Goal: Task Accomplishment & Management: Manage account settings

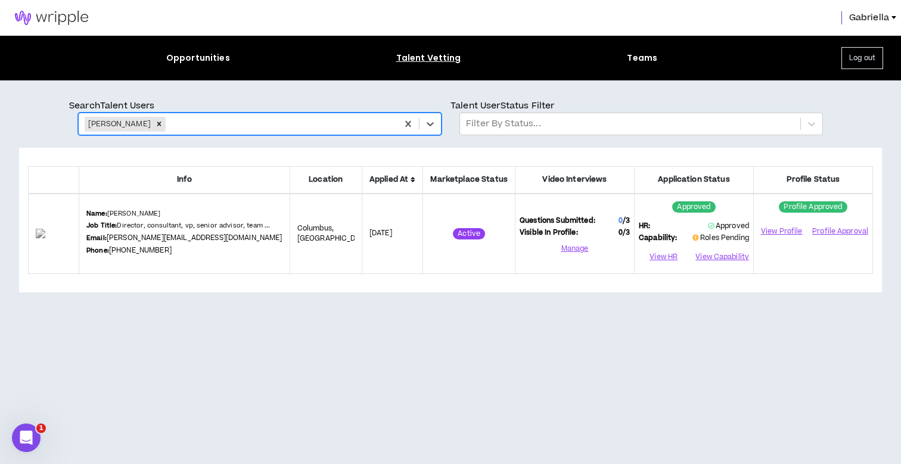
click at [155, 125] on icon "Remove Katie Chew" at bounding box center [159, 124] width 8 height 8
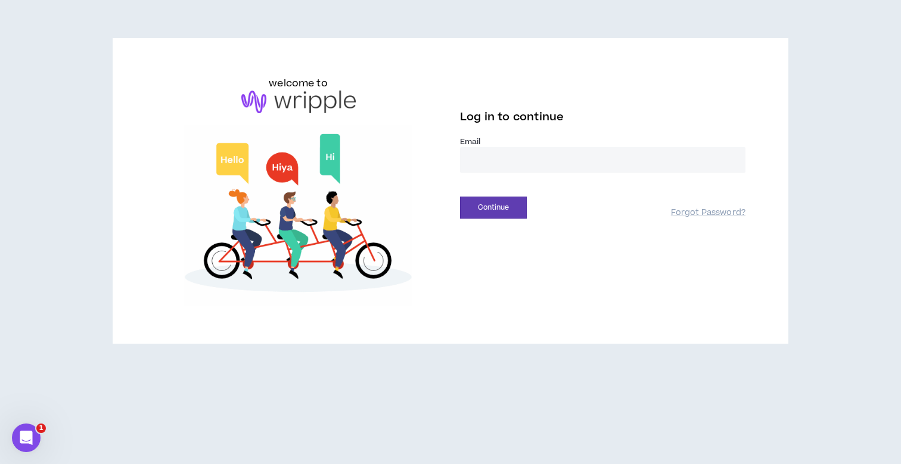
type input "**********"
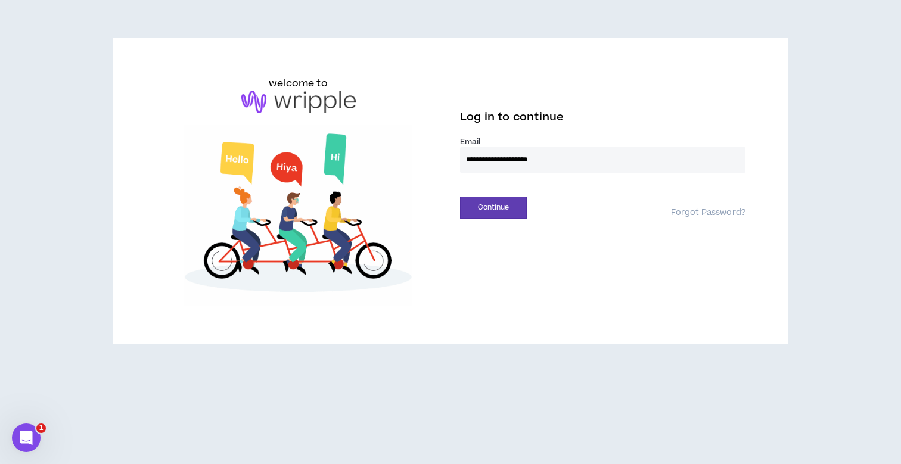
click at [493, 207] on button "Continue" at bounding box center [493, 208] width 67 height 22
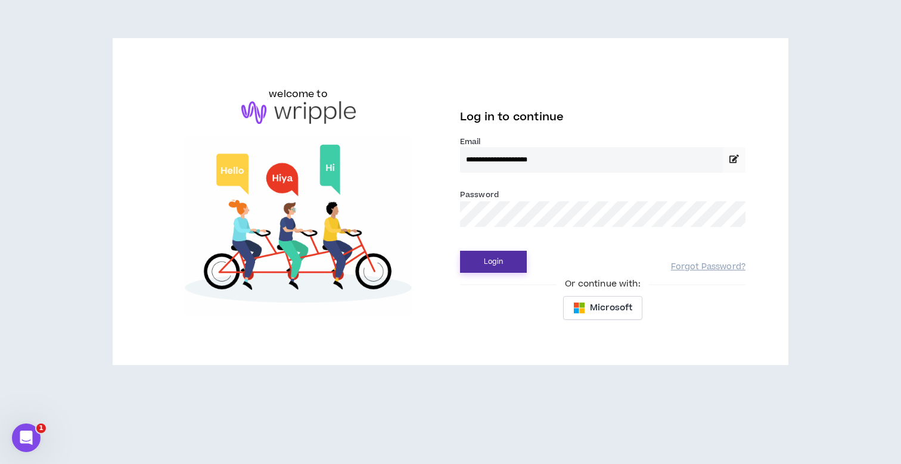
click at [489, 255] on button "Login" at bounding box center [493, 262] width 67 height 22
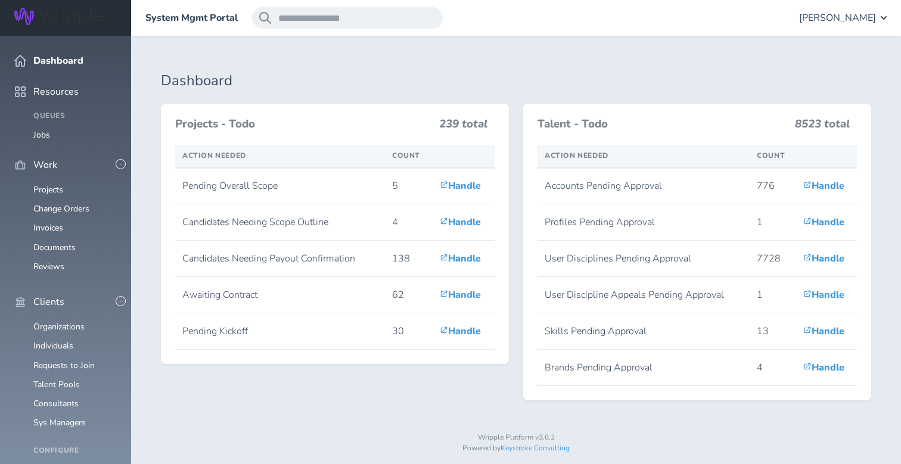
click at [840, 20] on span "[PERSON_NAME]" at bounding box center [837, 18] width 77 height 11
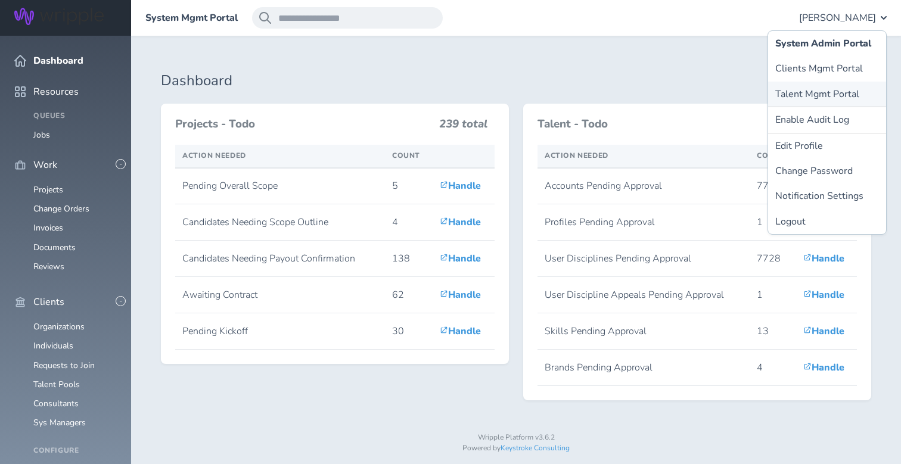
click at [818, 94] on link "Talent Mgmt Portal" at bounding box center [827, 94] width 118 height 25
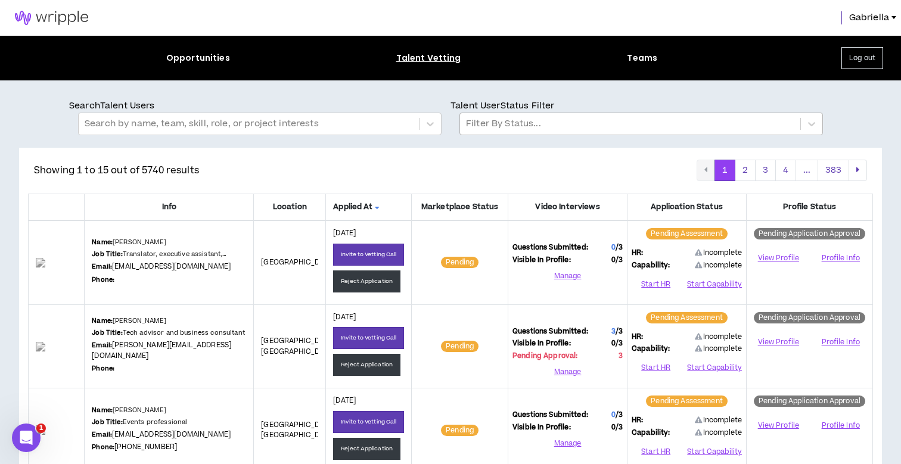
click at [484, 125] on div at bounding box center [630, 123] width 328 height 15
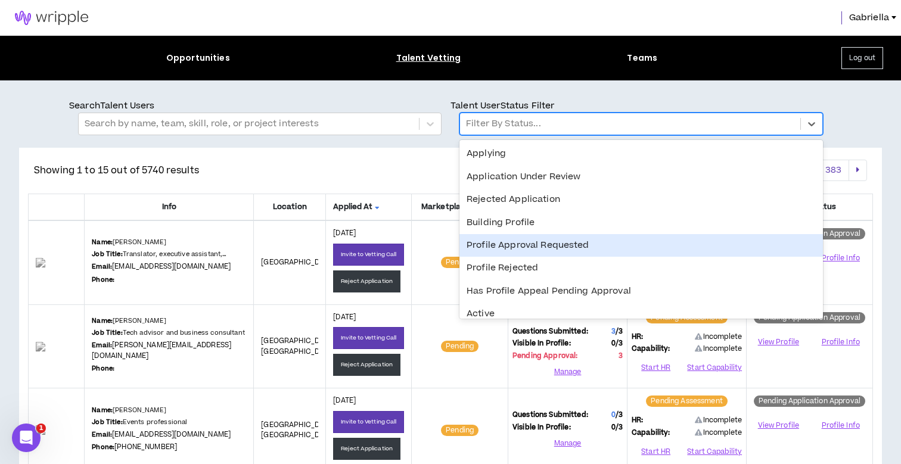
click at [490, 244] on div "Profile Approval Requested" at bounding box center [640, 245] width 363 height 23
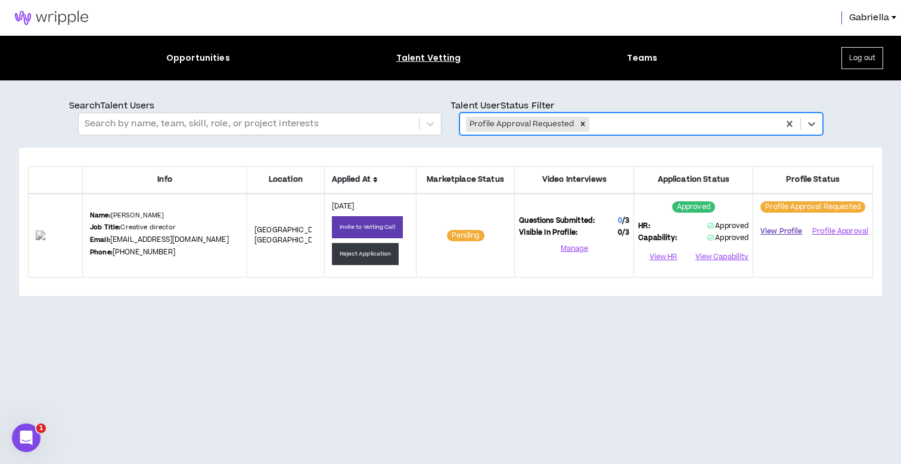
click at [786, 224] on link "View Profile" at bounding box center [781, 231] width 48 height 21
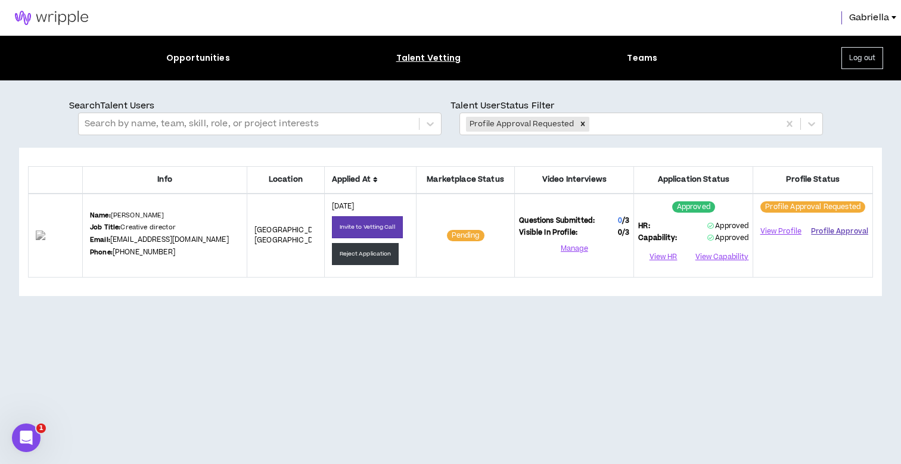
click at [834, 233] on button "Profile Approval" at bounding box center [839, 231] width 57 height 18
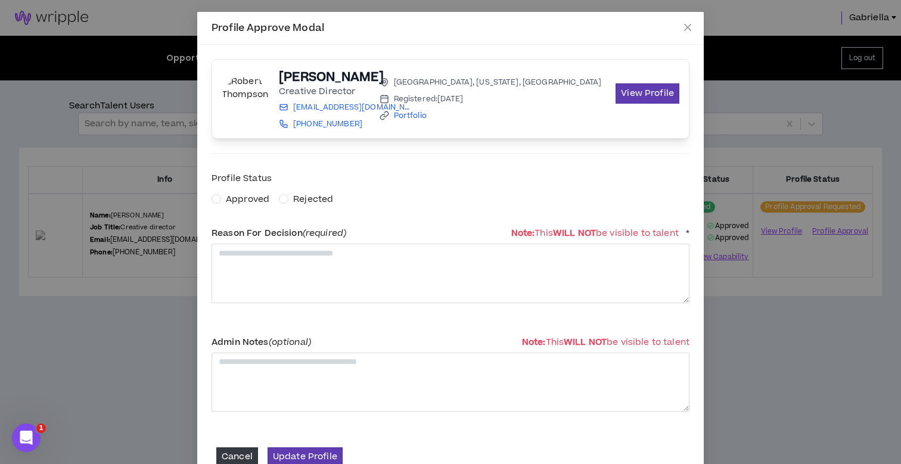
click at [258, 195] on span "Approved" at bounding box center [247, 199] width 43 height 13
click at [286, 279] on textarea at bounding box center [450, 273] width 478 height 59
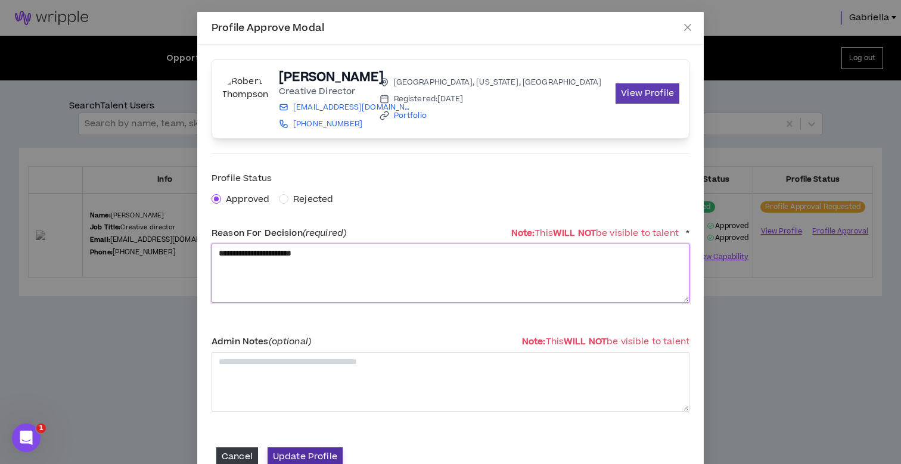
type textarea "**********"
click at [307, 450] on button "Update Profile" at bounding box center [304, 456] width 75 height 18
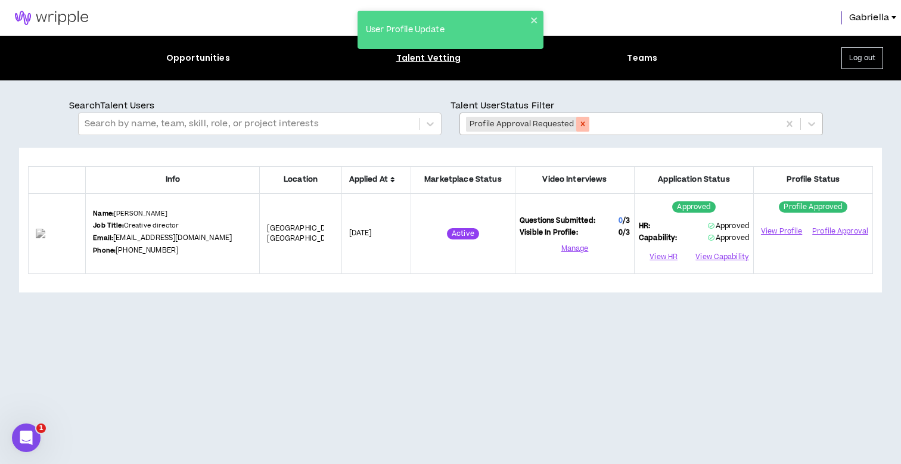
click at [583, 124] on icon "Remove Profile Approval Requested" at bounding box center [582, 124] width 8 height 8
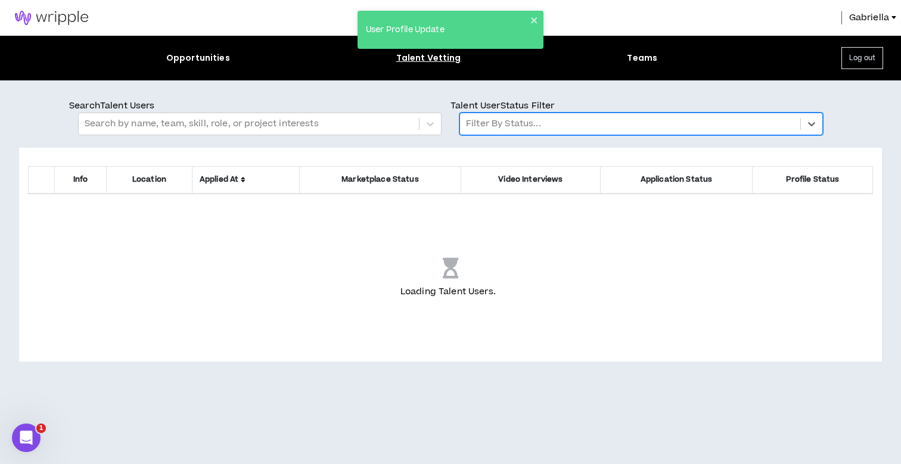
click at [497, 122] on div at bounding box center [630, 123] width 328 height 15
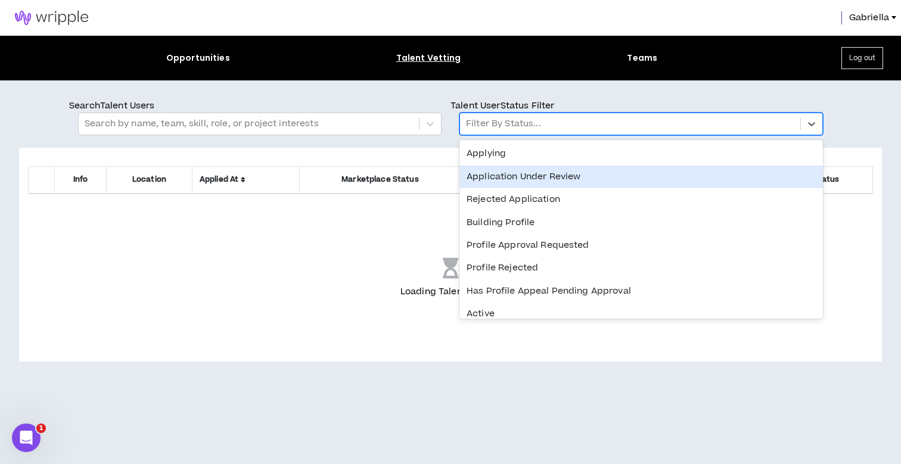
click at [500, 177] on div "Application Under Review" at bounding box center [640, 177] width 363 height 23
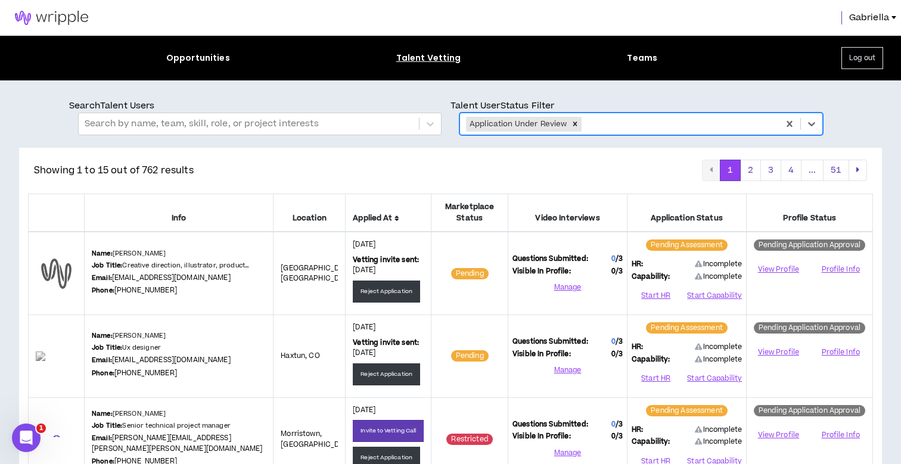
click at [395, 217] on icon at bounding box center [396, 218] width 5 height 7
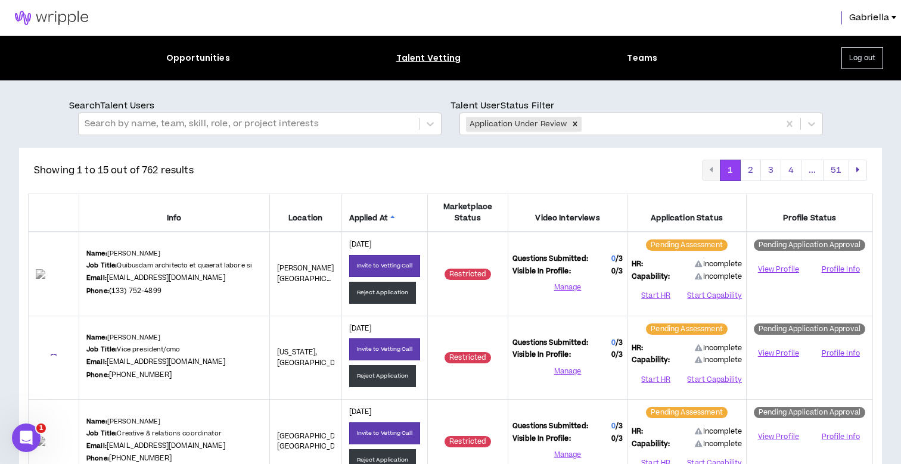
click at [390, 215] on icon at bounding box center [392, 218] width 5 height 7
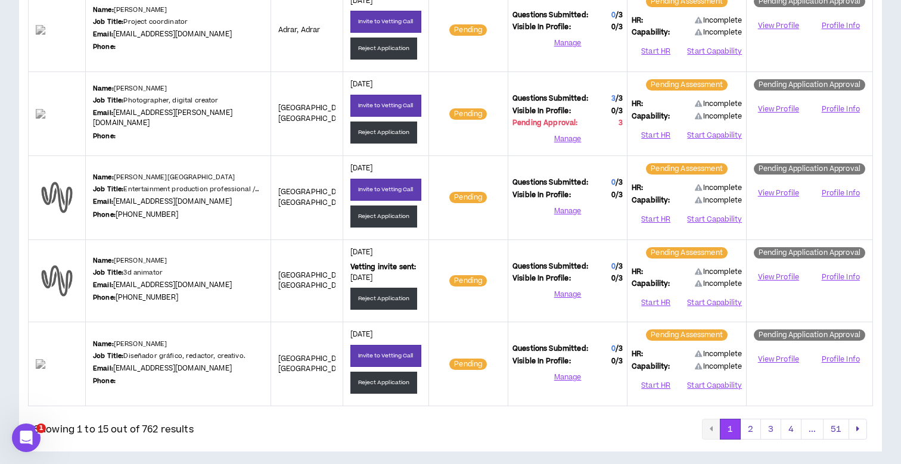
scroll to position [1081, 0]
click at [769, 189] on link "View Profile" at bounding box center [777, 193] width 55 height 21
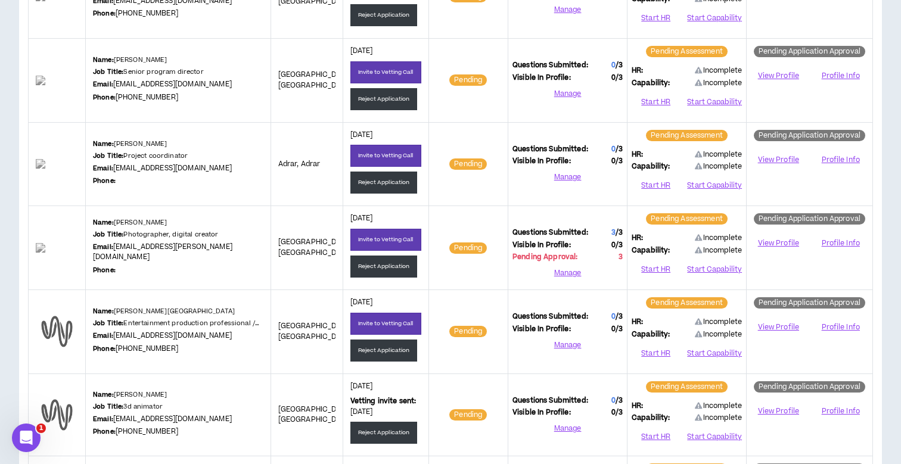
scroll to position [942, 0]
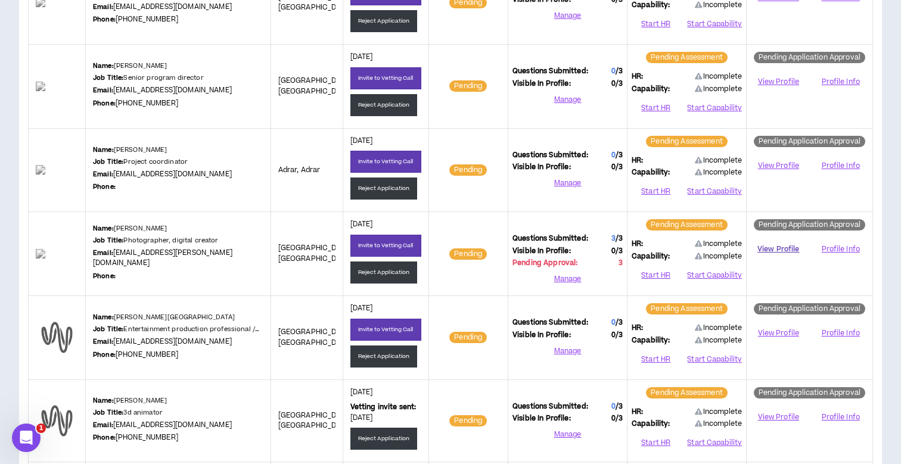
click at [777, 245] on link "View Profile" at bounding box center [777, 249] width 55 height 21
click at [391, 352] on button "Reject Application" at bounding box center [383, 356] width 67 height 22
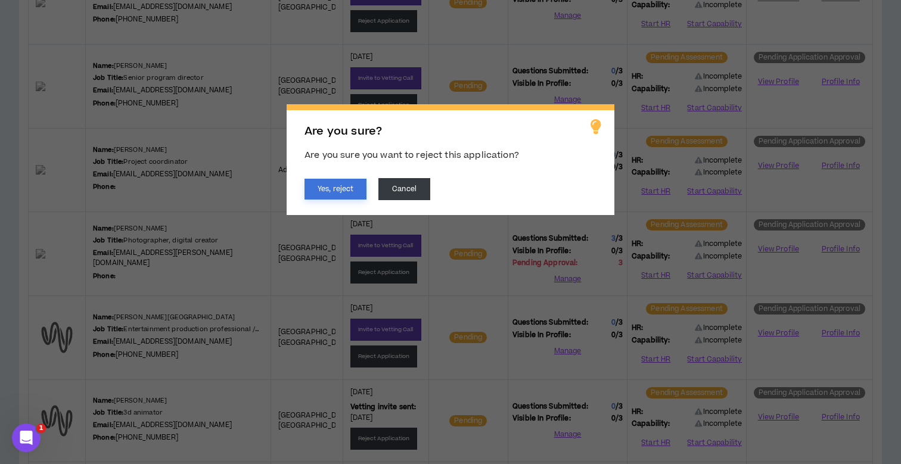
click at [343, 186] on button "Yes, reject" at bounding box center [335, 189] width 62 height 21
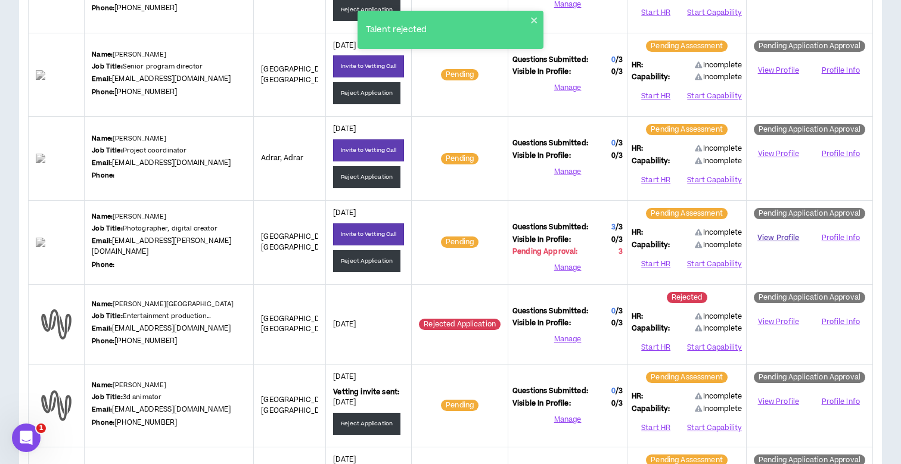
click at [772, 236] on link "View Profile" at bounding box center [777, 238] width 55 height 21
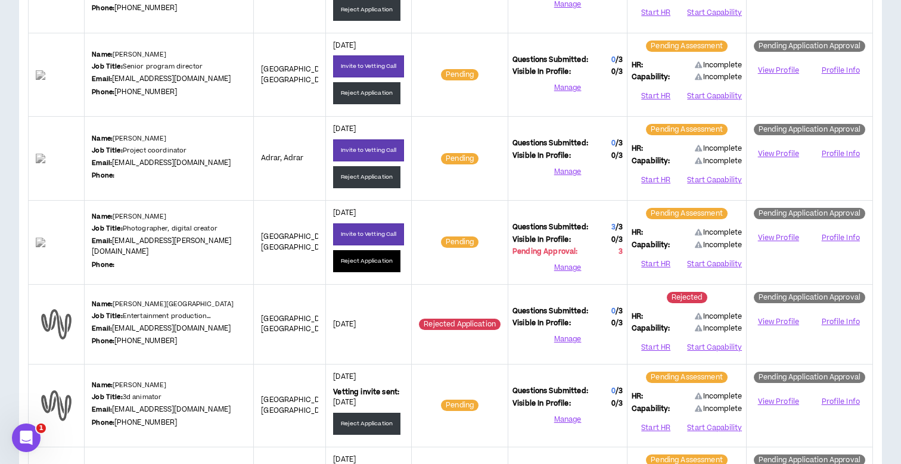
click at [363, 260] on button "Reject Application" at bounding box center [366, 261] width 67 height 22
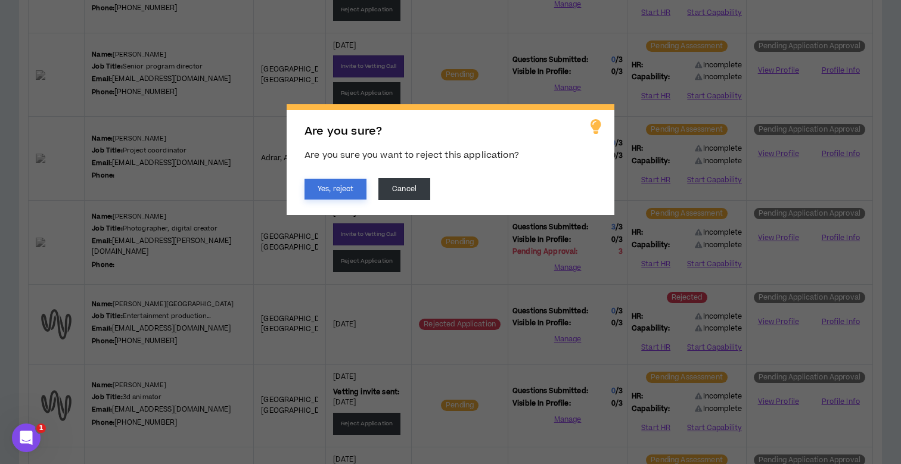
click at [342, 193] on button "Yes, reject" at bounding box center [335, 189] width 62 height 21
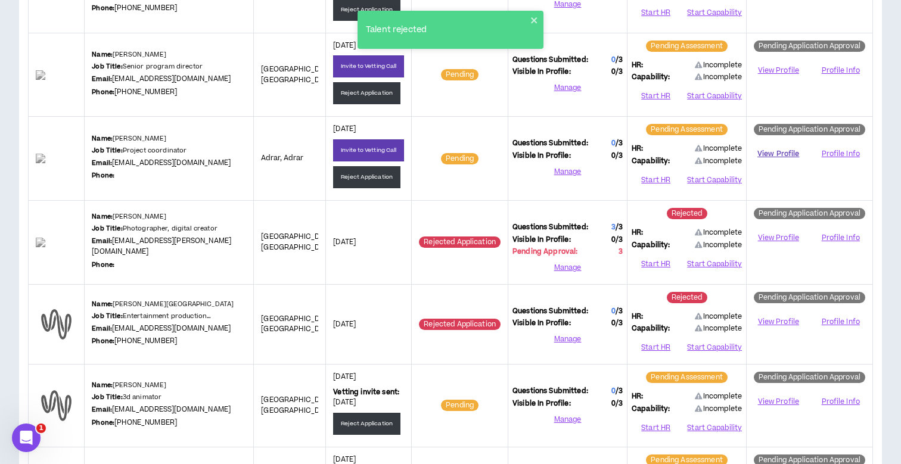
click at [773, 148] on link "View Profile" at bounding box center [777, 154] width 55 height 21
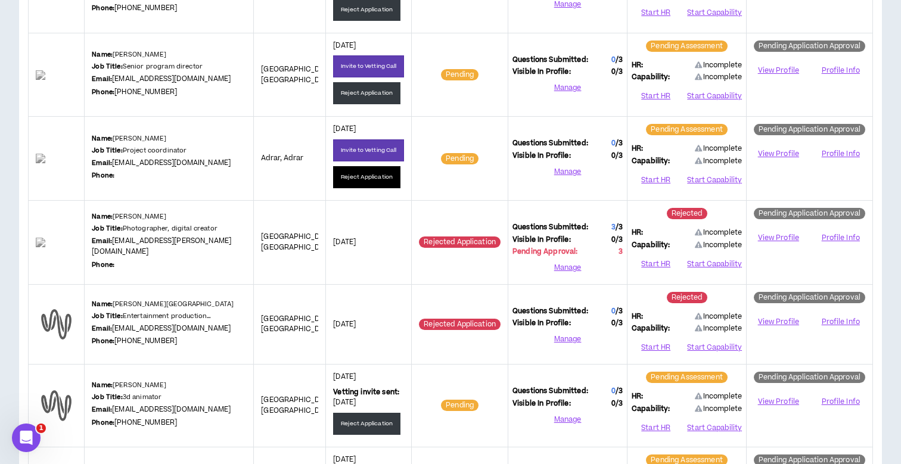
click at [356, 175] on button "Reject Application" at bounding box center [366, 177] width 67 height 22
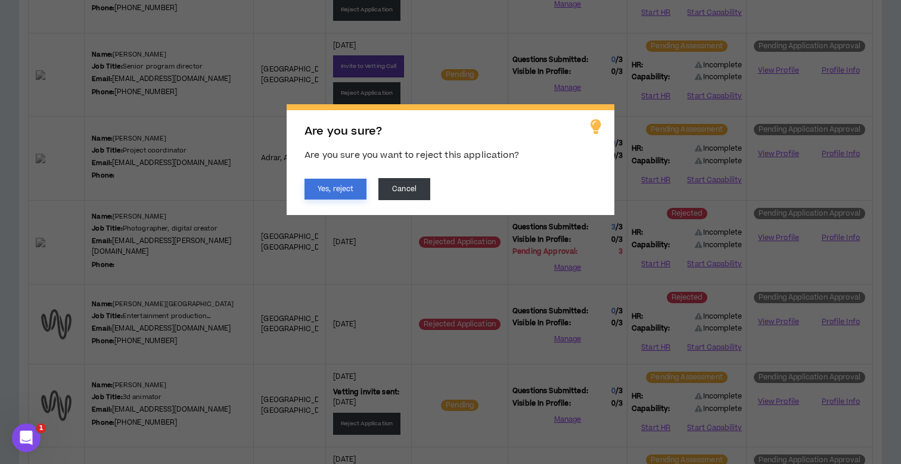
click at [321, 187] on button "Yes, reject" at bounding box center [335, 189] width 62 height 21
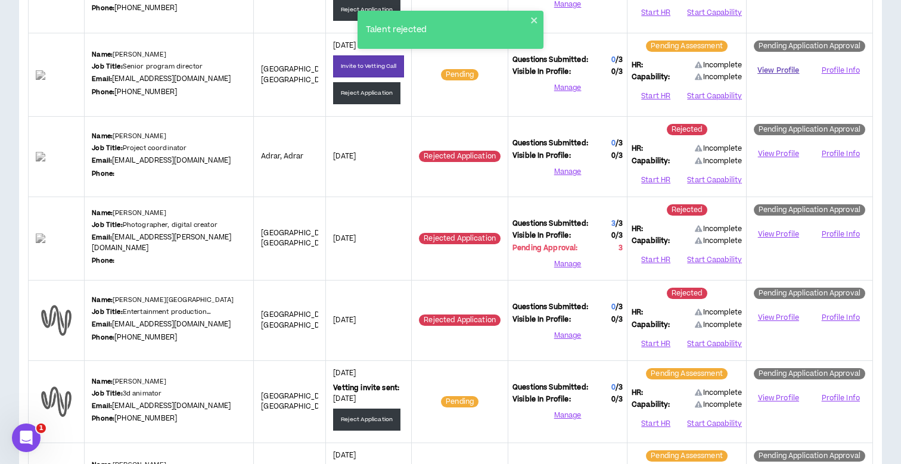
click at [762, 66] on link "View Profile" at bounding box center [777, 70] width 55 height 21
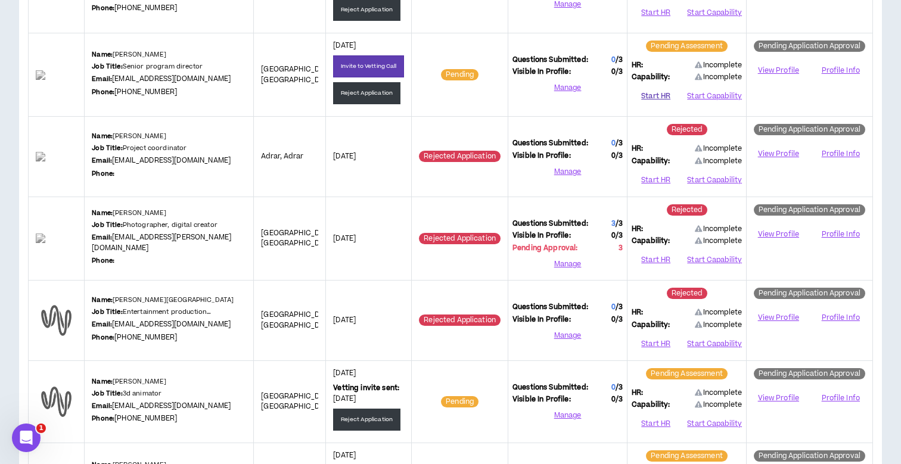
click at [653, 91] on button "Start HR" at bounding box center [655, 97] width 48 height 18
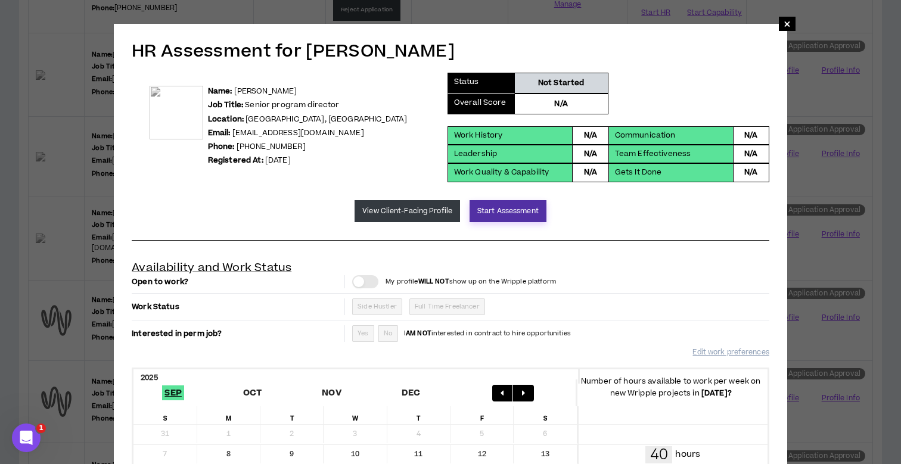
click at [478, 202] on button "Start Assessment" at bounding box center [507, 211] width 77 height 22
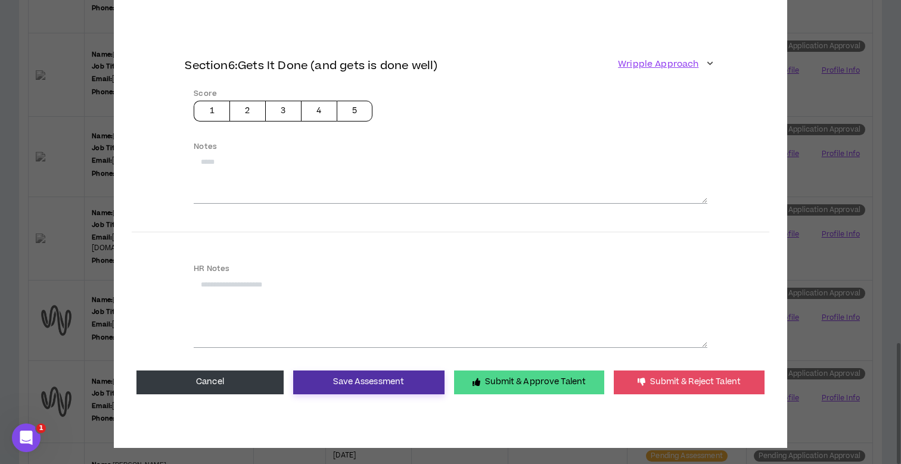
click at [372, 379] on button "Save Assessment" at bounding box center [368, 382] width 151 height 24
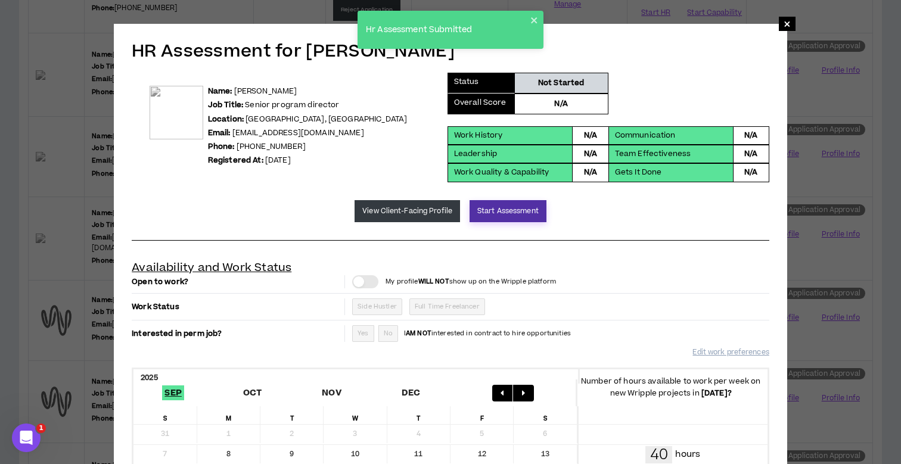
click at [512, 217] on button "Start Assessment" at bounding box center [507, 211] width 77 height 22
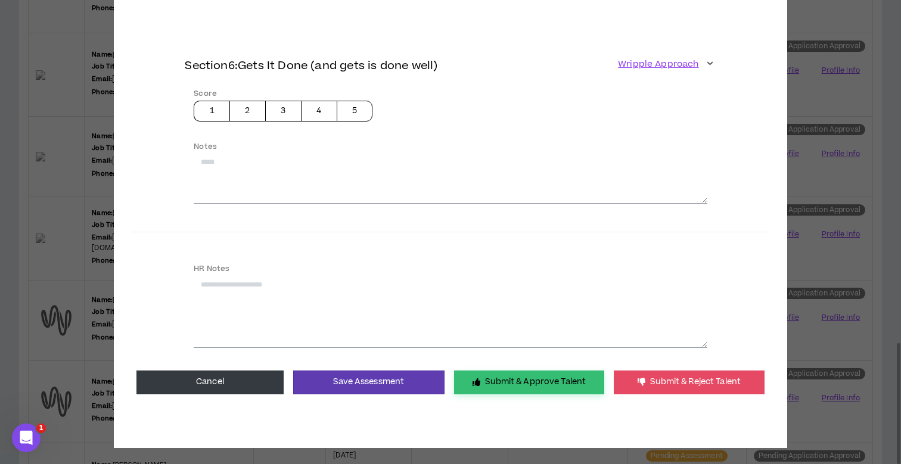
click at [512, 375] on button "Submit & Approve Talent" at bounding box center [529, 382] width 150 height 24
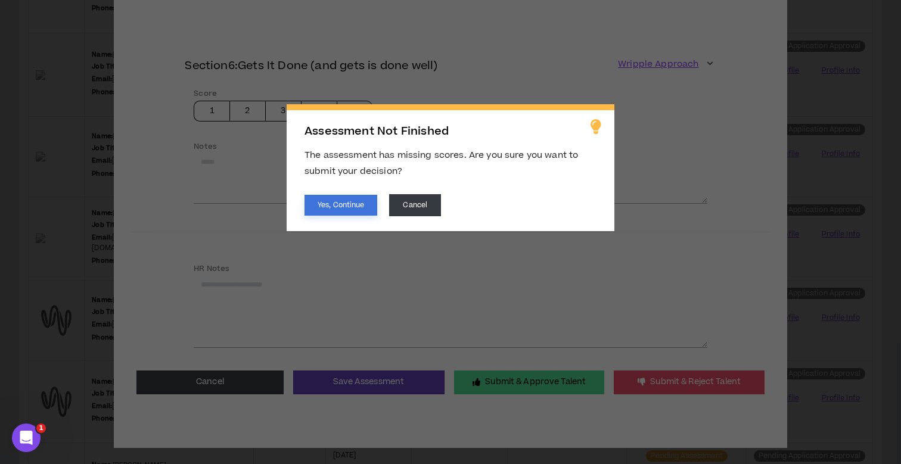
click at [358, 204] on button "Yes, Continue" at bounding box center [340, 205] width 73 height 21
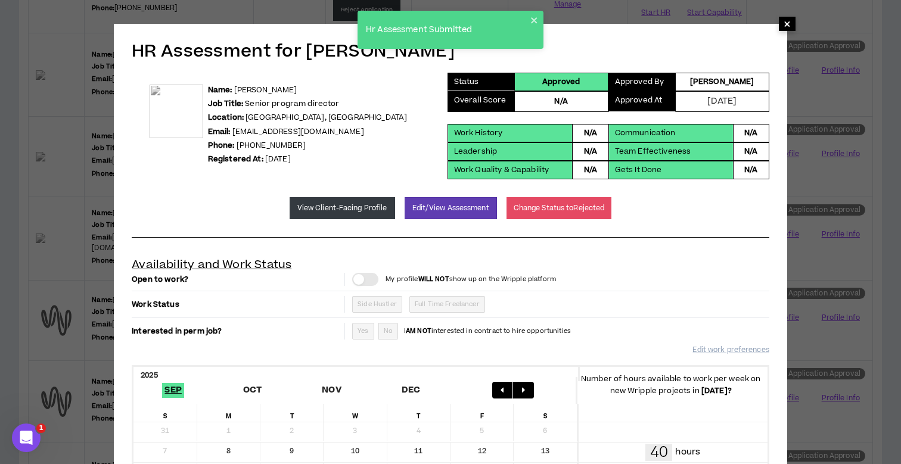
click at [788, 24] on span "×" at bounding box center [786, 24] width 7 height 14
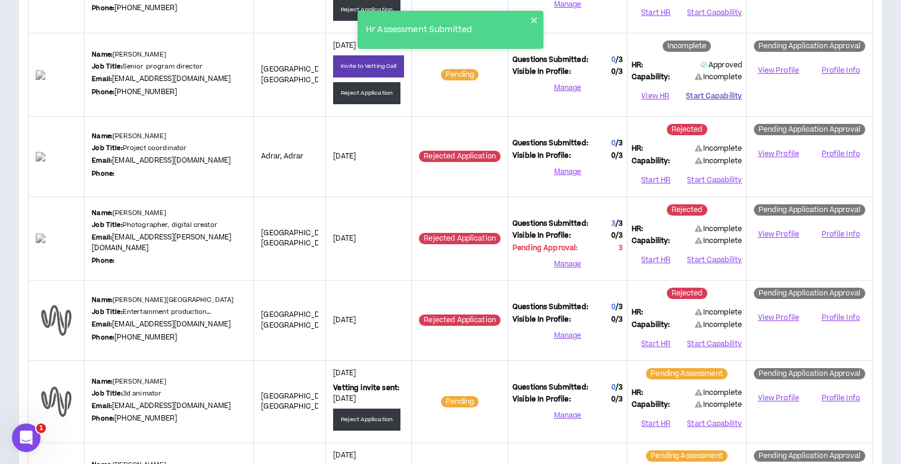
click at [692, 92] on button "Start Capability" at bounding box center [714, 97] width 56 height 18
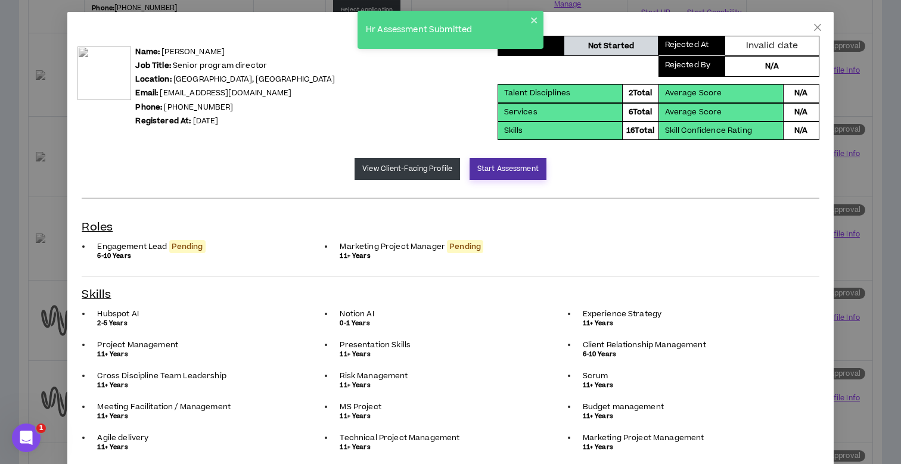
click at [502, 171] on button "Start Assessment" at bounding box center [507, 169] width 77 height 22
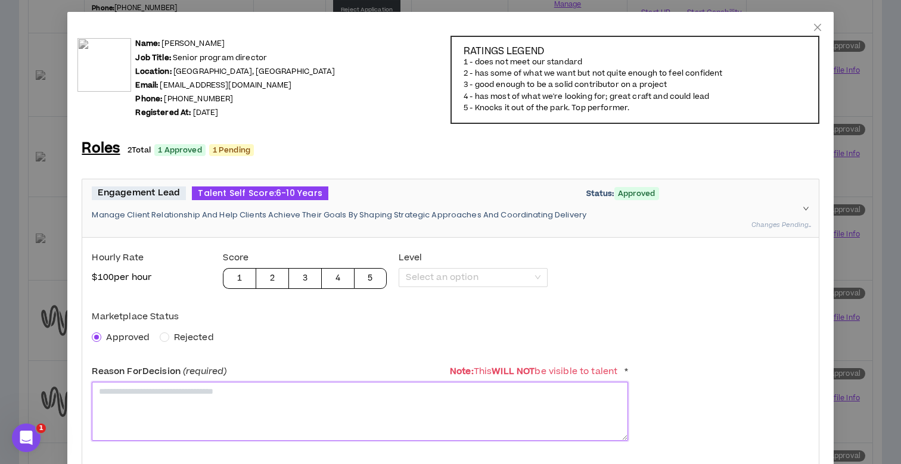
click at [156, 416] on textarea at bounding box center [360, 411] width 536 height 59
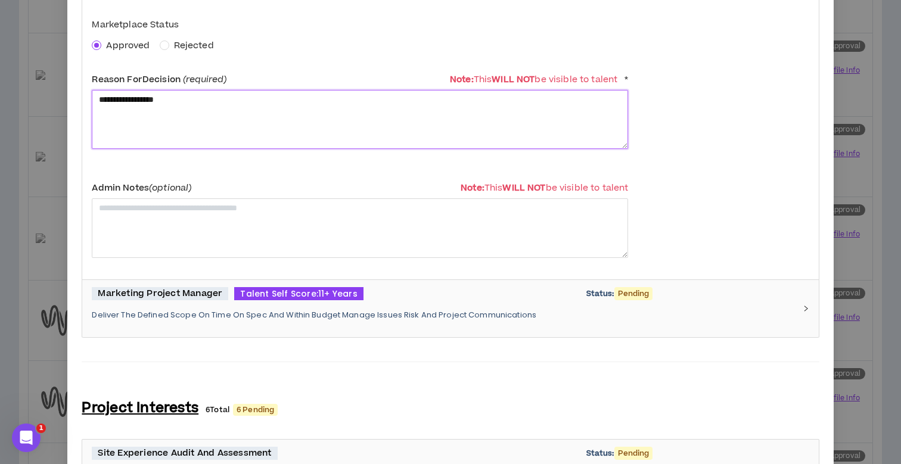
scroll to position [290, 0]
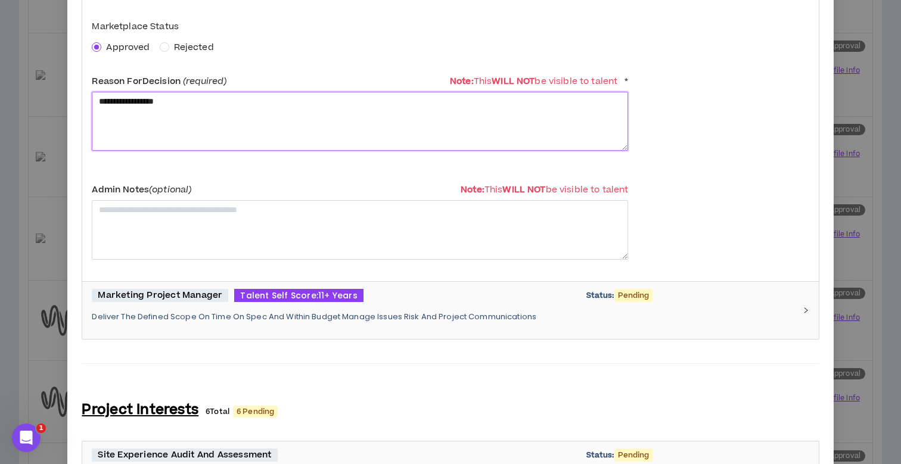
type textarea "**********"
click at [244, 313] on p "Deliver The Defined Scope On Time On Spec And Within Budget Manage Issues Risk …" at bounding box center [443, 317] width 702 height 11
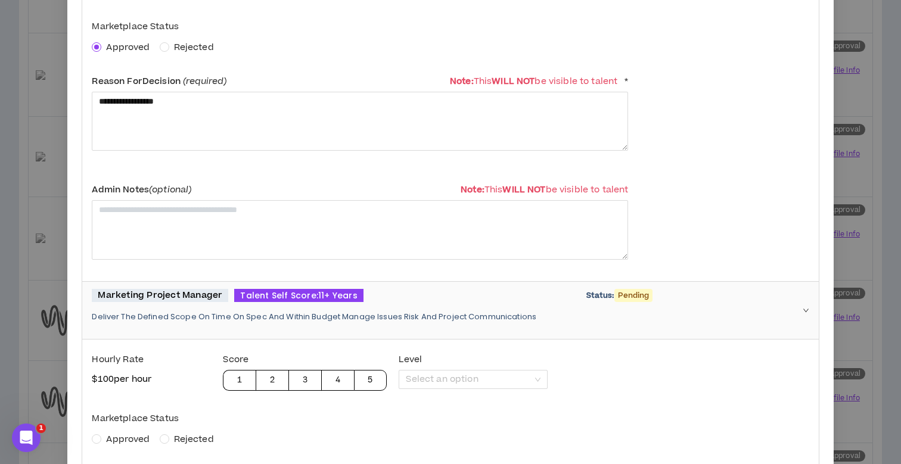
click at [128, 433] on span "Approved" at bounding box center [127, 439] width 43 height 13
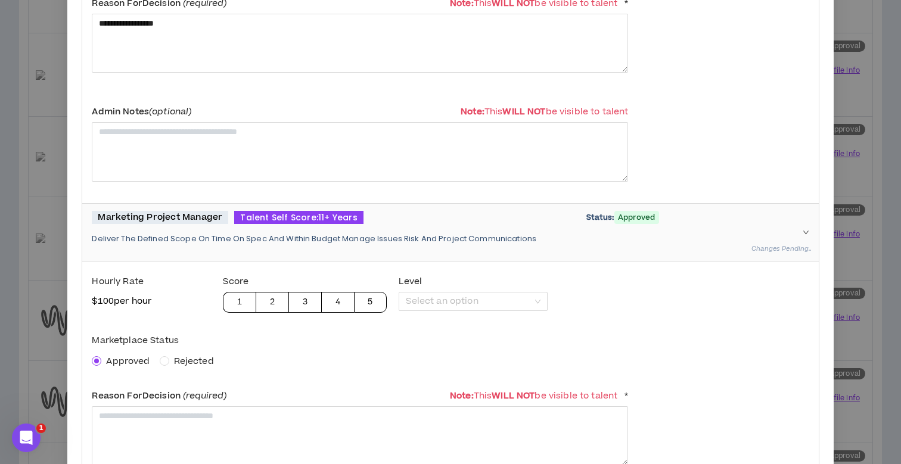
scroll to position [375, 0]
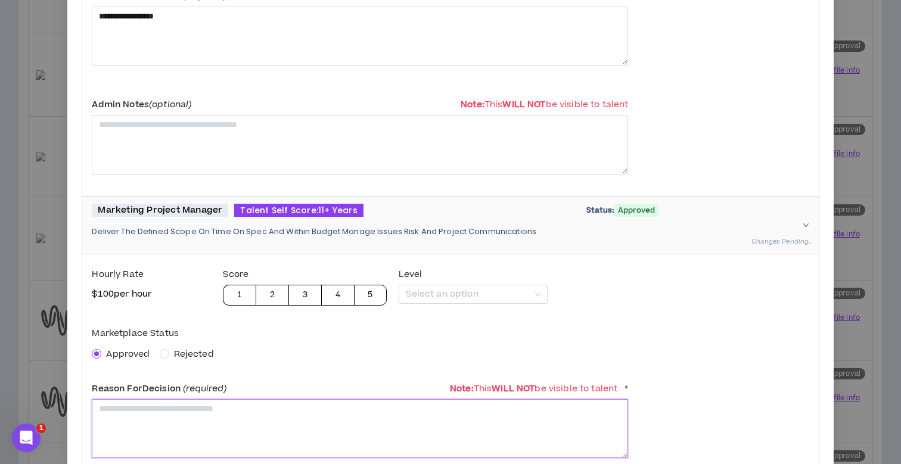
click at [138, 415] on textarea at bounding box center [360, 428] width 536 height 59
paste textarea "**********"
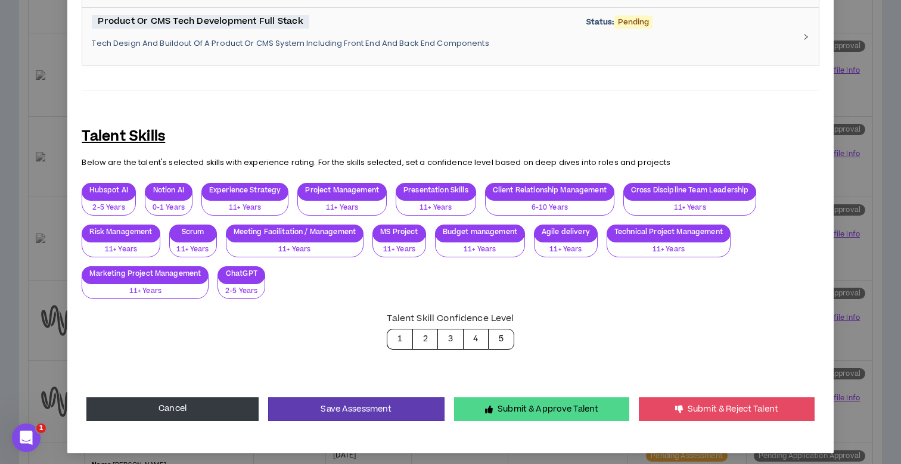
scroll to position [1347, 0]
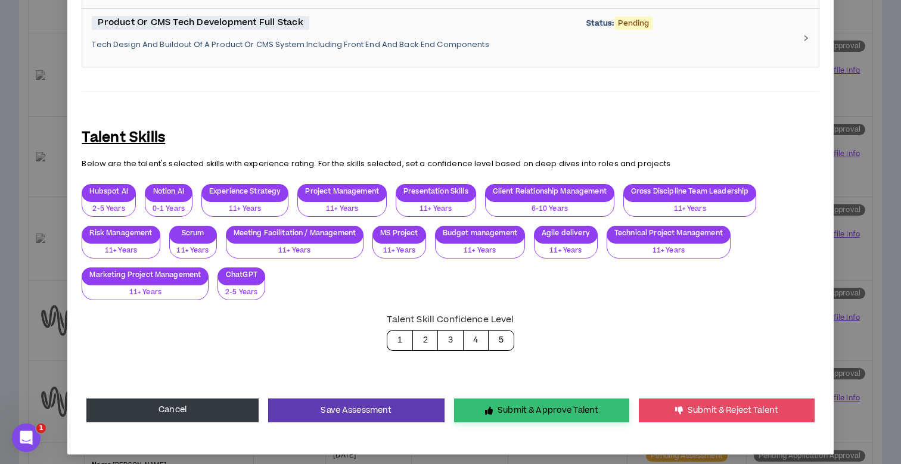
type textarea "**********"
click at [543, 407] on button "Submit & Approve Talent" at bounding box center [541, 410] width 175 height 24
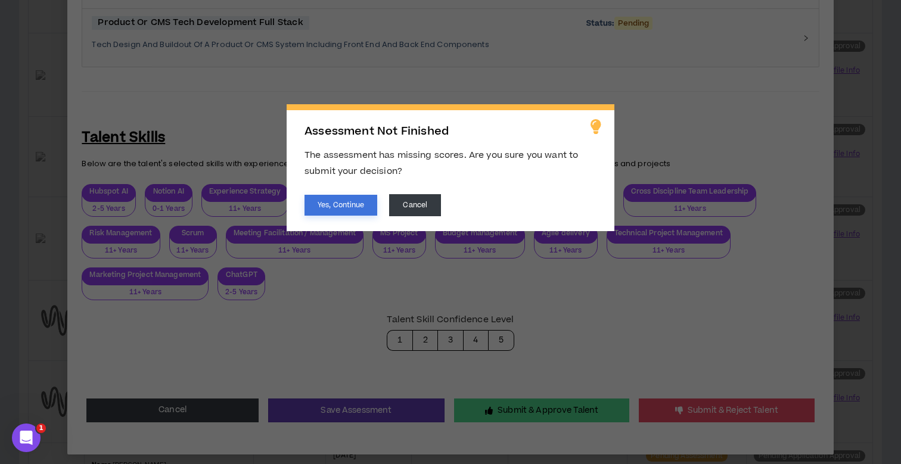
click at [342, 201] on button "Yes, Continue" at bounding box center [340, 205] width 73 height 21
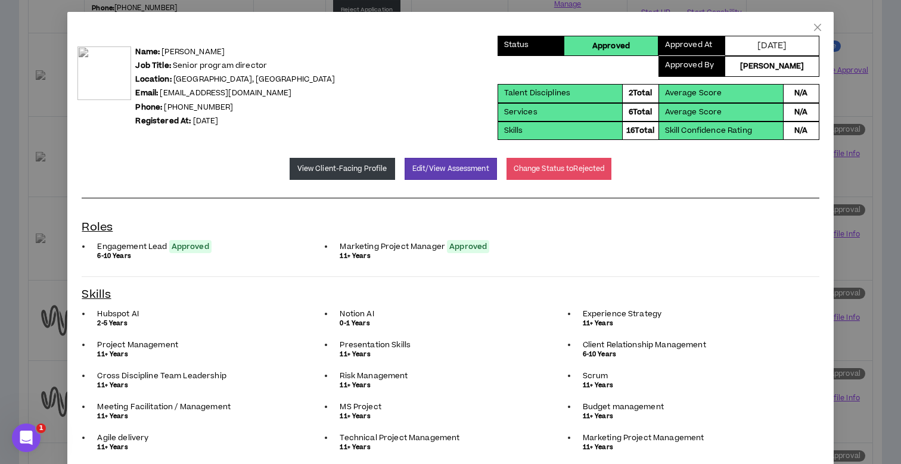
scroll to position [0, 0]
click at [820, 29] on icon "close" at bounding box center [817, 28] width 10 height 10
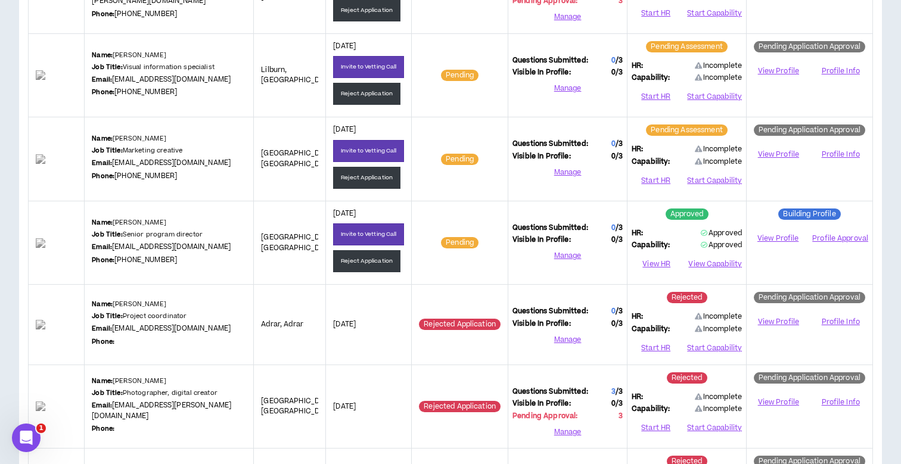
scroll to position [780, 0]
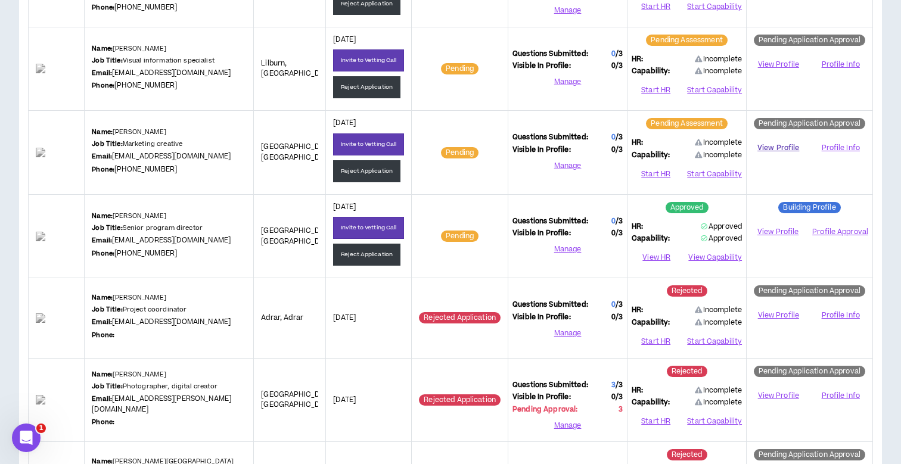
click at [774, 142] on link "View Profile" at bounding box center [777, 148] width 55 height 21
click at [369, 170] on button "Reject Application" at bounding box center [366, 171] width 67 height 22
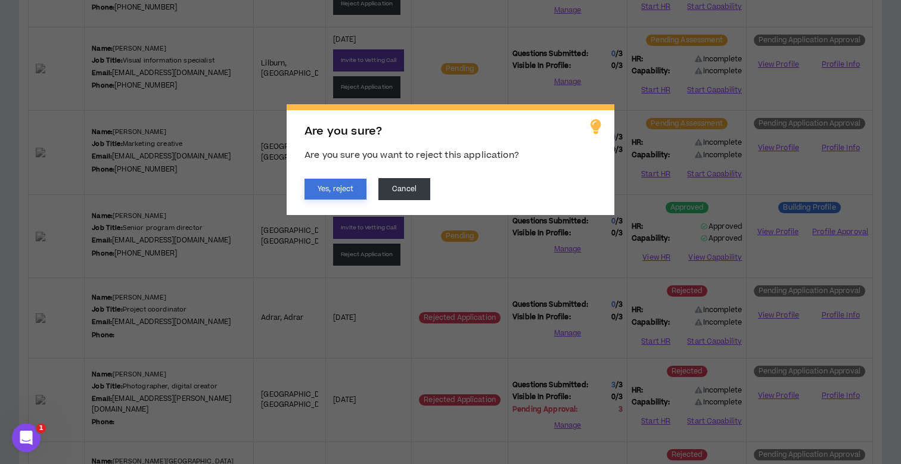
click at [331, 195] on button "Yes, reject" at bounding box center [335, 189] width 62 height 21
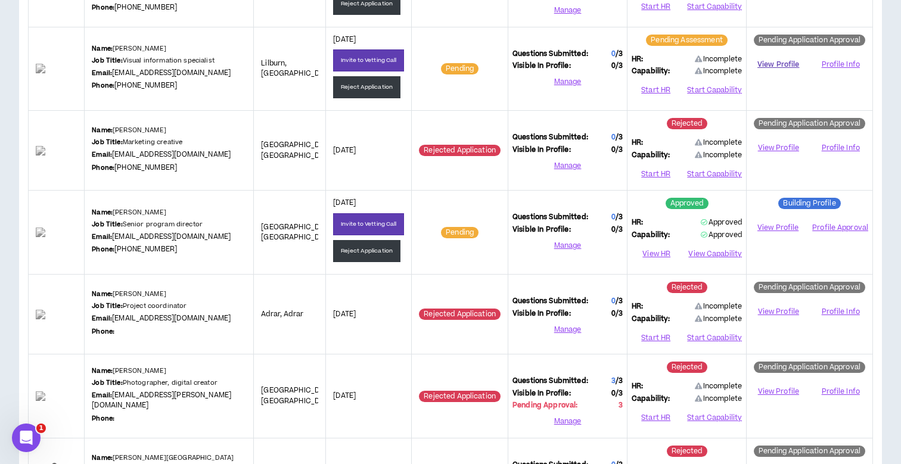
click at [773, 57] on link "View Profile" at bounding box center [777, 64] width 55 height 21
click at [647, 87] on button "Start HR" at bounding box center [655, 91] width 48 height 18
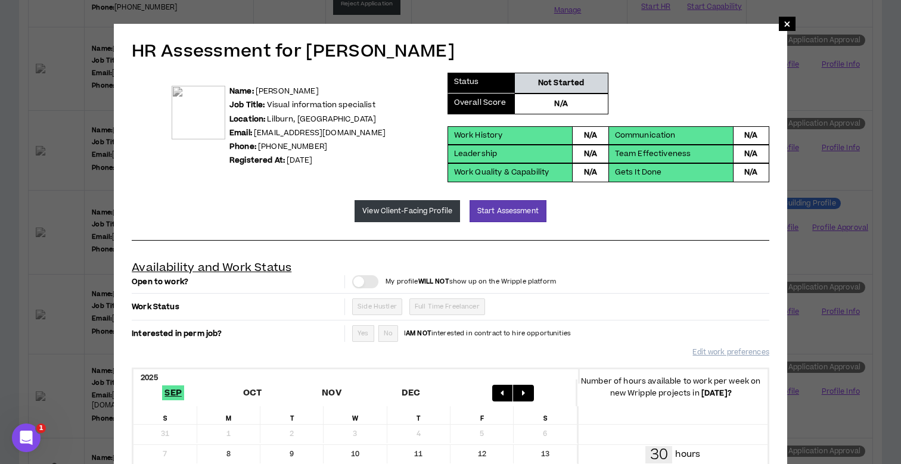
click at [492, 207] on button "Start Assessment" at bounding box center [507, 211] width 77 height 22
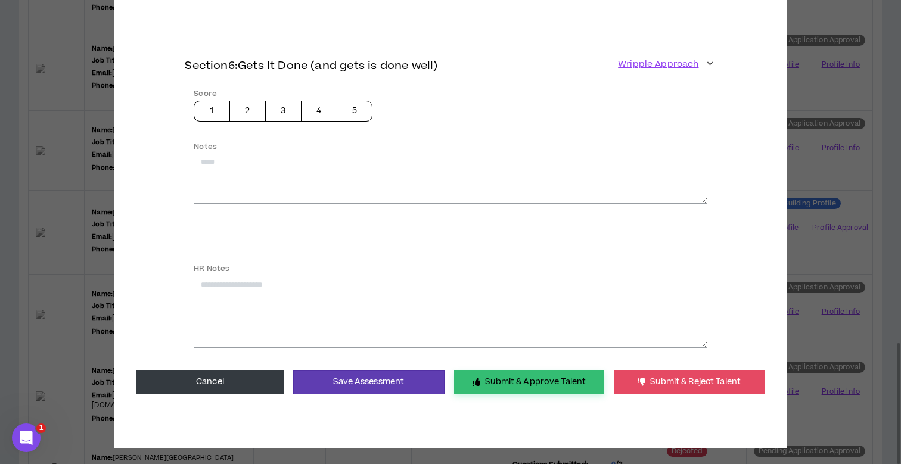
click at [515, 381] on button "Submit & Approve Talent" at bounding box center [529, 382] width 150 height 24
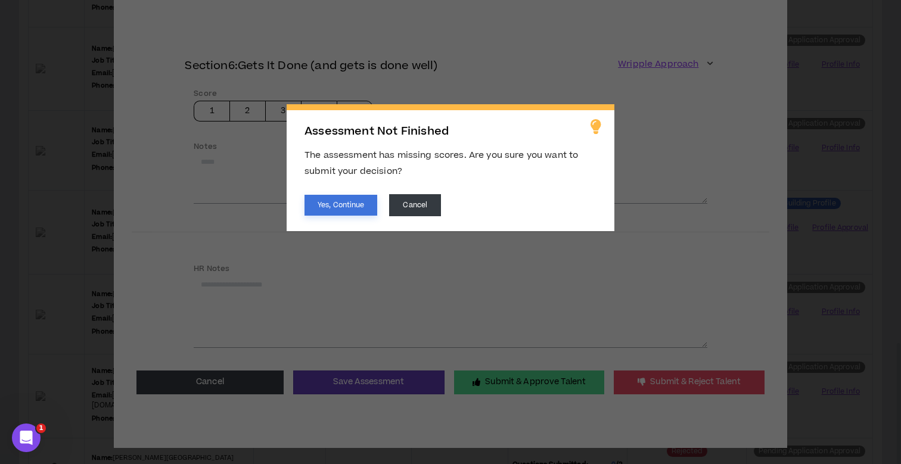
click at [345, 201] on button "Yes, Continue" at bounding box center [340, 205] width 73 height 21
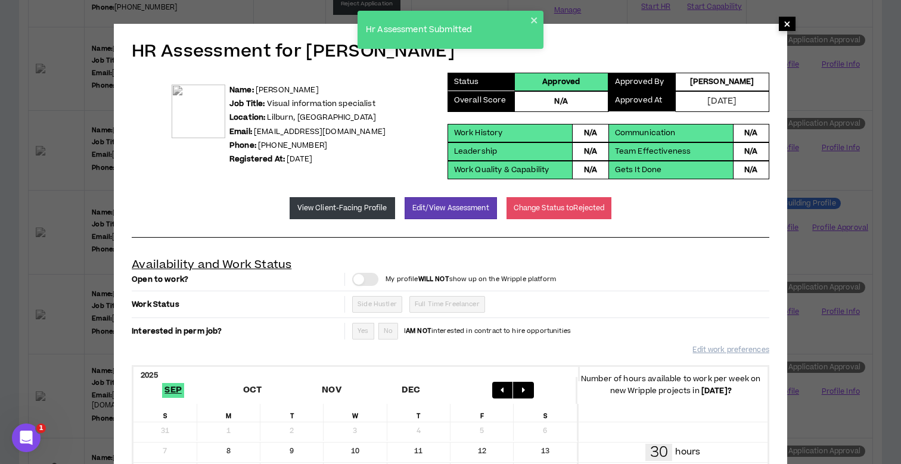
click at [786, 24] on span "×" at bounding box center [786, 24] width 7 height 14
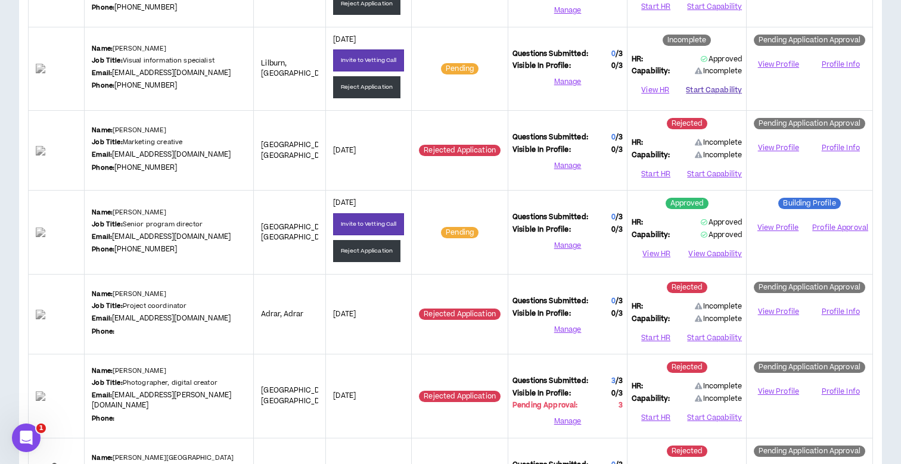
click at [711, 85] on button "Start Capability" at bounding box center [714, 91] width 56 height 18
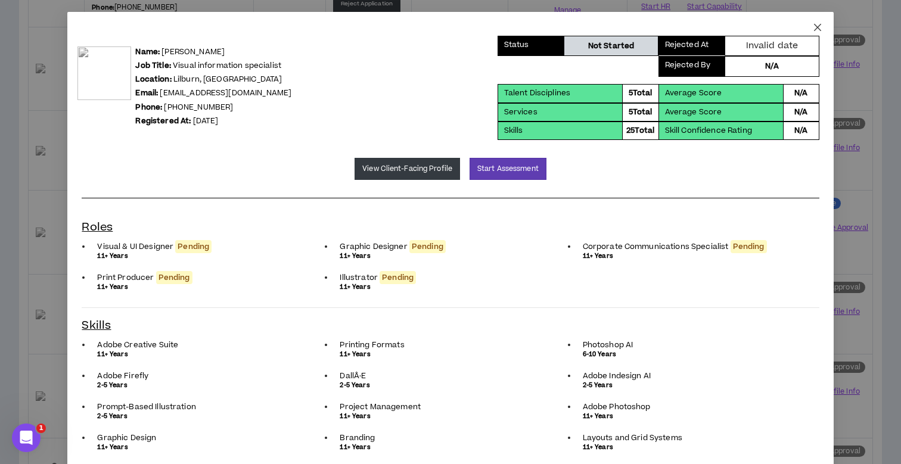
click at [811, 30] on span "Close" at bounding box center [817, 28] width 32 height 32
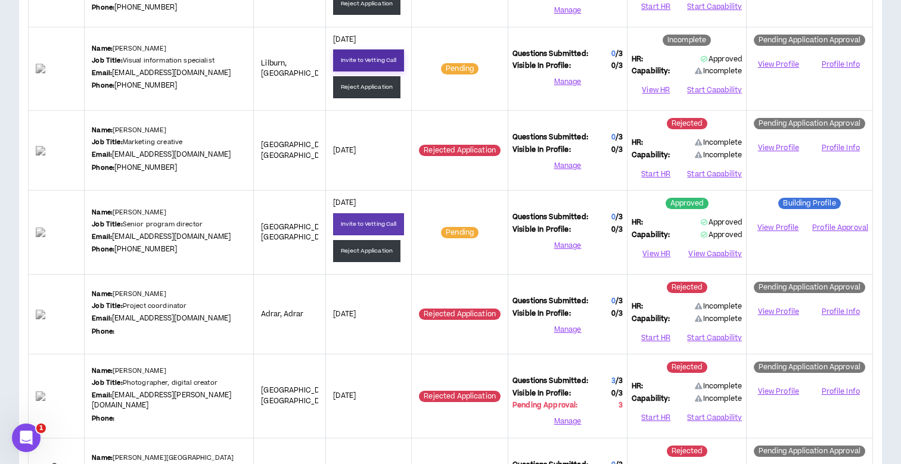
click at [368, 61] on button "Invite to Vetting Call" at bounding box center [368, 60] width 71 height 22
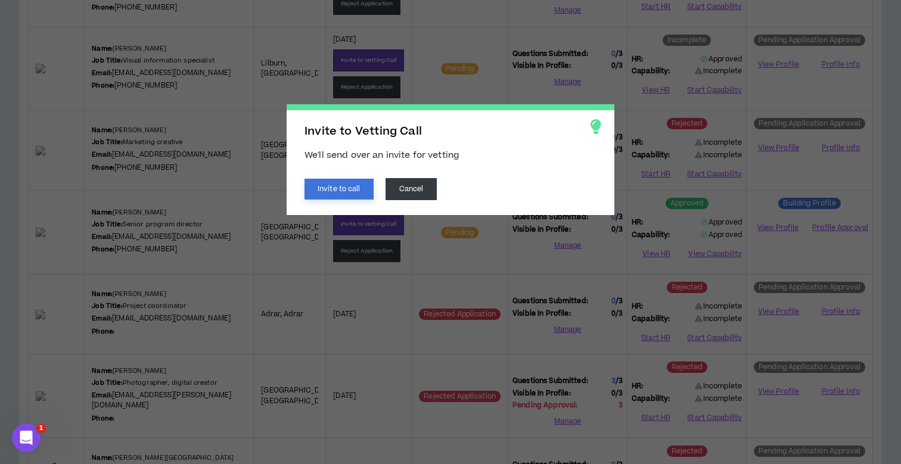
click at [338, 198] on button "Invite to call" at bounding box center [338, 189] width 69 height 21
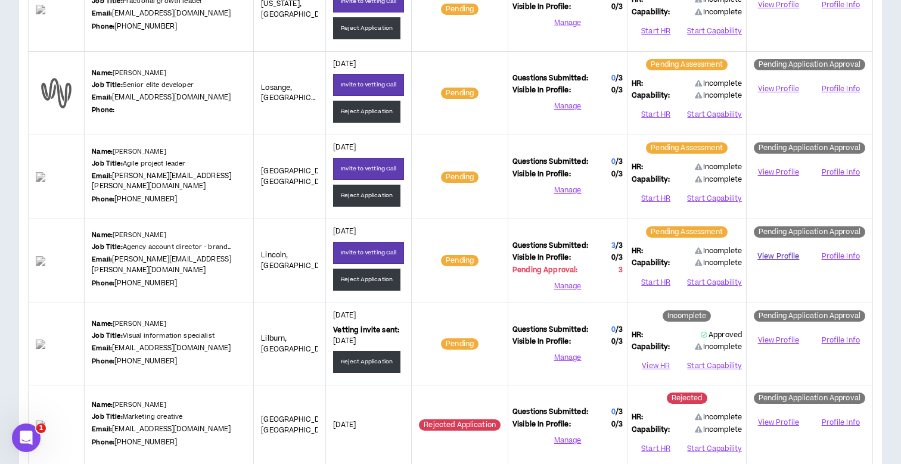
scroll to position [506, 0]
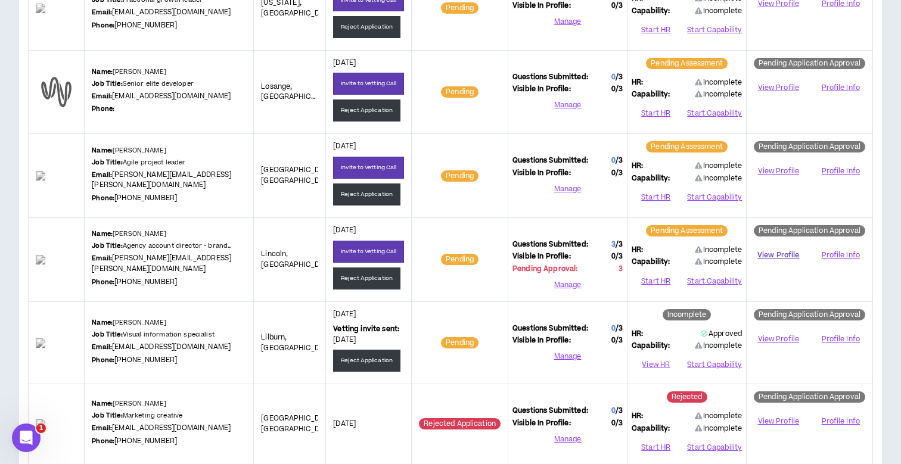
click at [786, 252] on link "View Profile" at bounding box center [777, 255] width 55 height 21
click at [652, 275] on button "Start HR" at bounding box center [655, 281] width 48 height 18
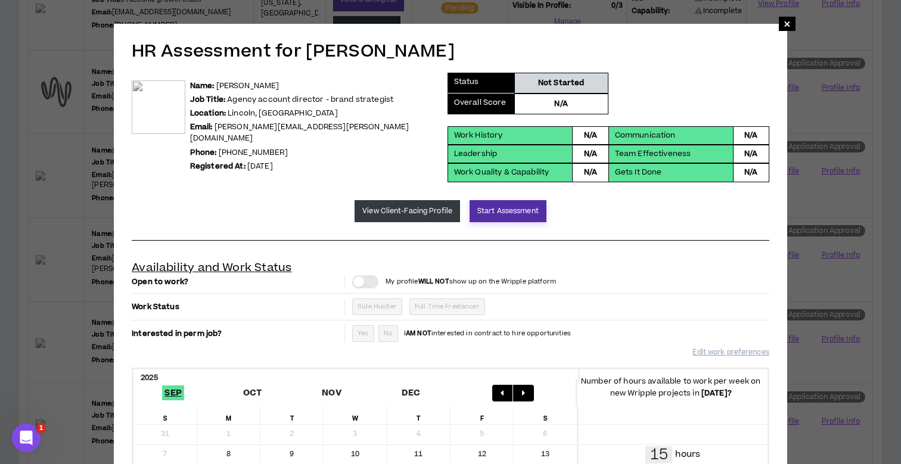
click at [478, 207] on button "Start Assessment" at bounding box center [507, 211] width 77 height 22
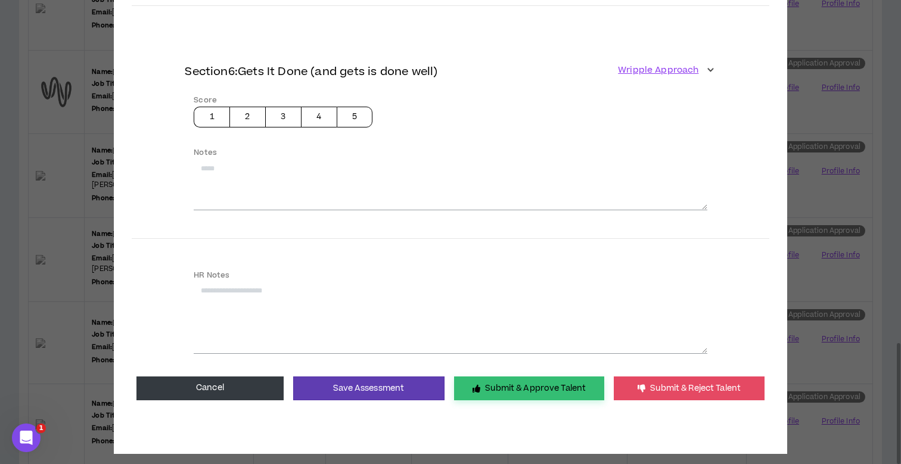
click at [509, 378] on button "Submit & Approve Talent" at bounding box center [529, 388] width 150 height 24
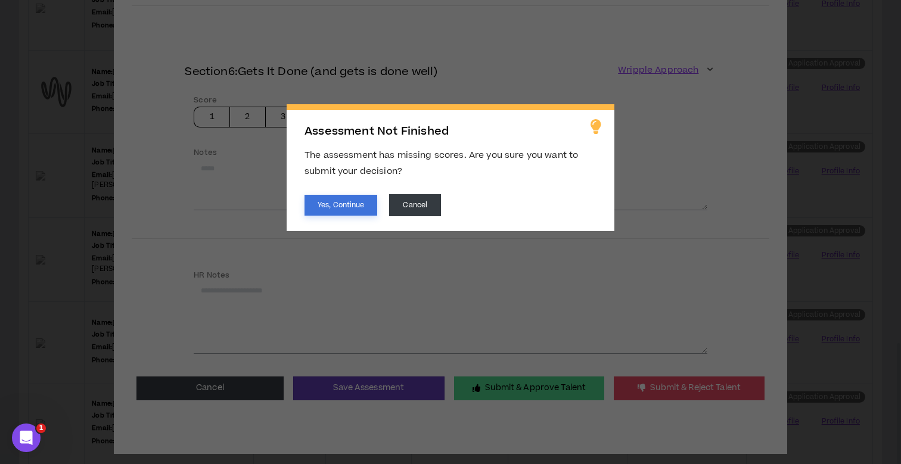
click at [352, 210] on button "Yes, Continue" at bounding box center [340, 205] width 73 height 21
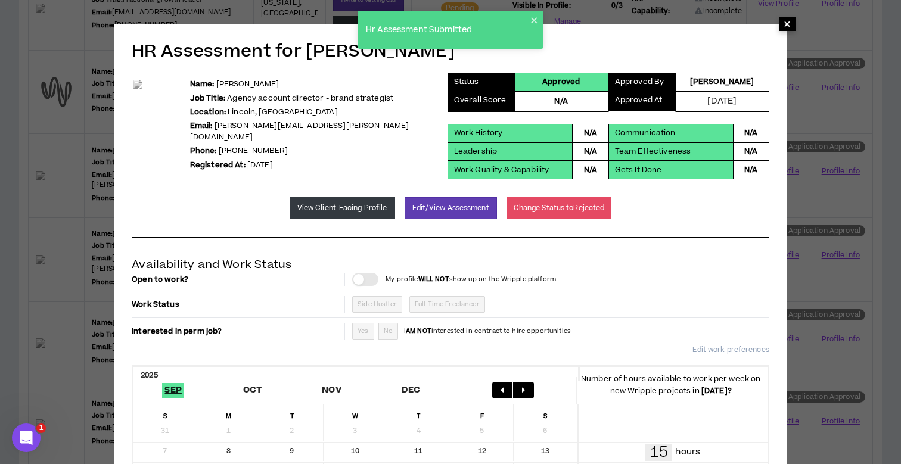
click at [784, 24] on span "×" at bounding box center [786, 24] width 7 height 14
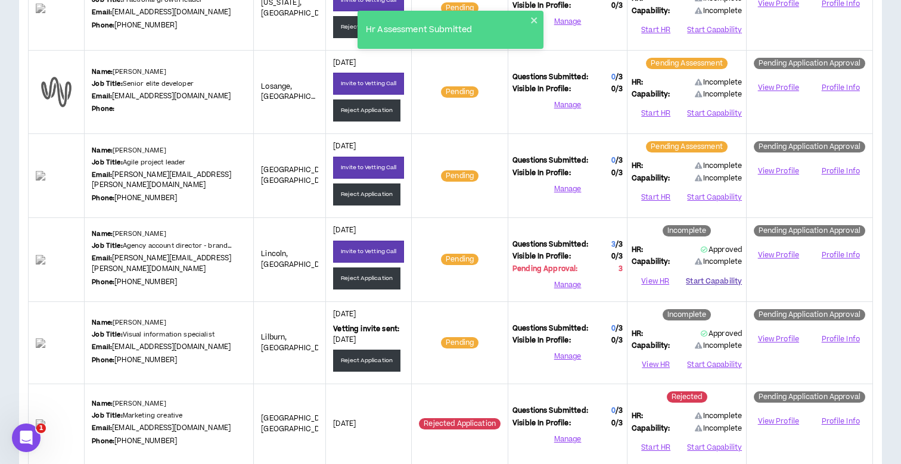
click at [721, 276] on button "Start Capability" at bounding box center [714, 281] width 56 height 18
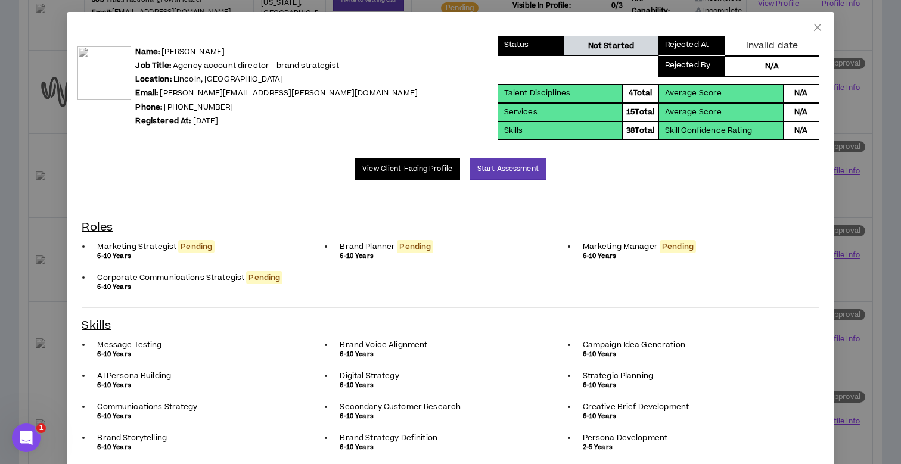
click at [438, 167] on link "View Client-Facing Profile" at bounding box center [406, 169] width 105 height 22
click at [494, 172] on button "Start Assessment" at bounding box center [507, 169] width 77 height 22
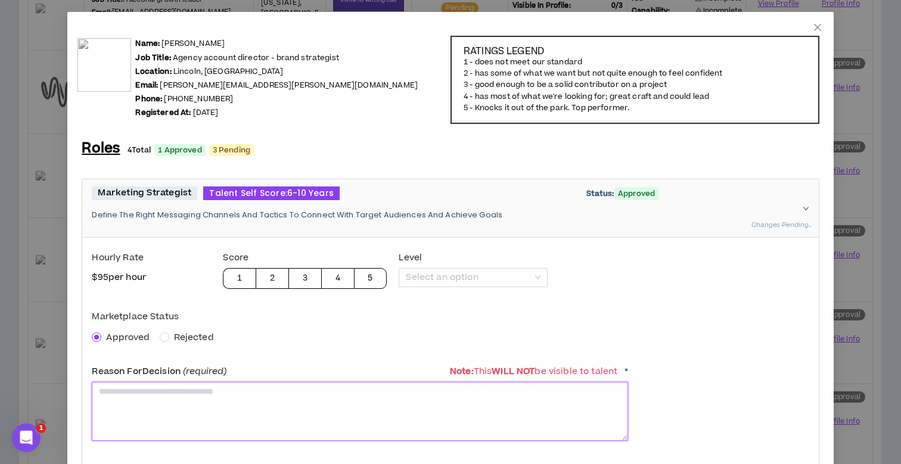
click at [150, 409] on textarea at bounding box center [360, 411] width 536 height 59
paste textarea "**********"
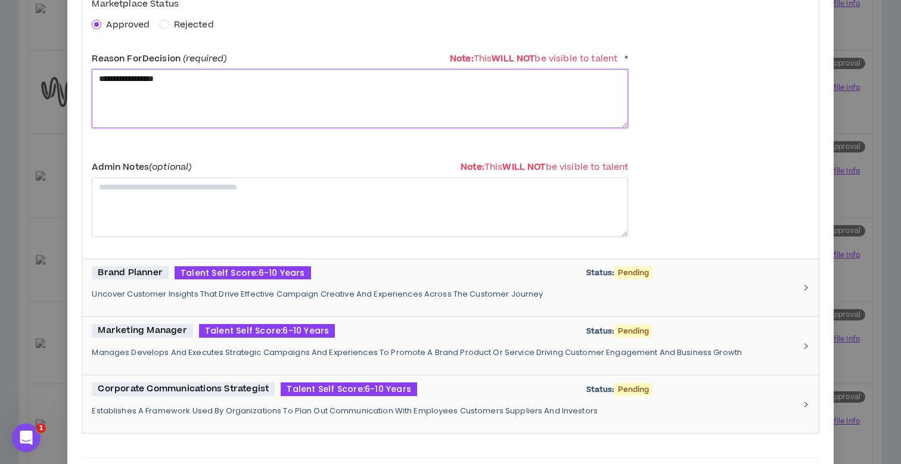
scroll to position [320, 0]
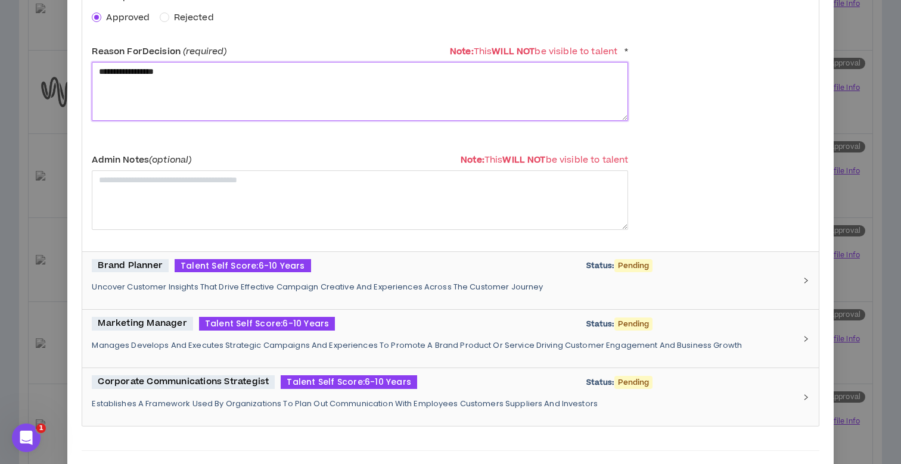
type textarea "**********"
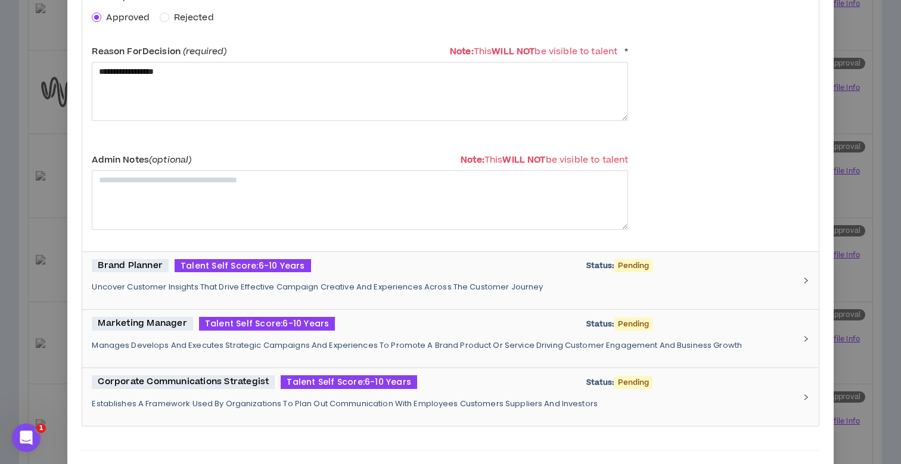
click at [230, 296] on div "Brand Planner Talent Self Score: 6-10 Years Status: Pending Uncover Customer In…" at bounding box center [443, 280] width 702 height 43
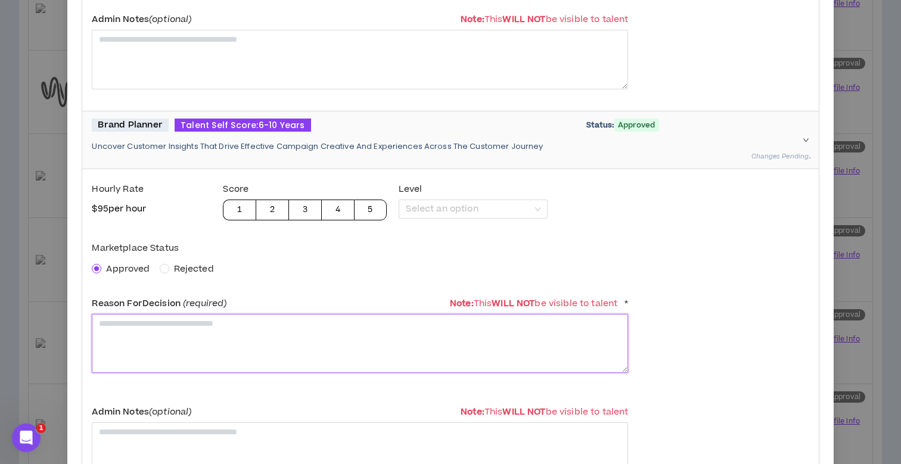
click at [186, 347] on textarea at bounding box center [360, 343] width 536 height 59
paste textarea "**********"
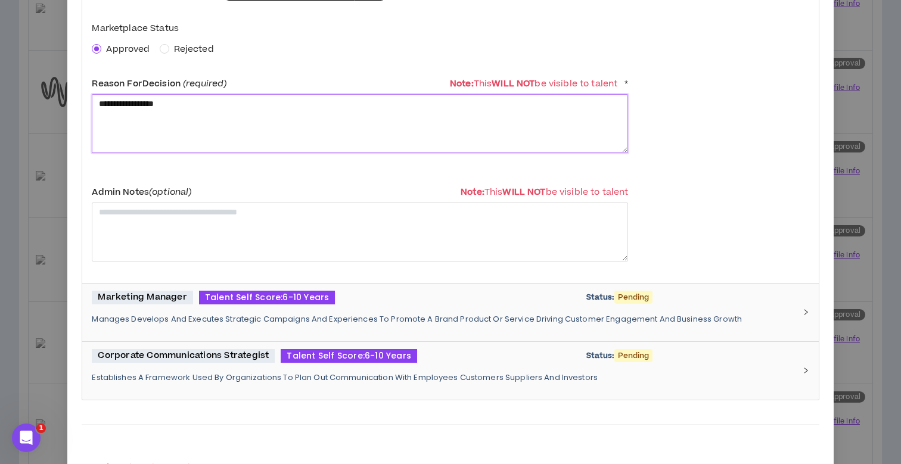
scroll to position [678, 0]
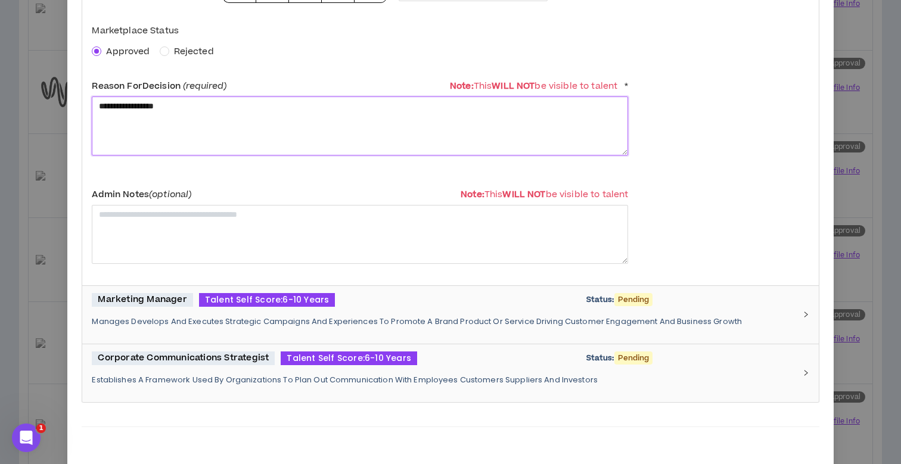
type textarea "**********"
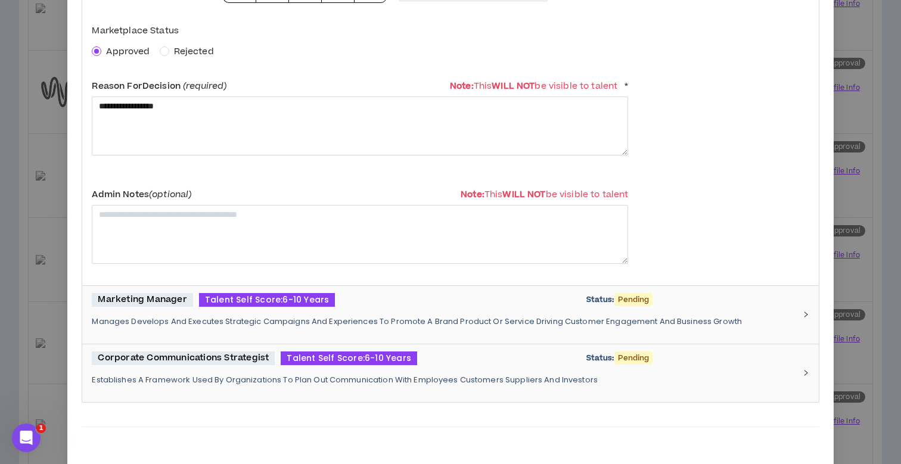
click at [180, 316] on p "Manages Develops And Executes Strategic Campaigns And Experiences To Promote A …" at bounding box center [443, 321] width 702 height 11
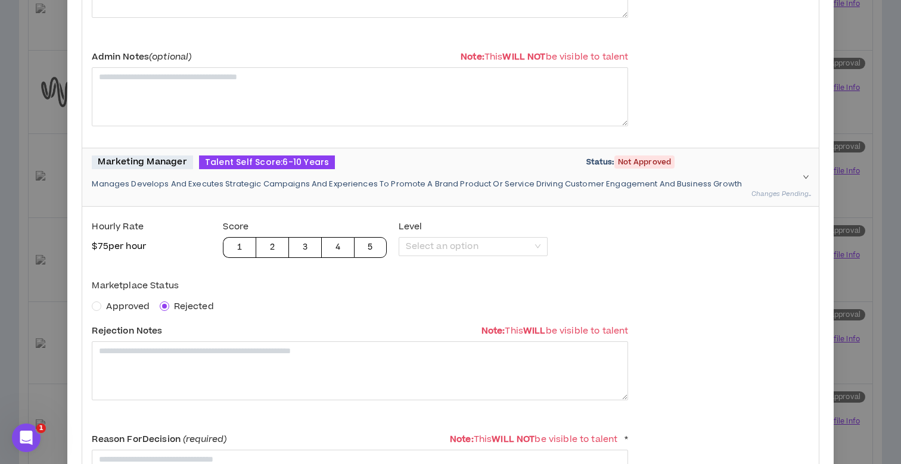
scroll to position [829, 0]
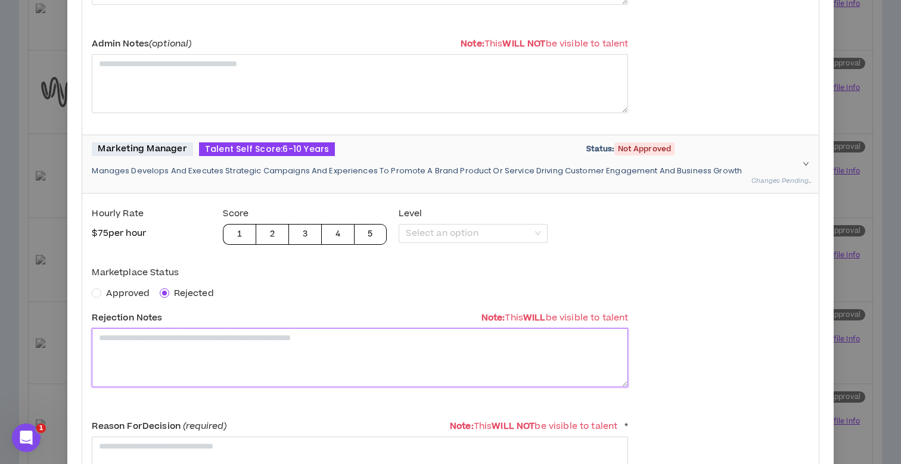
click at [185, 352] on textarea at bounding box center [360, 357] width 536 height 59
type textarea "**********"
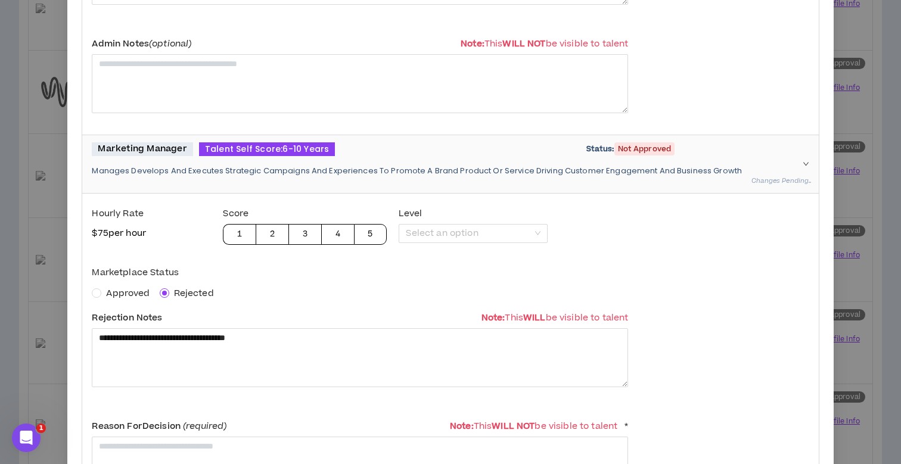
drag, startPoint x: 185, startPoint y: 352, endPoint x: 227, endPoint y: 401, distance: 64.2
click at [227, 401] on div "**********" at bounding box center [360, 409] width 536 height 413
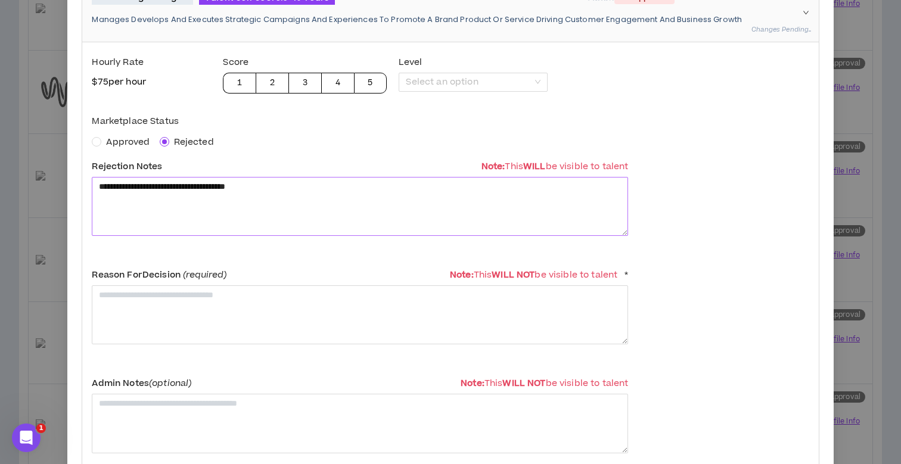
scroll to position [985, 0]
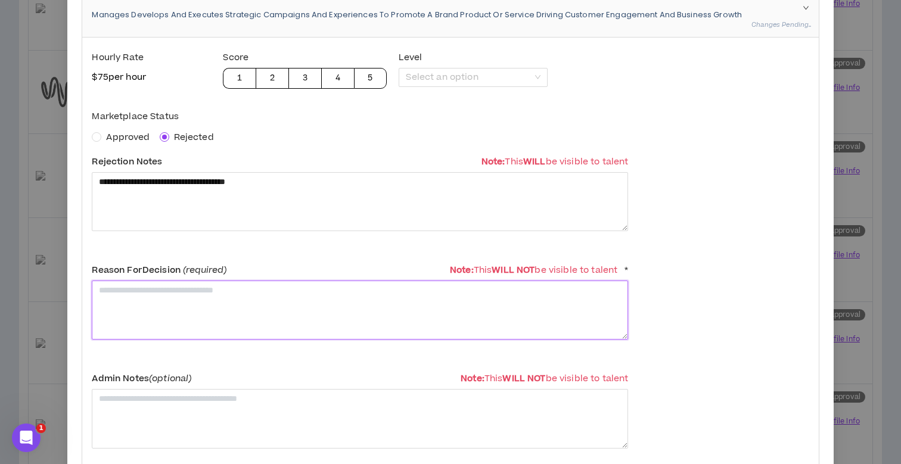
click at [204, 302] on textarea at bounding box center [360, 310] width 536 height 59
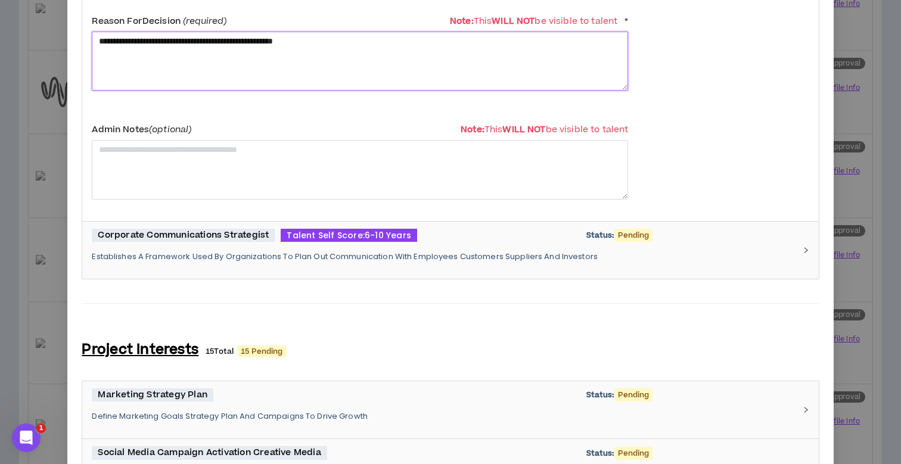
scroll to position [1233, 0]
type textarea "**********"
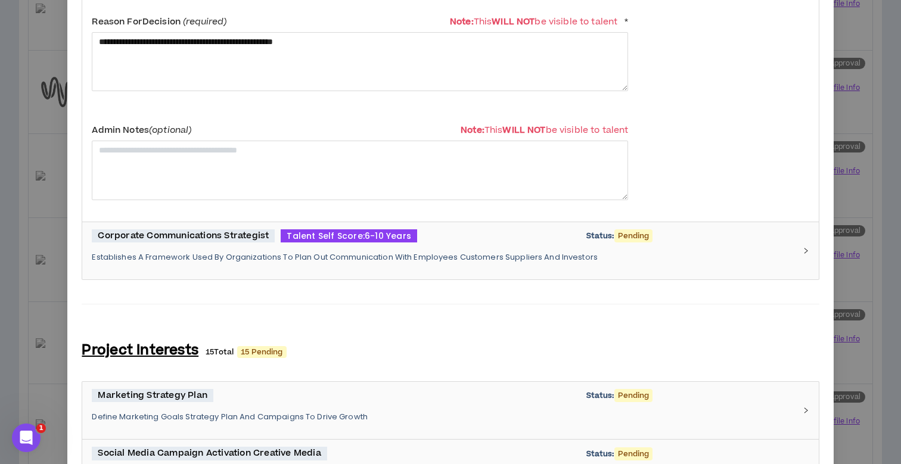
click at [224, 245] on div "Corporate Communications Strategist Talent Self Score: 6-10 Years Status: Pendi…" at bounding box center [443, 250] width 702 height 43
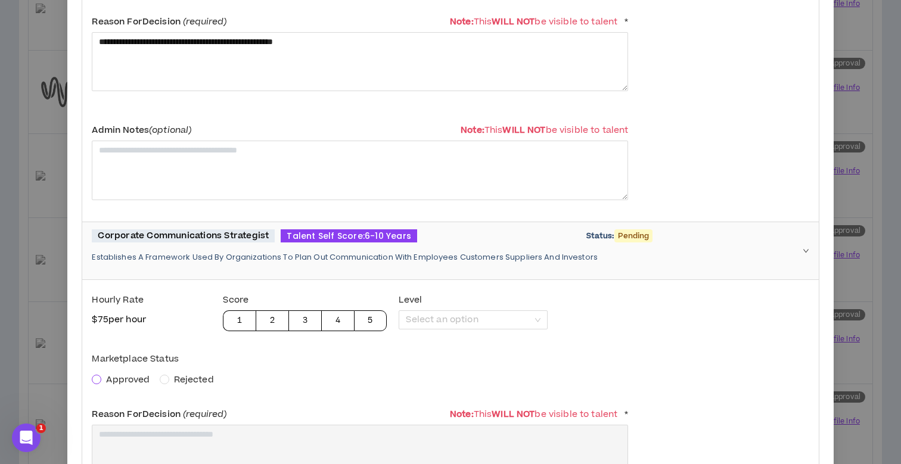
click at [101, 376] on span at bounding box center [97, 380] width 10 height 10
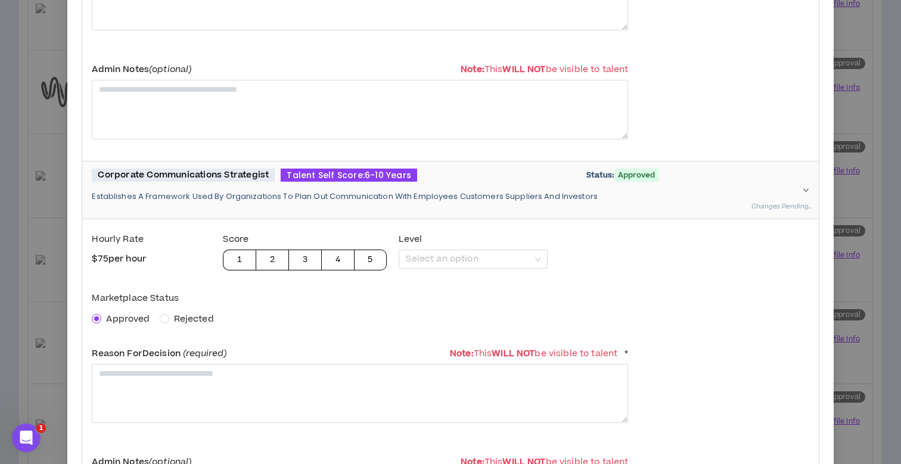
scroll to position [1297, 0]
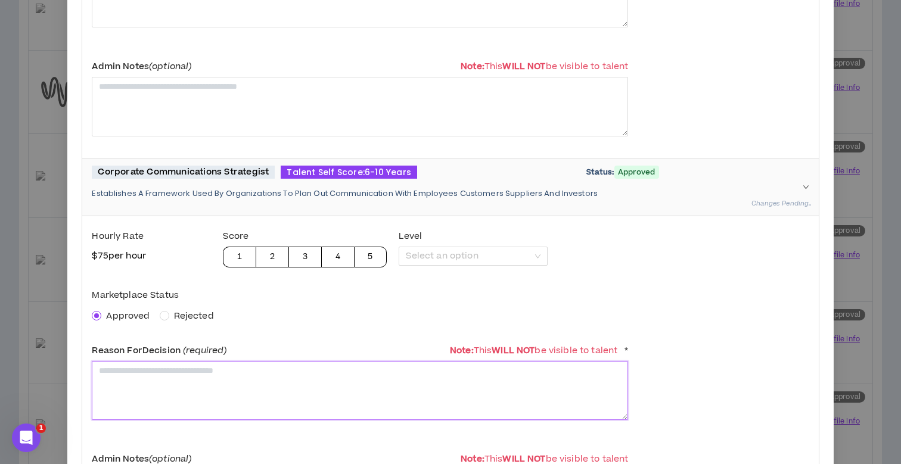
click at [147, 385] on textarea at bounding box center [360, 390] width 536 height 59
paste textarea "**********"
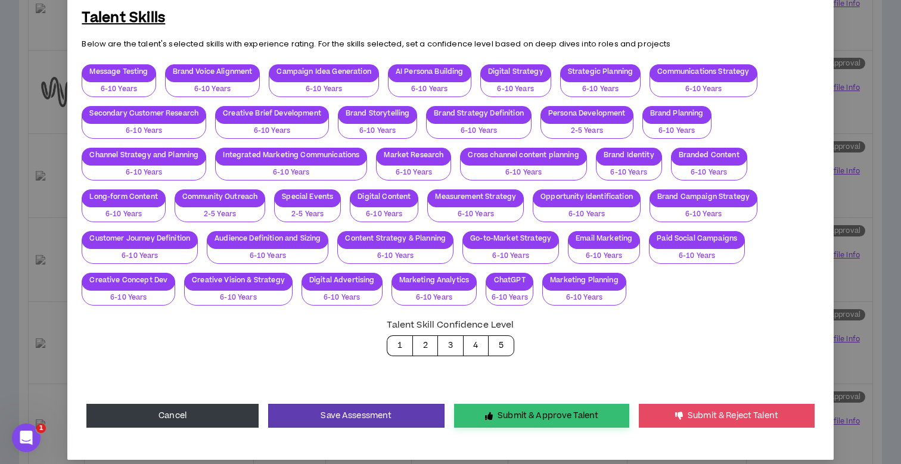
scroll to position [2895, 0]
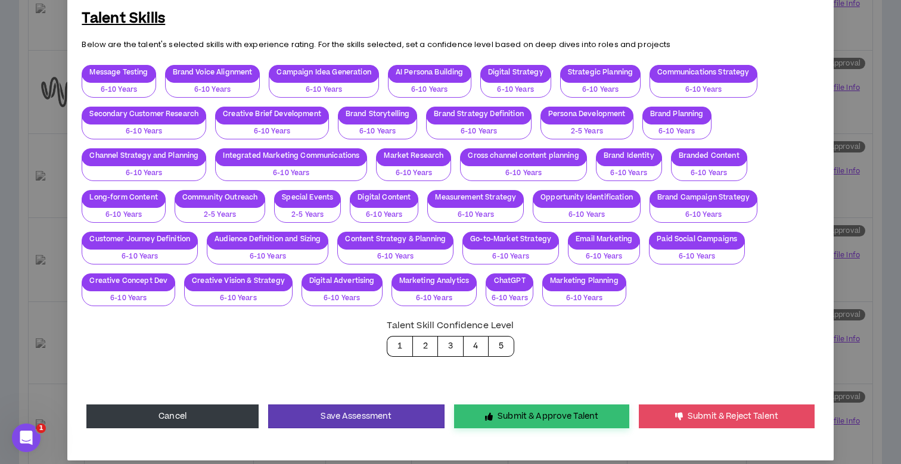
type textarea "**********"
click at [500, 404] on button "Submit & Approve Talent" at bounding box center [541, 416] width 175 height 24
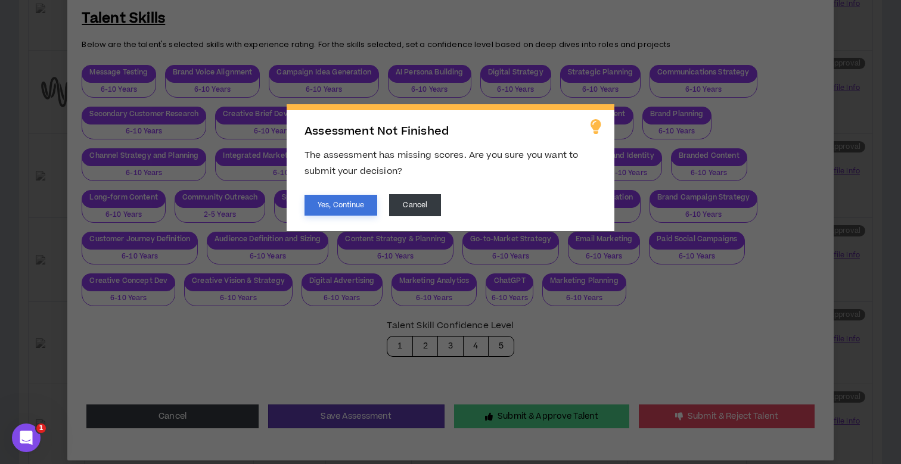
click at [323, 203] on button "Yes, Continue" at bounding box center [340, 205] width 73 height 21
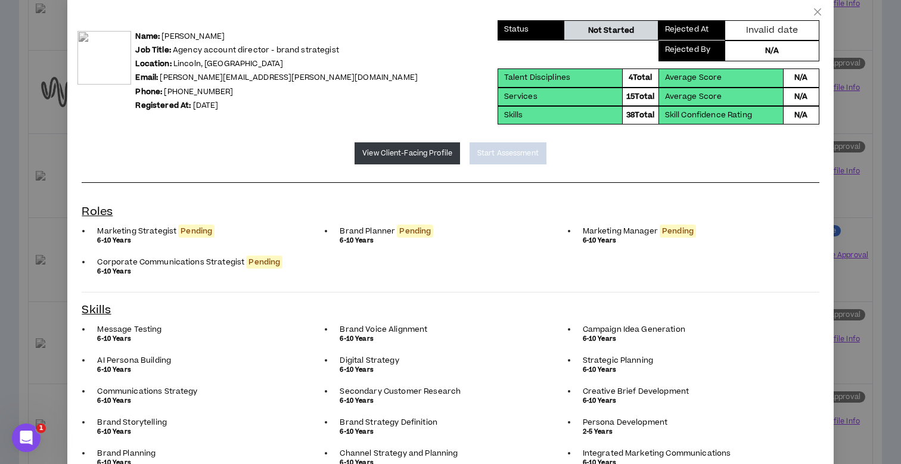
scroll to position [0, 0]
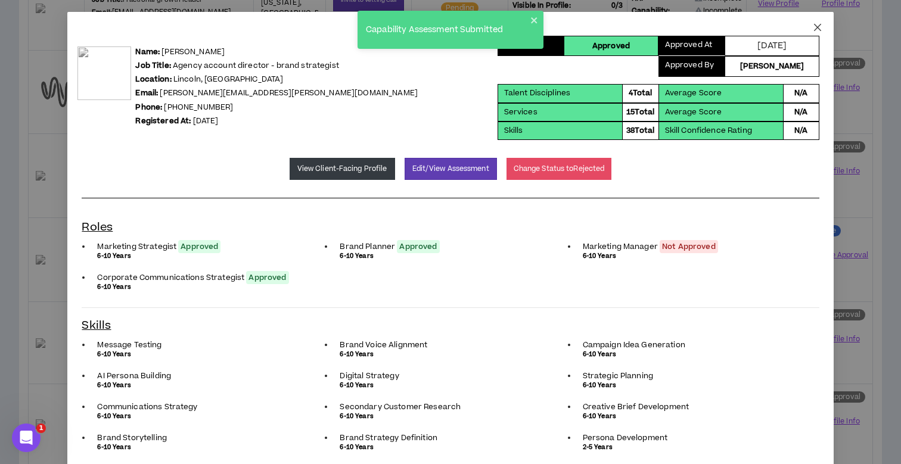
click at [820, 29] on icon "close" at bounding box center [817, 28] width 10 height 10
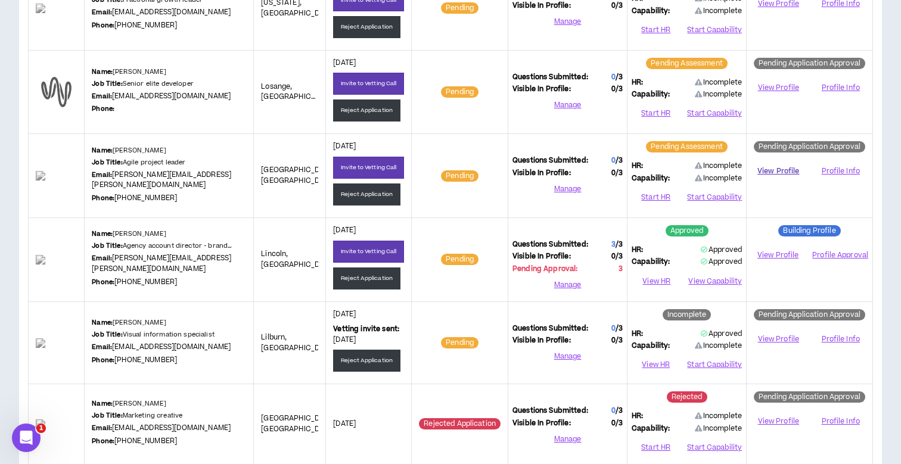
click at [777, 170] on link "View Profile" at bounding box center [777, 171] width 55 height 21
click at [652, 195] on button "Start HR" at bounding box center [655, 197] width 48 height 18
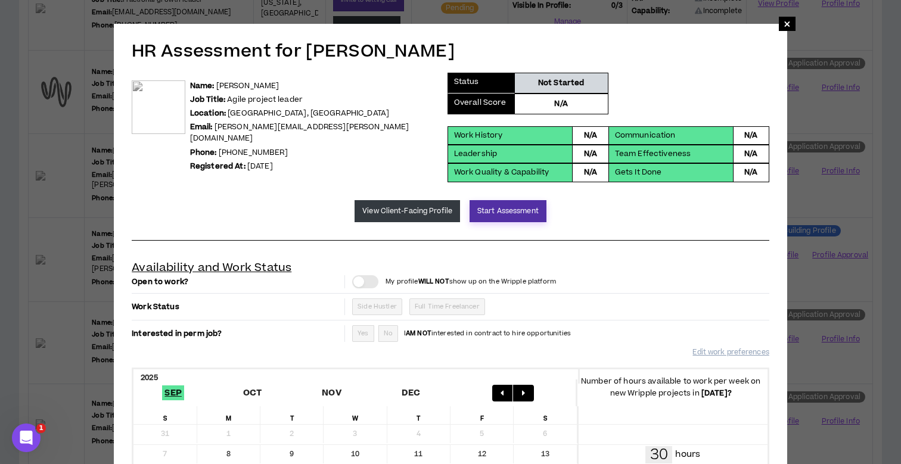
click at [504, 210] on button "Start Assessment" at bounding box center [507, 211] width 77 height 22
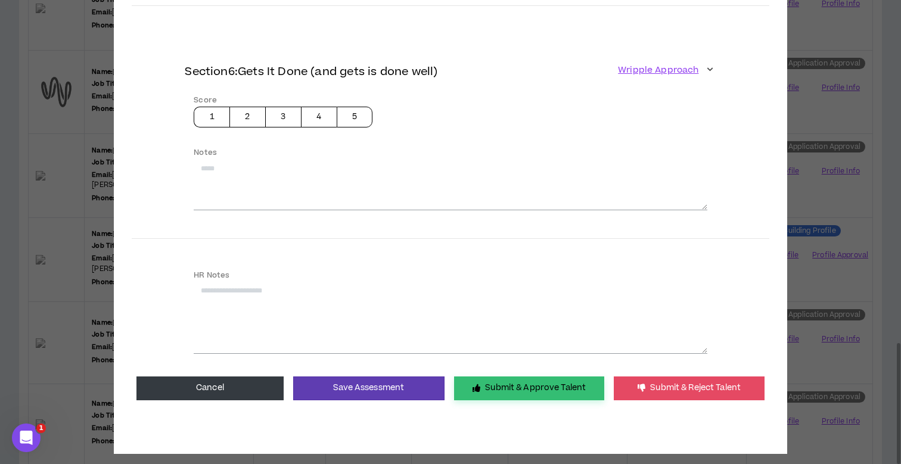
click at [524, 376] on button "Submit & Approve Talent" at bounding box center [529, 388] width 150 height 24
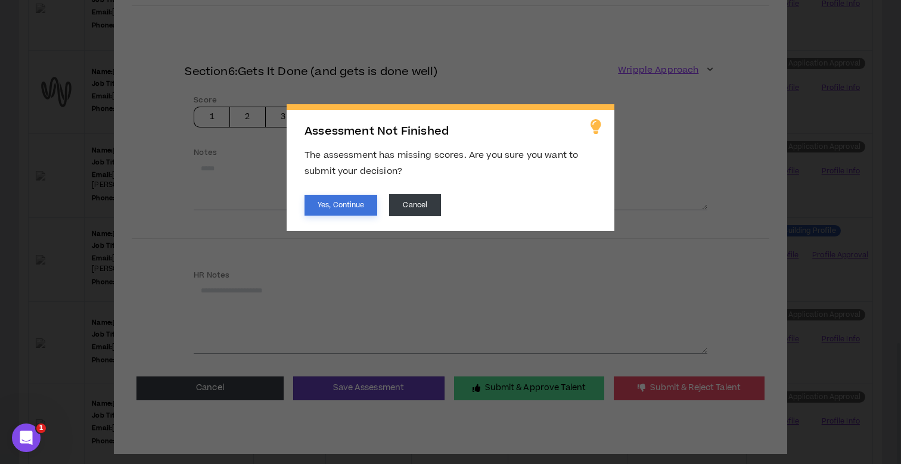
click at [340, 200] on button "Yes, Continue" at bounding box center [340, 205] width 73 height 21
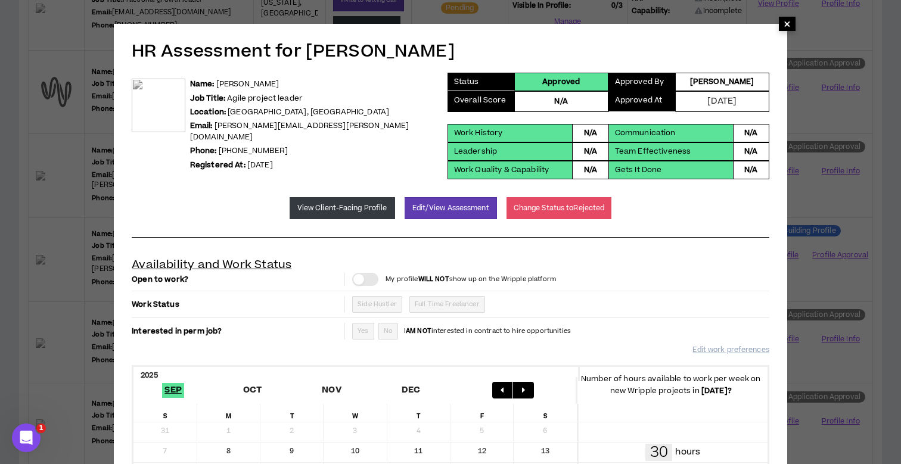
click at [784, 26] on span "×" at bounding box center [786, 24] width 7 height 14
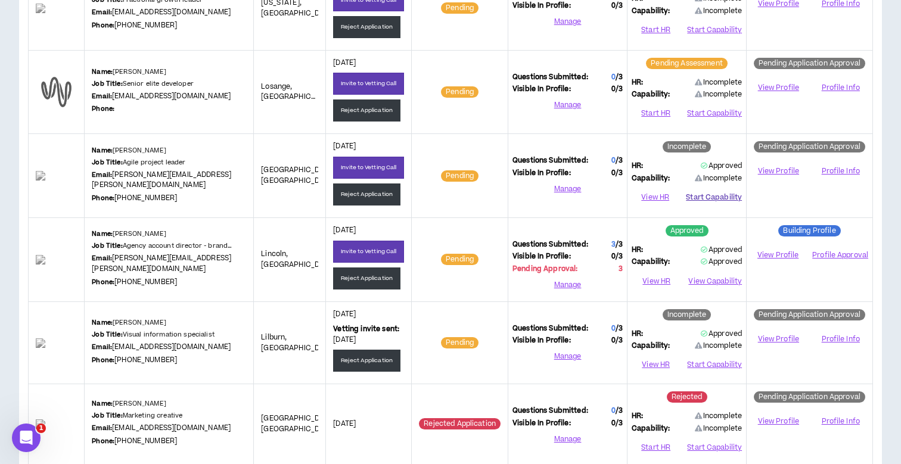
click at [727, 197] on button "Start Capability" at bounding box center [714, 197] width 56 height 18
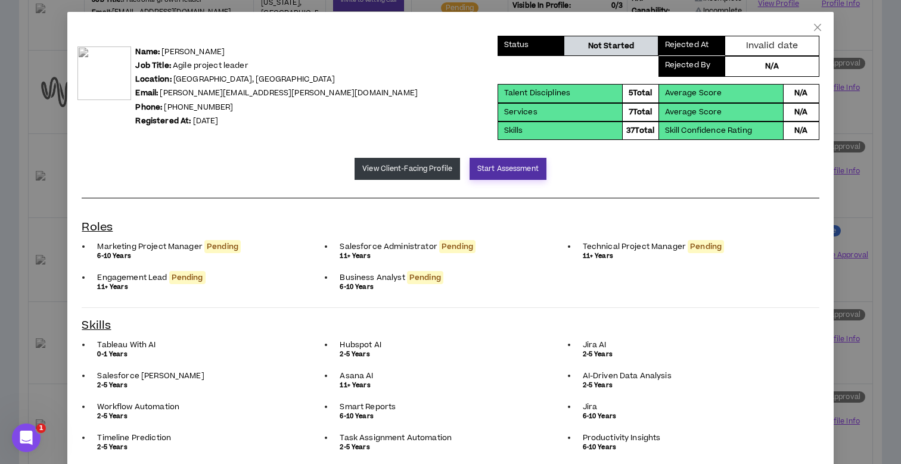
click at [491, 171] on button "Start Assessment" at bounding box center [507, 169] width 77 height 22
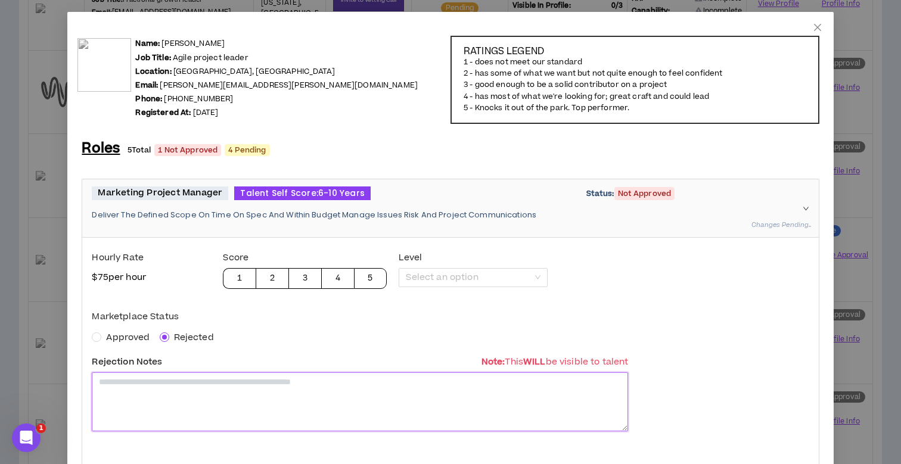
click at [161, 390] on textarea at bounding box center [360, 401] width 536 height 59
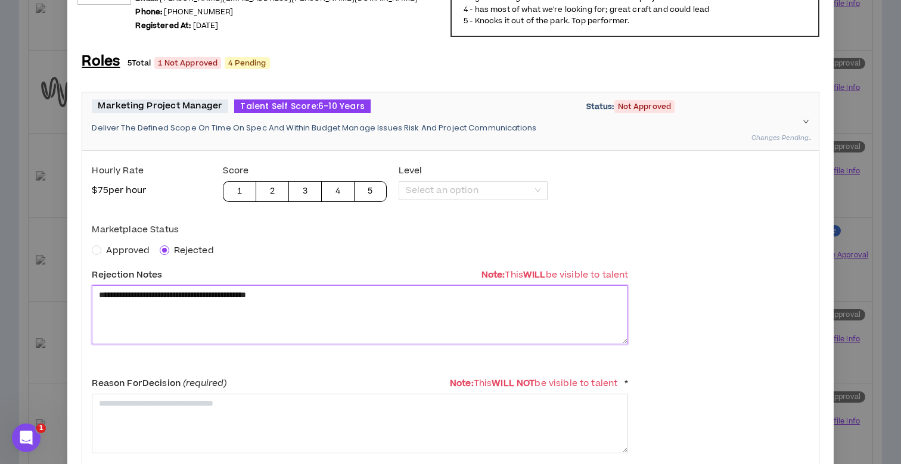
scroll to position [84, 0]
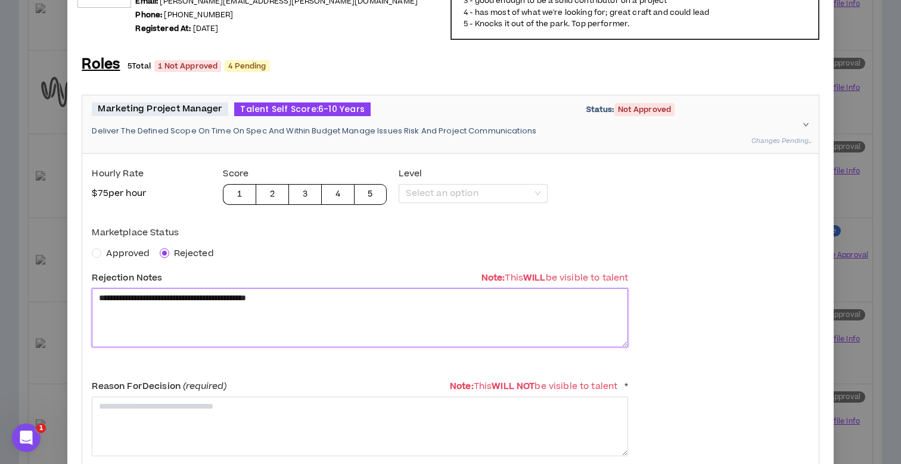
drag, startPoint x: 333, startPoint y: 295, endPoint x: 60, endPoint y: 296, distance: 273.4
click at [60, 296] on div "**********" at bounding box center [450, 232] width 901 height 464
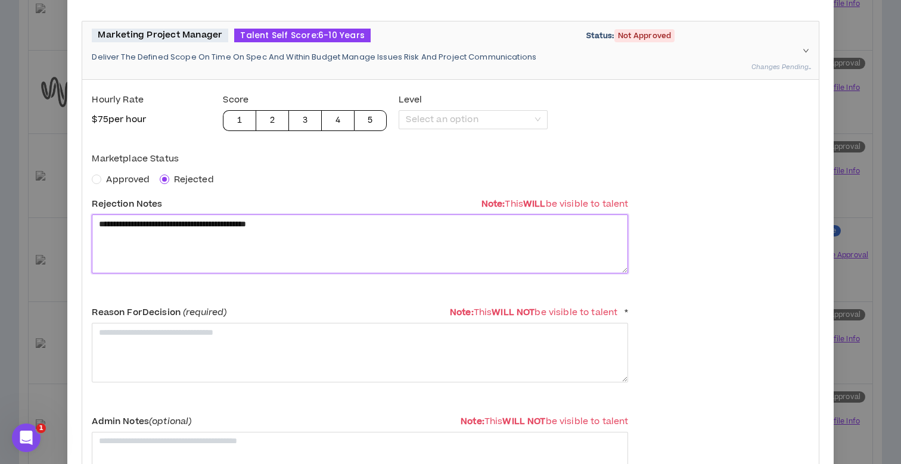
scroll to position [180, 0]
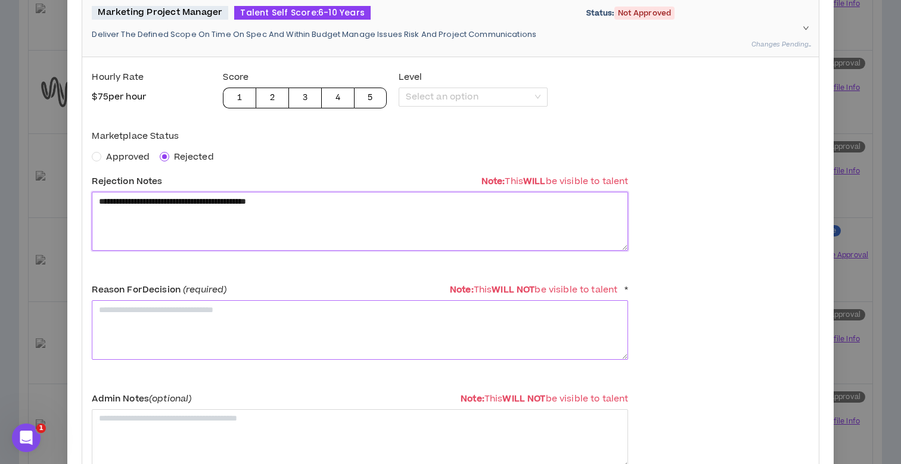
type textarea "**********"
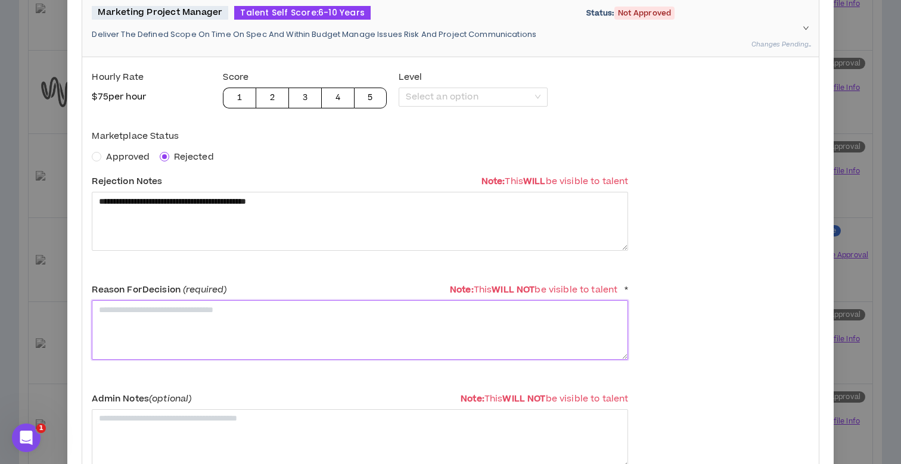
click at [144, 330] on textarea at bounding box center [360, 329] width 536 height 59
paste textarea "**********"
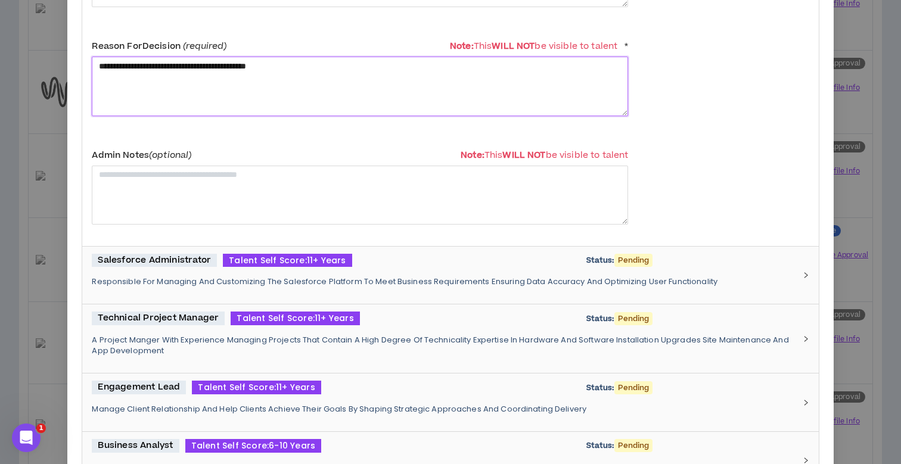
scroll to position [431, 0]
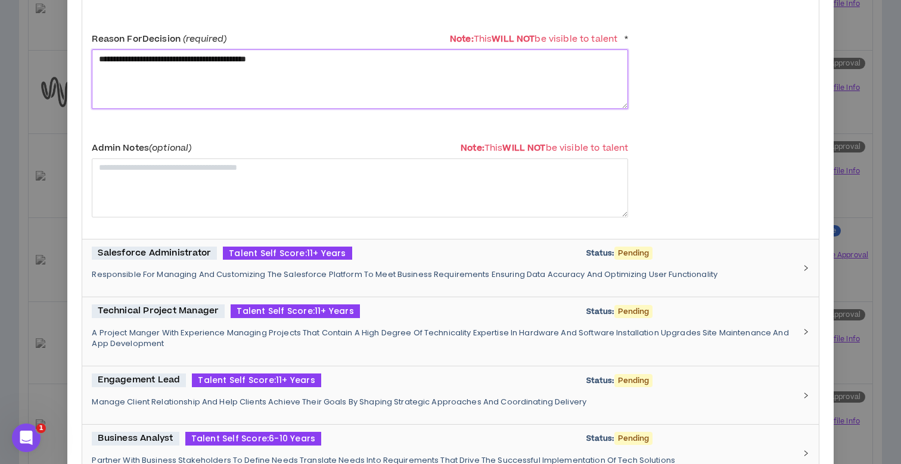
type textarea "**********"
click at [211, 266] on div "Salesforce Administrator Talent Self Score: 11+ Years Status: Pending Responsib…" at bounding box center [443, 268] width 702 height 43
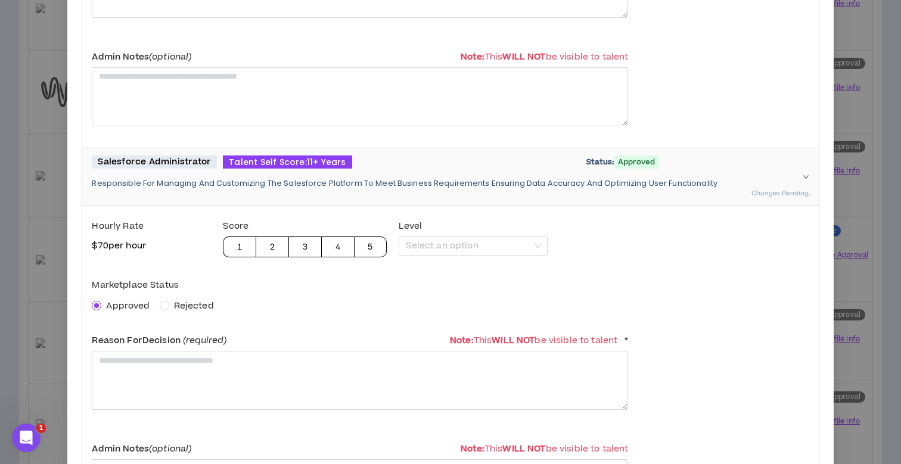
scroll to position [524, 0]
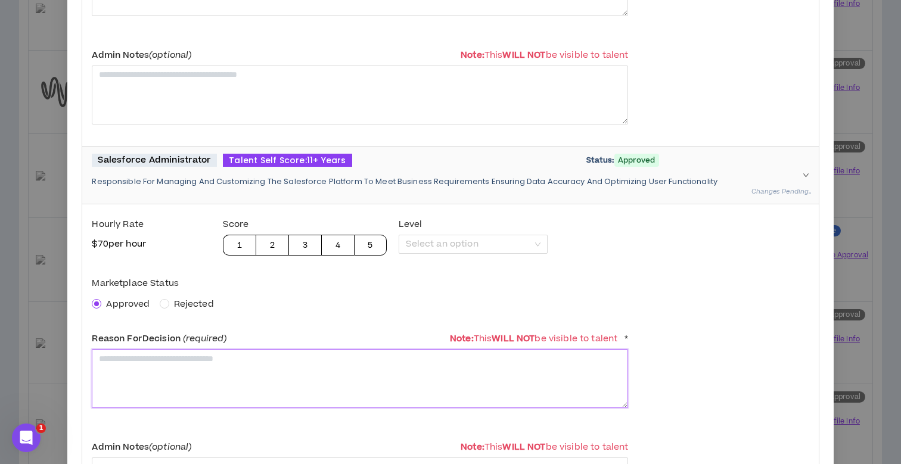
click at [161, 356] on textarea at bounding box center [360, 378] width 536 height 59
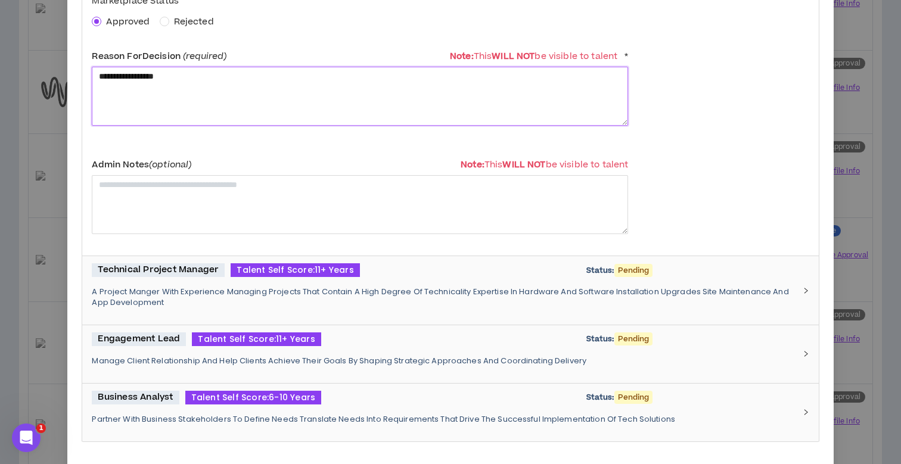
scroll to position [818, 0]
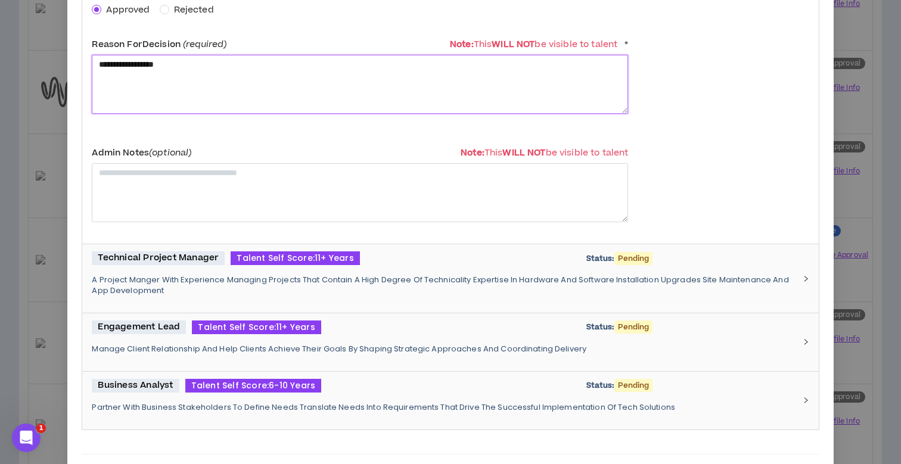
type textarea "**********"
click at [206, 285] on p "A Project Manger With Experience Managing Projects That Contain A High Degree O…" at bounding box center [443, 285] width 702 height 21
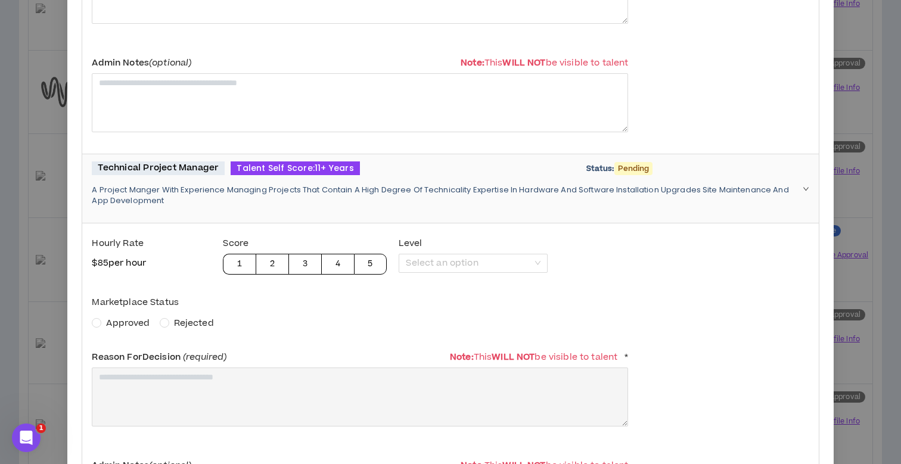
scroll to position [932, 0]
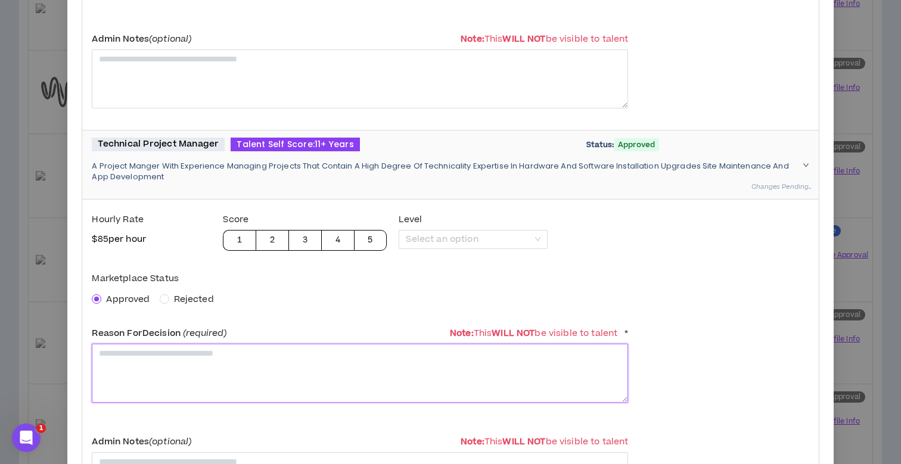
click at [155, 388] on textarea at bounding box center [360, 373] width 536 height 59
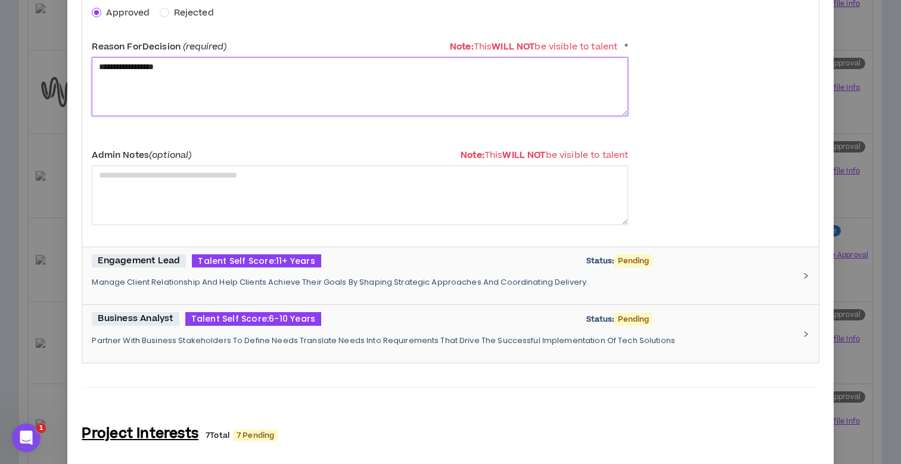
scroll to position [1221, 0]
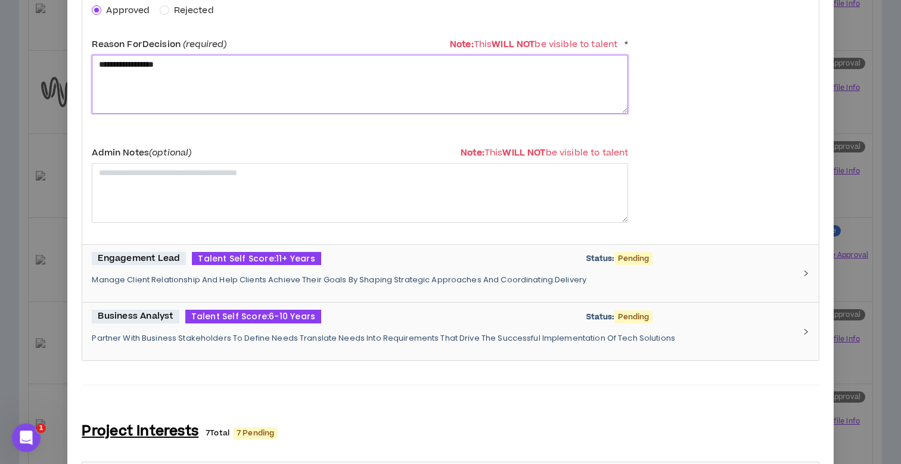
type textarea "**********"
click at [160, 333] on p "Partner With Business Stakeholders To Define Needs Translate Needs Into Require…" at bounding box center [443, 338] width 702 height 11
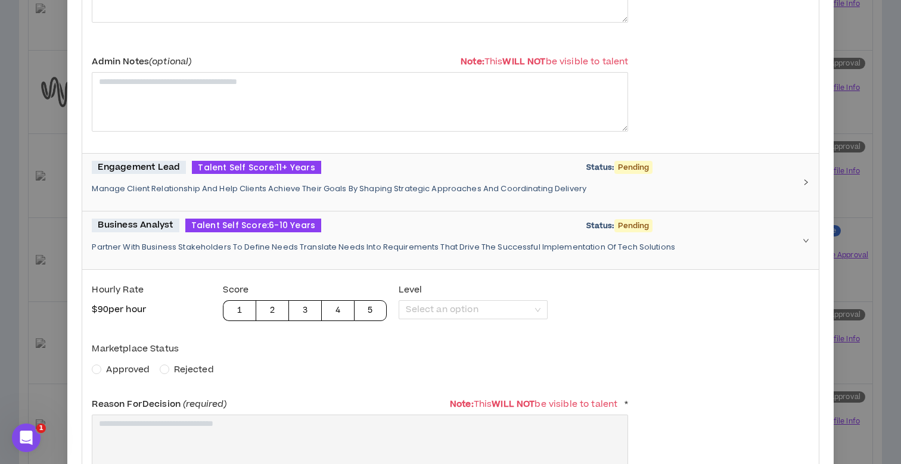
scroll to position [1317, 0]
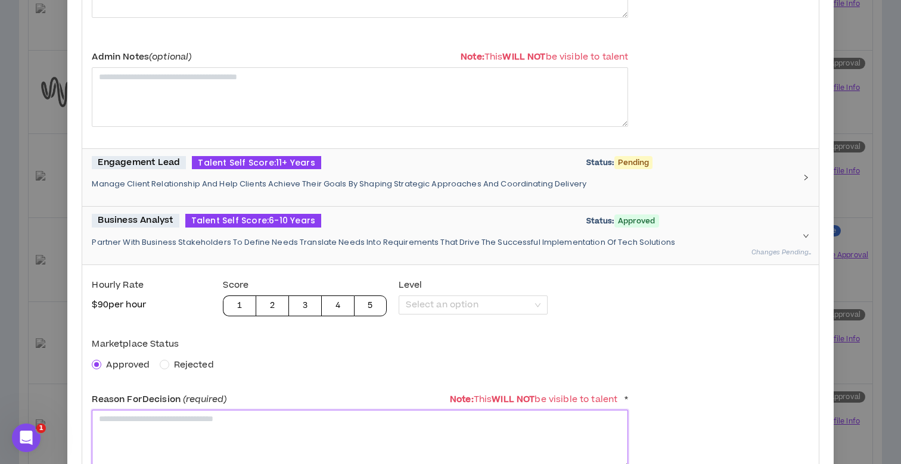
click at [133, 421] on textarea at bounding box center [360, 439] width 536 height 59
paste textarea "**********"
type textarea "**********"
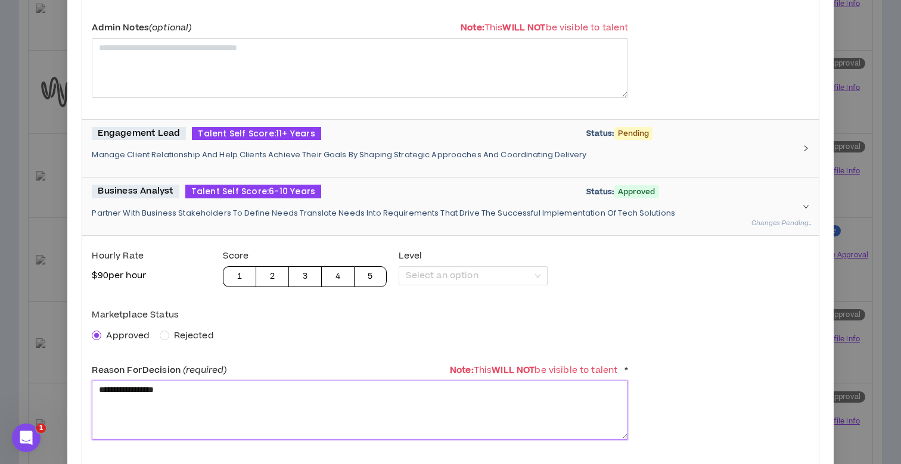
scroll to position [1307, 0]
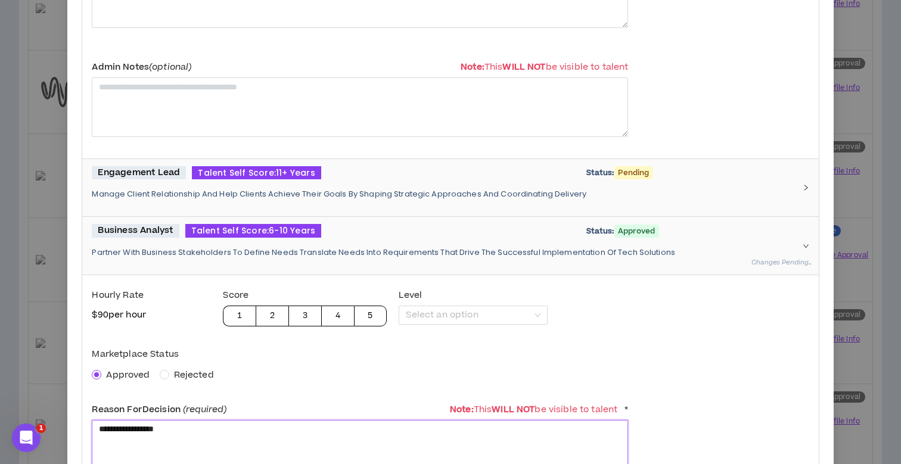
type textarea "**********"
click at [226, 175] on span "Talent Self Score: 11+ Years" at bounding box center [256, 173] width 129 height 14
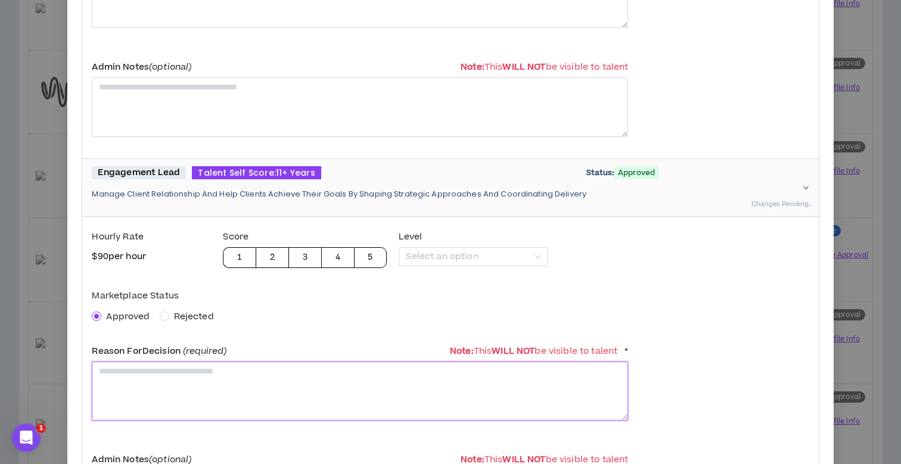
click at [126, 385] on textarea at bounding box center [360, 391] width 536 height 59
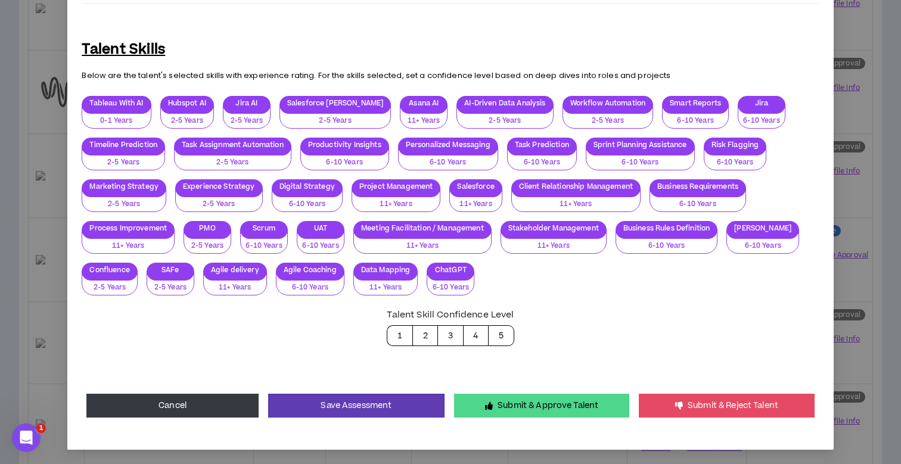
scroll to position [2794, 0]
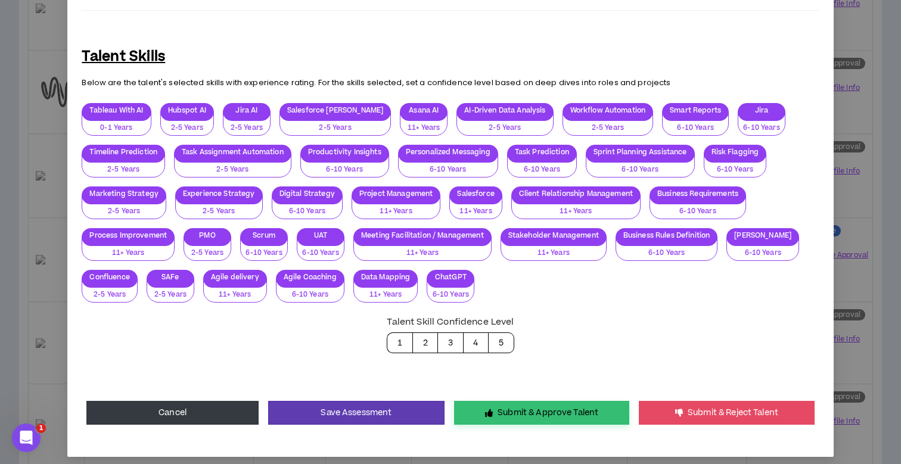
type textarea "**********"
click at [553, 416] on button "Submit & Approve Talent" at bounding box center [541, 413] width 175 height 24
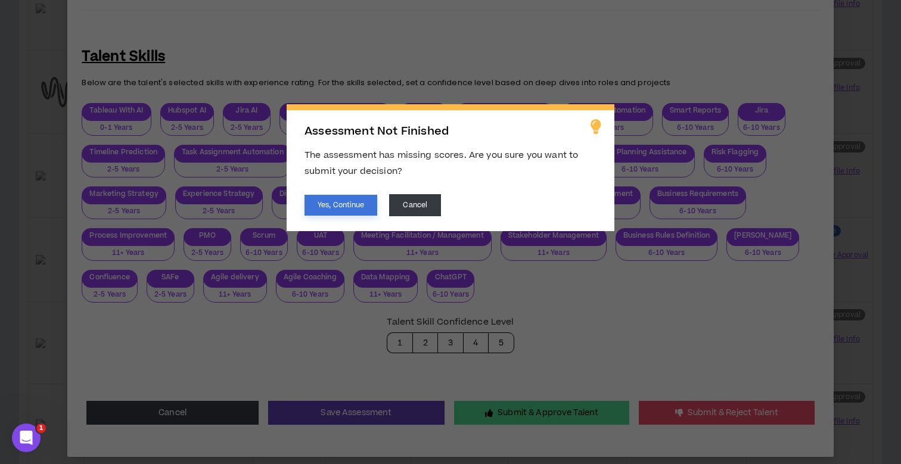
click at [336, 212] on button "Yes, Continue" at bounding box center [340, 205] width 73 height 21
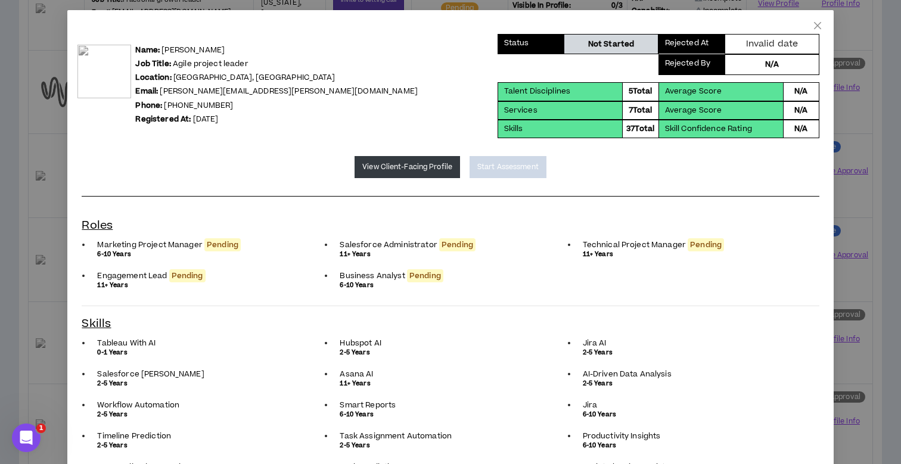
scroll to position [0, 0]
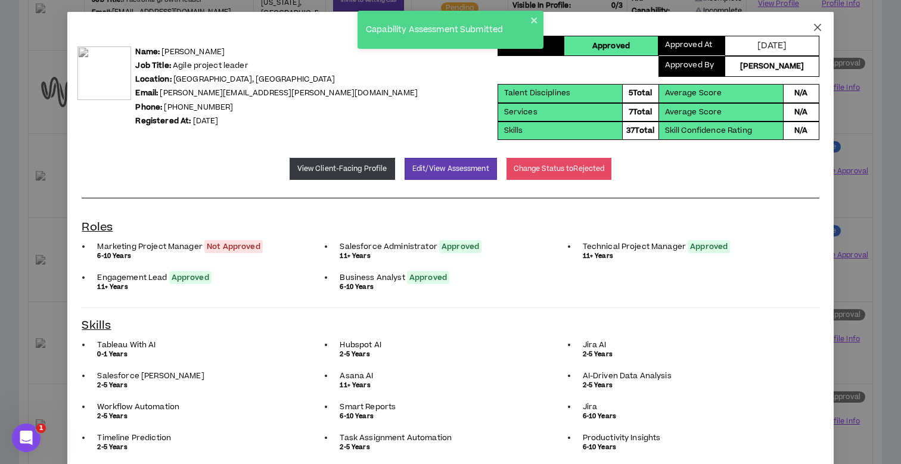
click at [818, 26] on icon "close" at bounding box center [816, 27] width 7 height 7
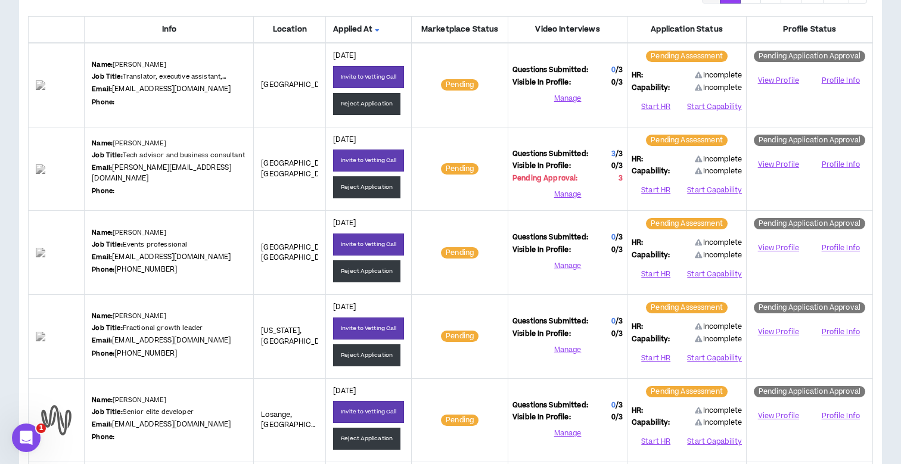
scroll to position [175, 0]
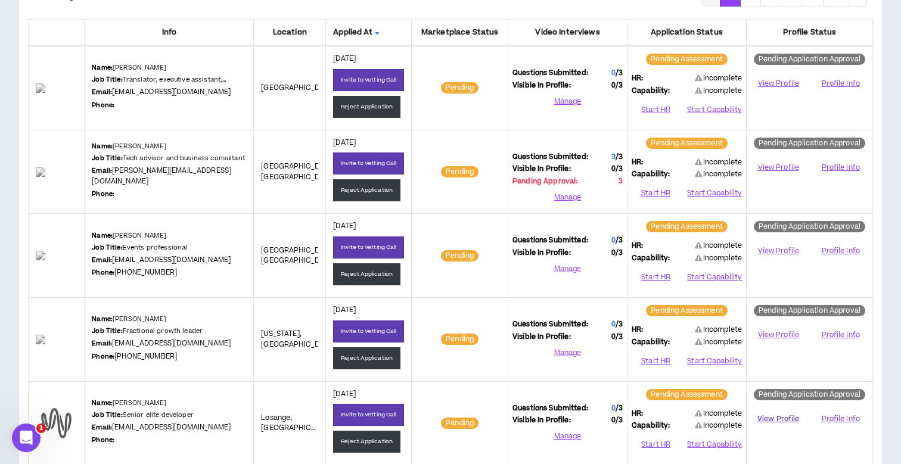
click at [775, 415] on link "View Profile" at bounding box center [777, 419] width 55 height 21
click at [373, 438] on button "Reject Application" at bounding box center [366, 442] width 67 height 22
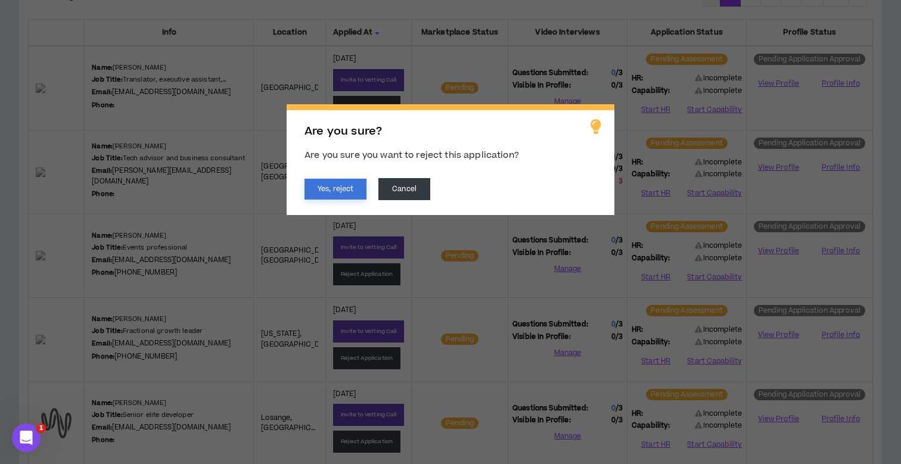
click at [354, 188] on button "Yes, reject" at bounding box center [335, 189] width 62 height 21
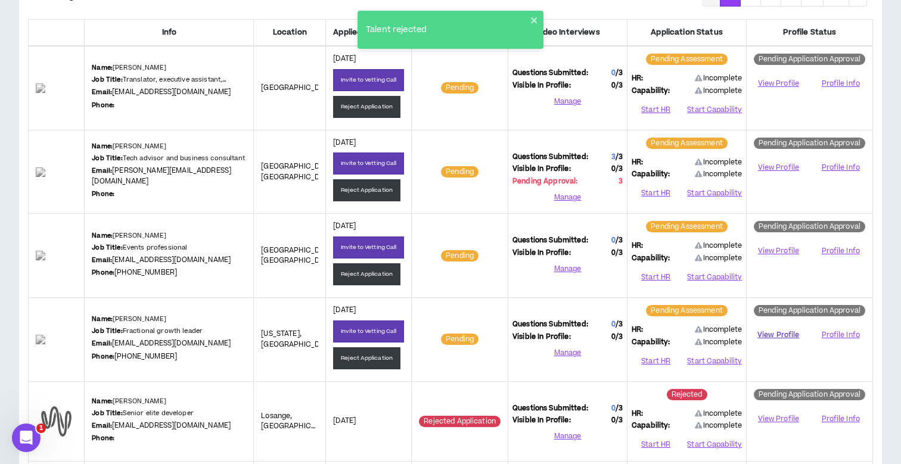
click at [765, 337] on link "View Profile" at bounding box center [777, 335] width 55 height 21
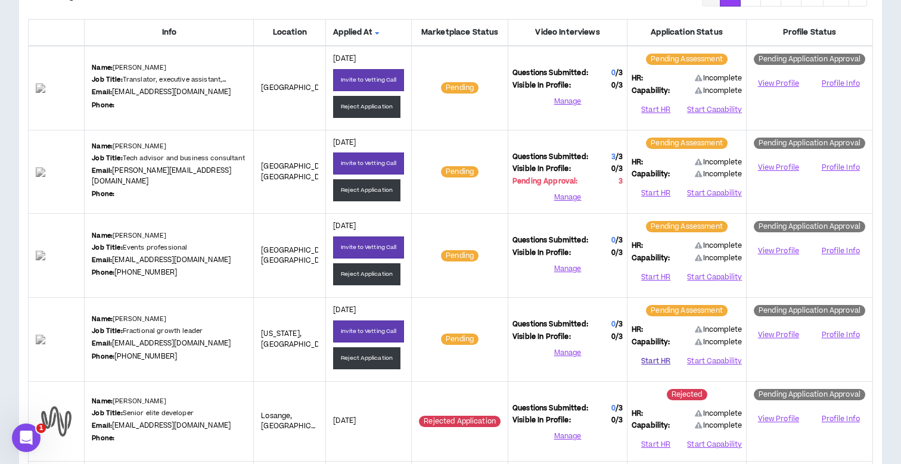
click at [663, 358] on button "Start HR" at bounding box center [655, 361] width 48 height 18
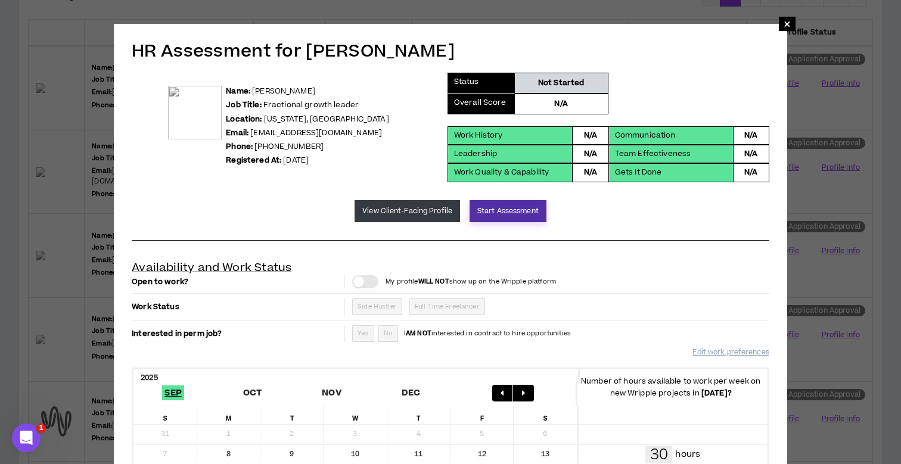
click at [509, 208] on button "Start Assessment" at bounding box center [507, 211] width 77 height 22
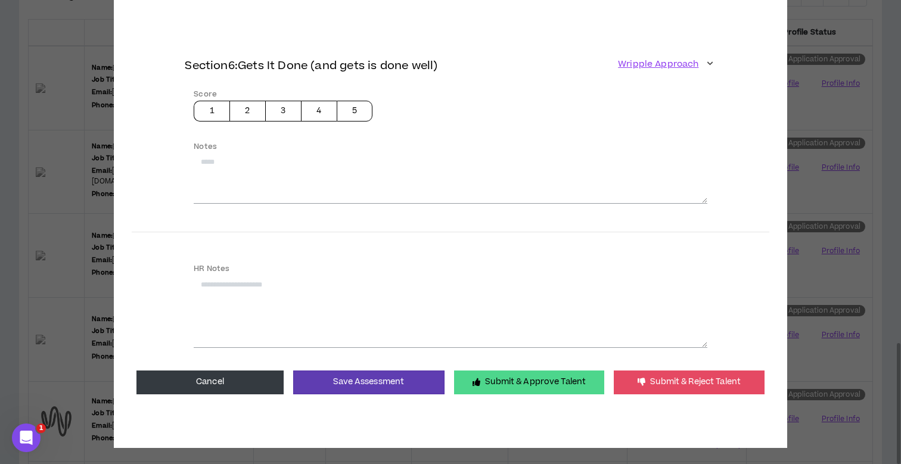
click at [495, 379] on button "Submit & Approve Talent" at bounding box center [529, 382] width 150 height 24
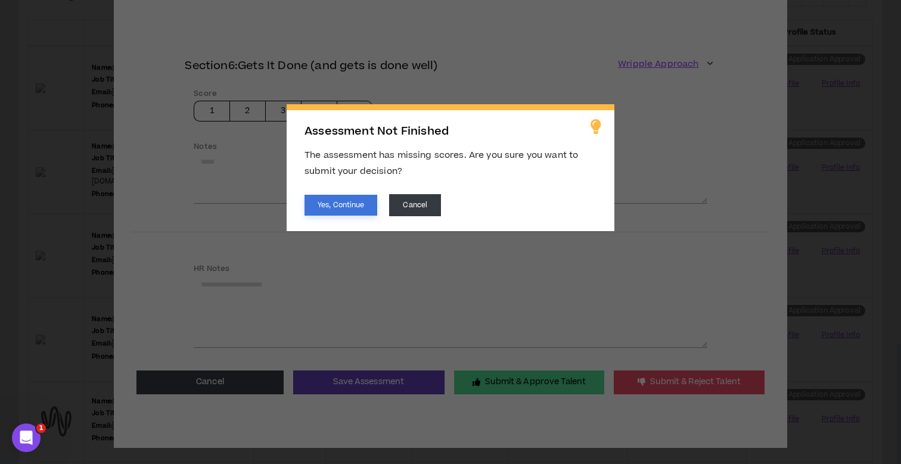
click at [345, 211] on button "Yes, Continue" at bounding box center [340, 205] width 73 height 21
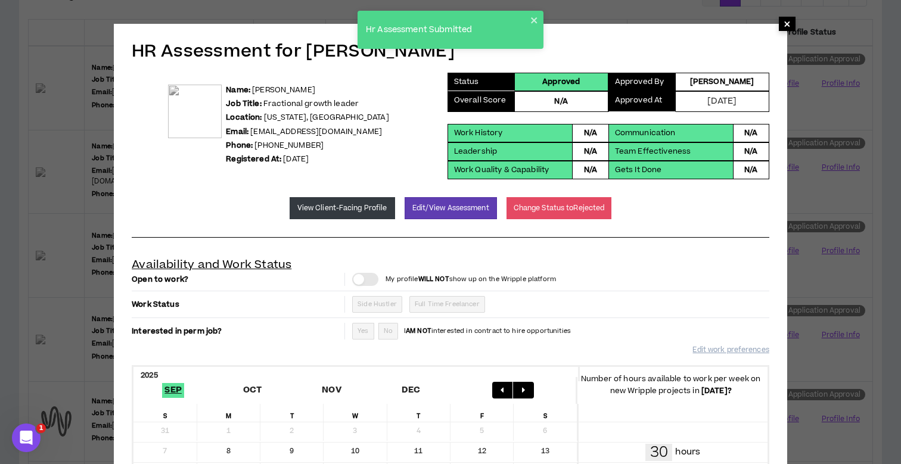
click at [783, 24] on span "×" at bounding box center [786, 24] width 7 height 14
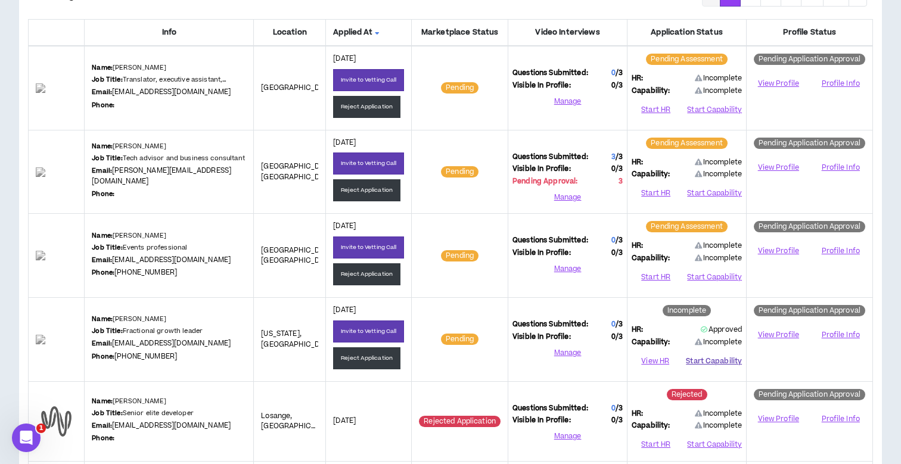
click at [717, 355] on button "Start Capability" at bounding box center [714, 361] width 56 height 18
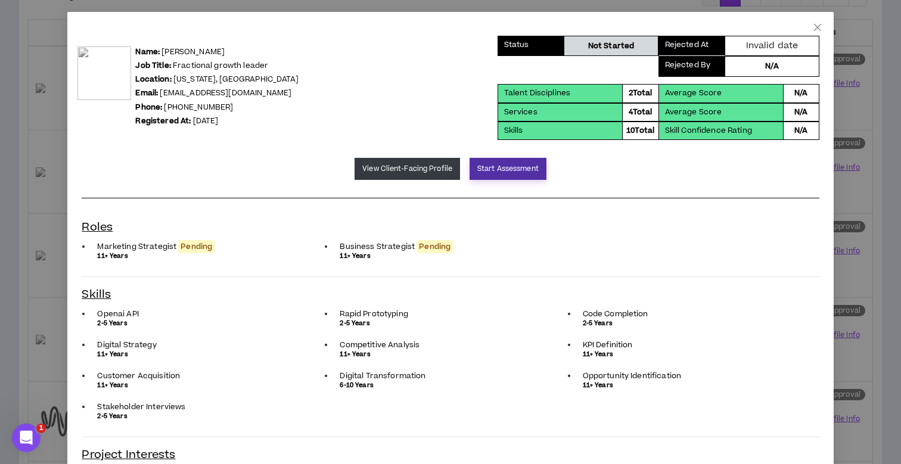
click at [489, 174] on button "Start Assessment" at bounding box center [507, 169] width 77 height 22
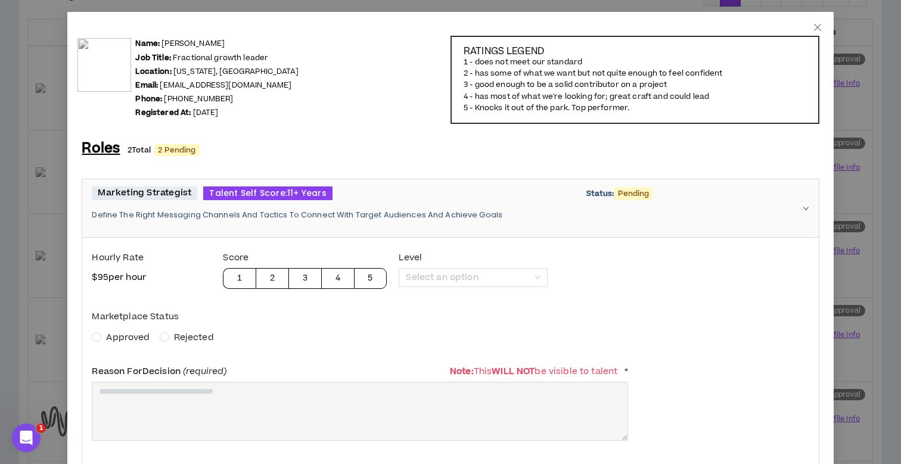
click at [128, 336] on span "Approved" at bounding box center [127, 337] width 43 height 13
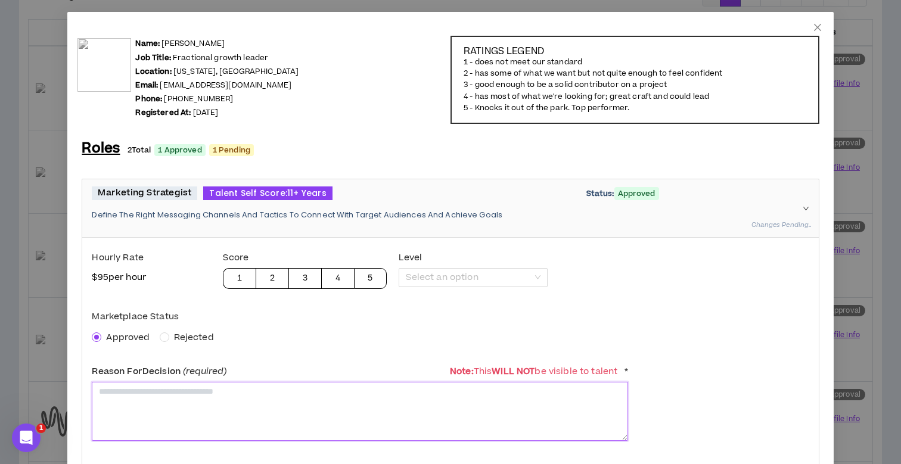
click at [173, 399] on textarea at bounding box center [360, 411] width 536 height 59
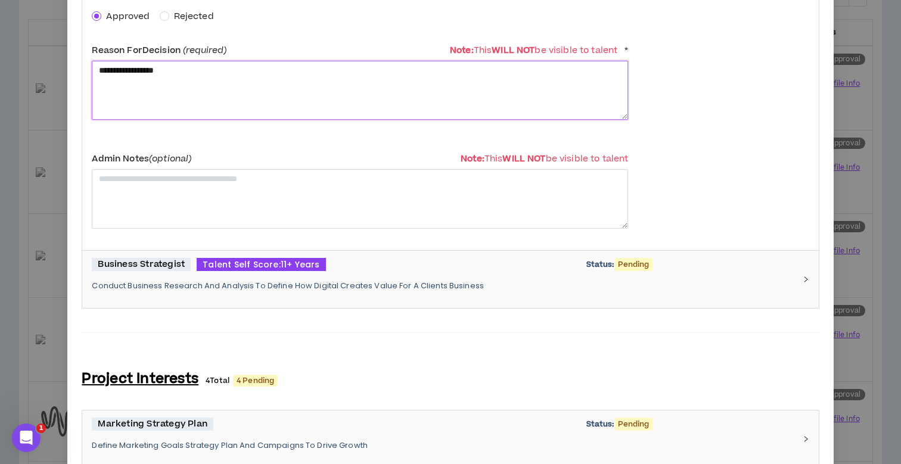
scroll to position [352, 0]
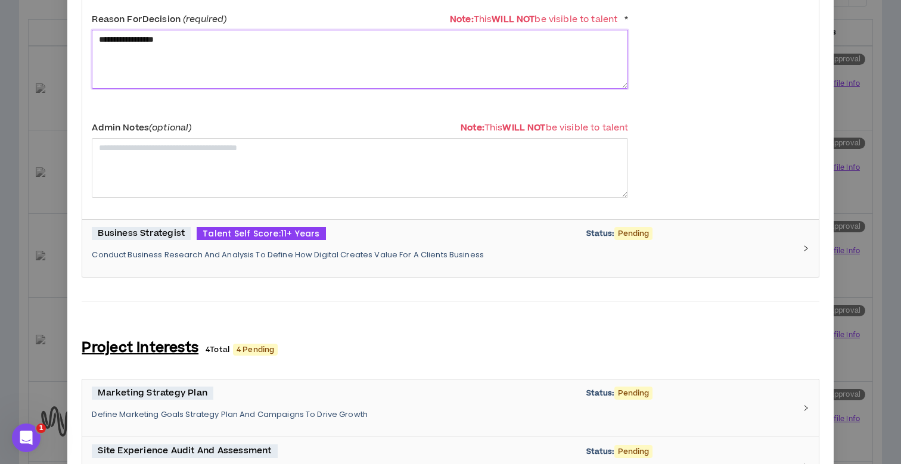
type textarea "**********"
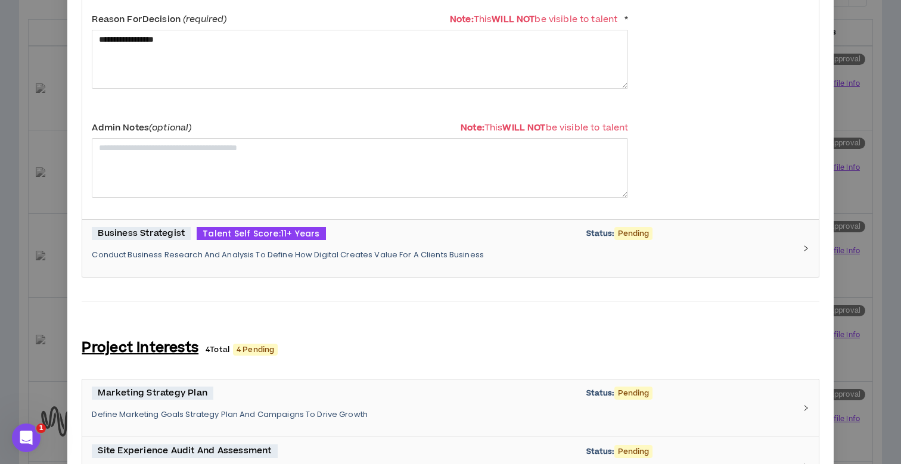
click at [160, 268] on div "Business Strategist Talent Self Score: 11+ Years Status: Pending Conduct Busine…" at bounding box center [443, 248] width 702 height 43
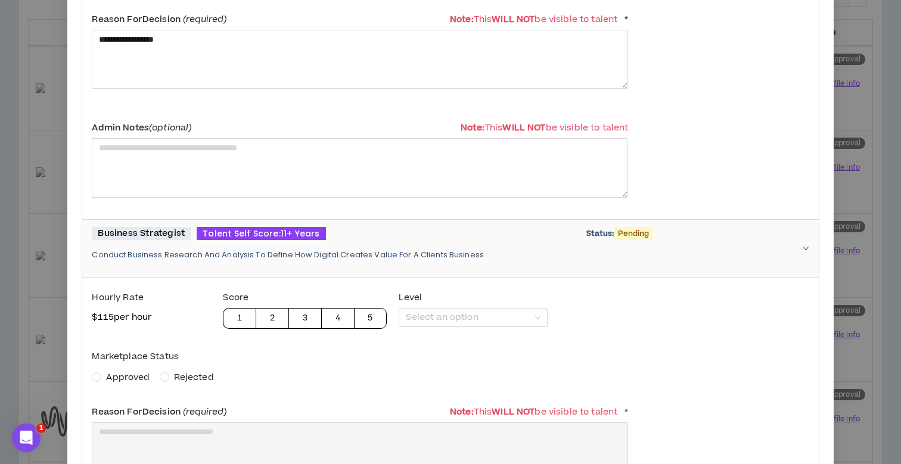
click at [124, 371] on span "Approved" at bounding box center [127, 377] width 43 height 13
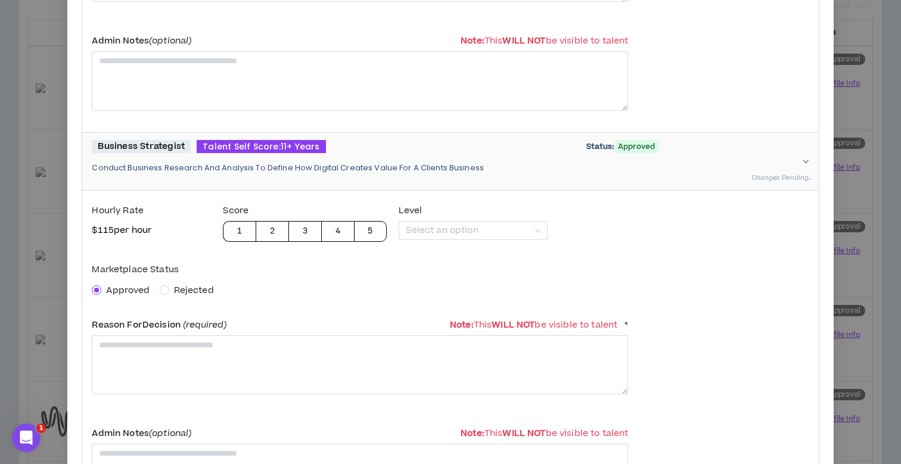
scroll to position [440, 0]
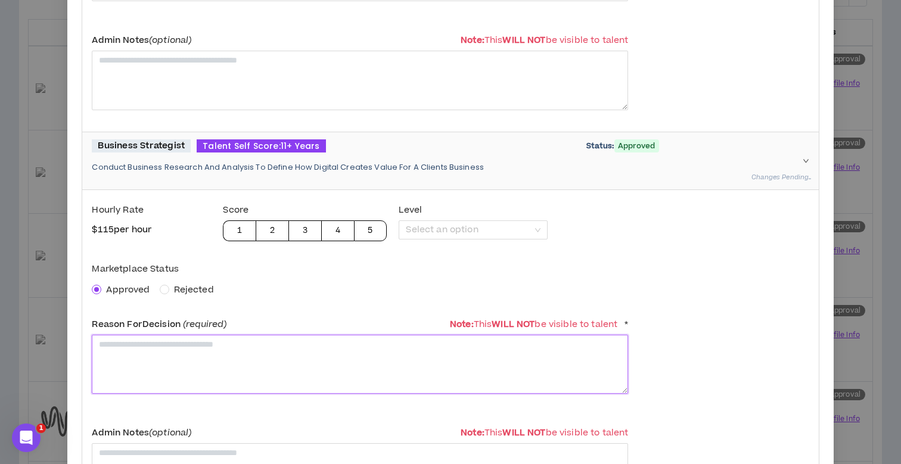
click at [177, 350] on textarea at bounding box center [360, 364] width 536 height 59
paste textarea "**********"
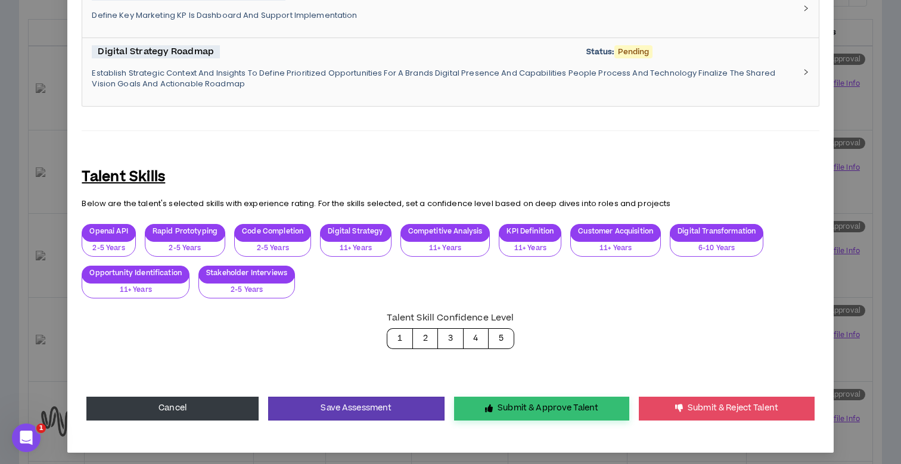
scroll to position [1201, 0]
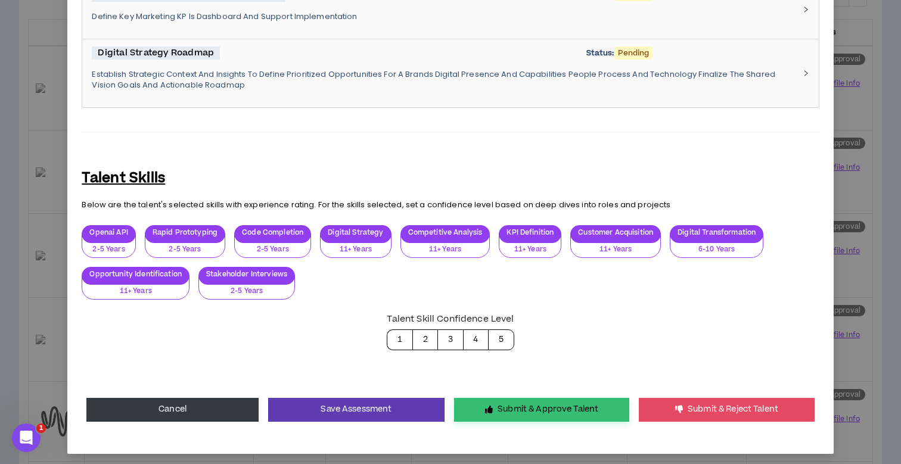
type textarea "**********"
click at [547, 398] on button "Submit & Approve Talent" at bounding box center [541, 410] width 175 height 24
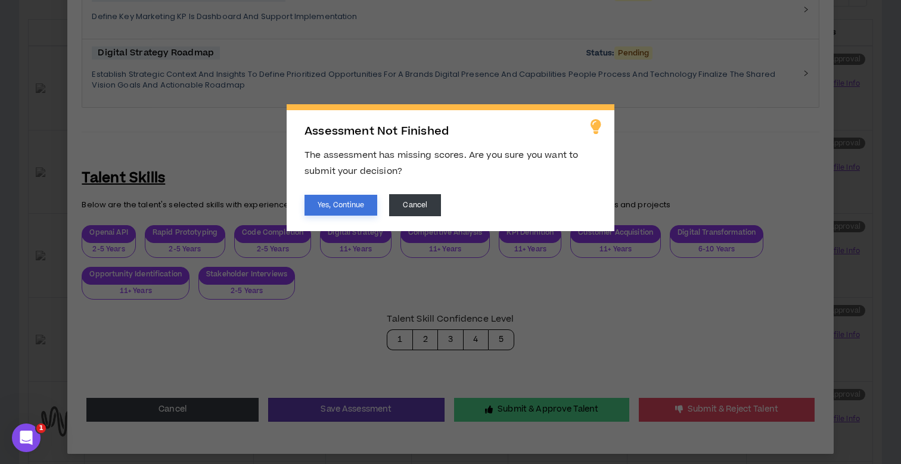
click at [362, 197] on button "Yes, Continue" at bounding box center [340, 205] width 73 height 21
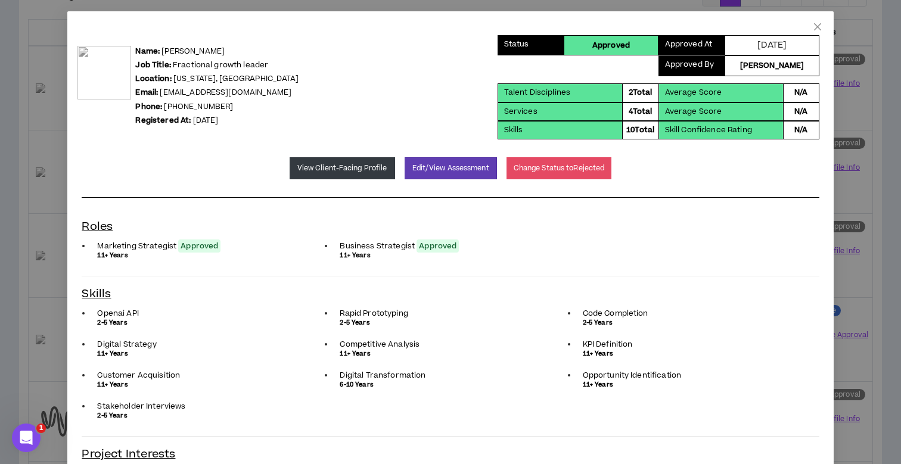
scroll to position [0, 0]
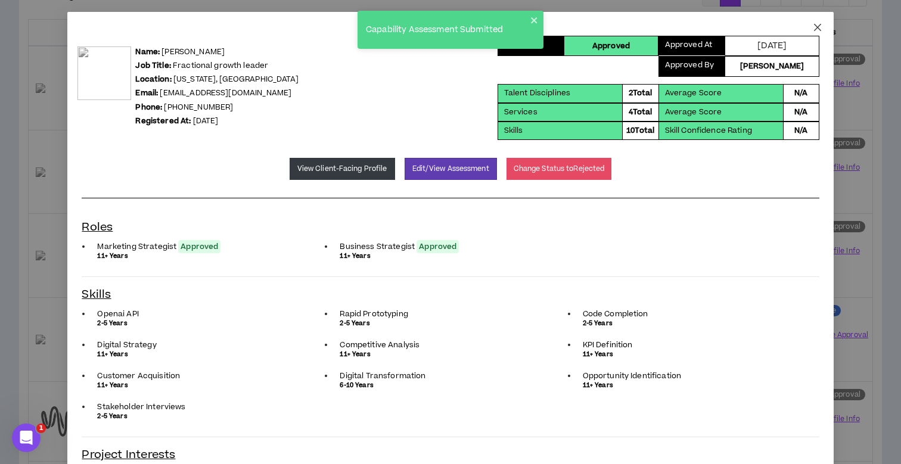
click at [816, 27] on icon "close" at bounding box center [817, 28] width 10 height 10
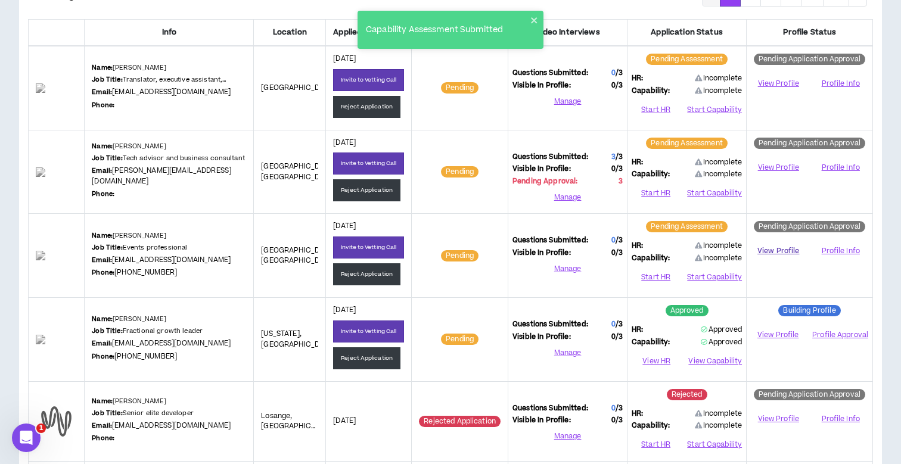
click at [781, 247] on link "View Profile" at bounding box center [777, 251] width 55 height 21
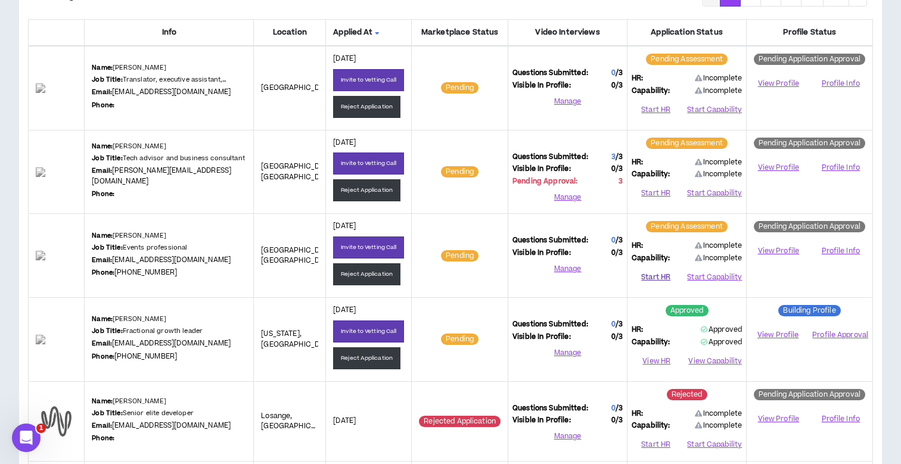
click at [650, 275] on button "Start HR" at bounding box center [655, 278] width 48 height 18
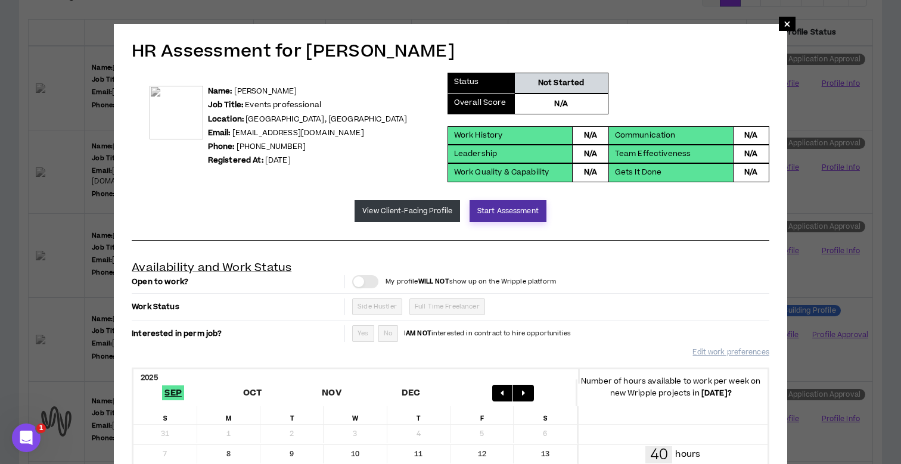
click at [505, 214] on button "Start Assessment" at bounding box center [507, 211] width 77 height 22
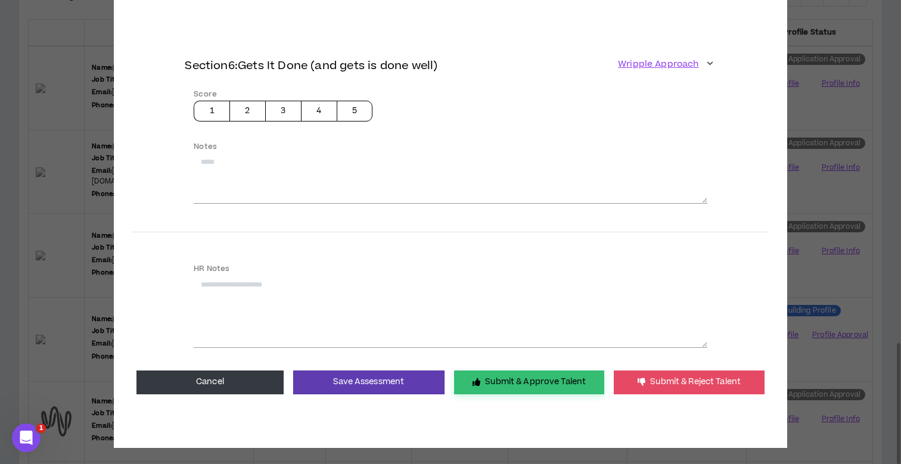
click at [493, 376] on button "Submit & Approve Talent" at bounding box center [529, 382] width 150 height 24
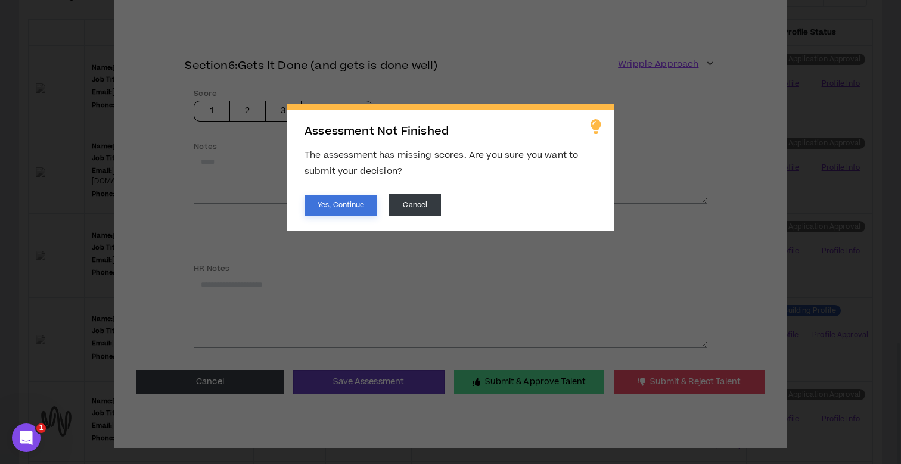
click at [363, 208] on button "Yes, Continue" at bounding box center [340, 205] width 73 height 21
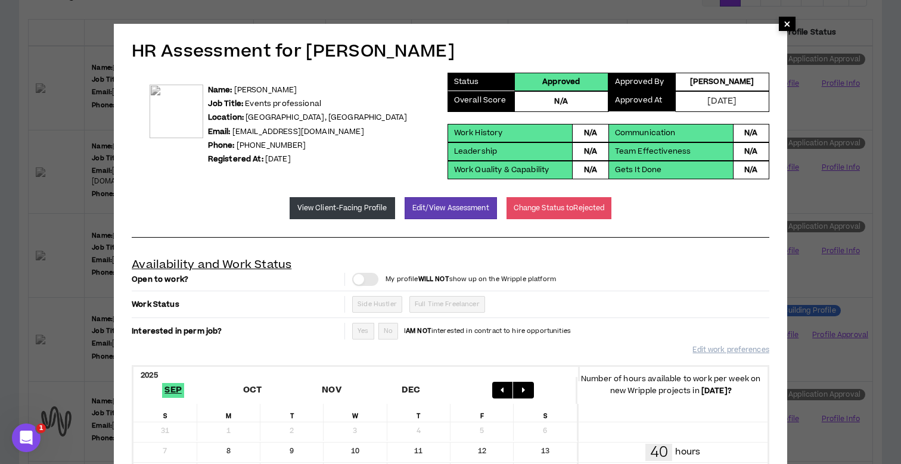
click at [784, 24] on span "×" at bounding box center [786, 24] width 7 height 14
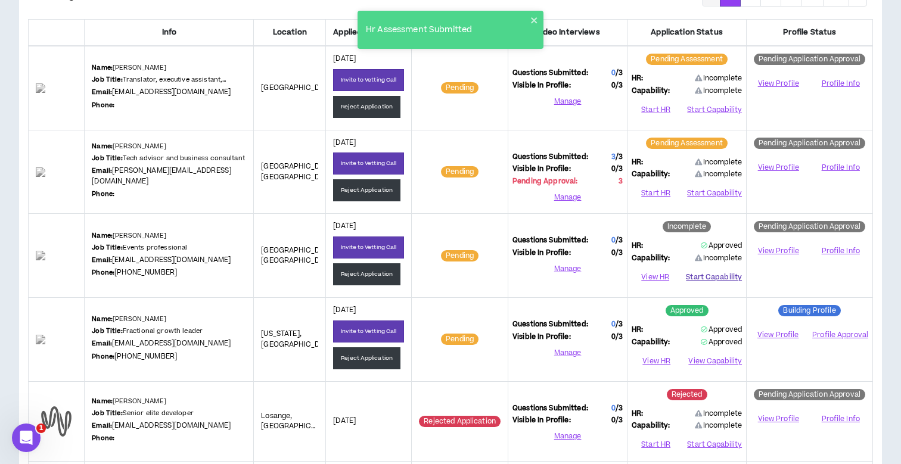
click at [727, 273] on button "Start Capability" at bounding box center [714, 278] width 56 height 18
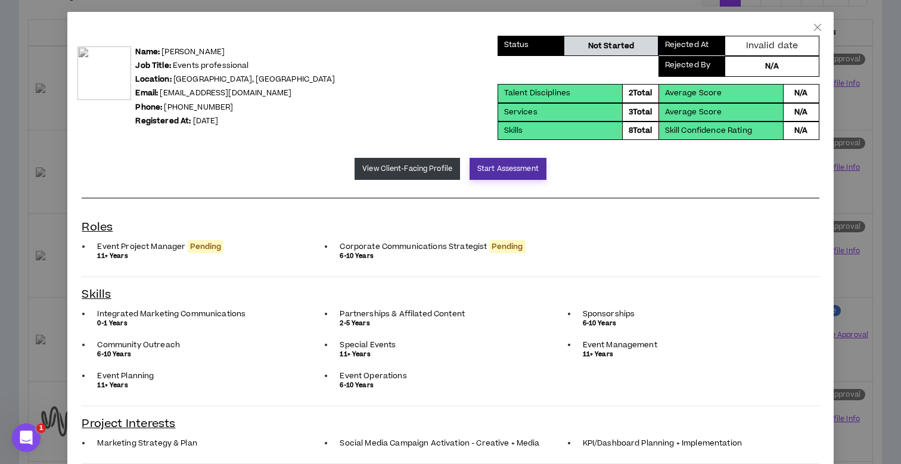
click at [502, 170] on button "Start Assessment" at bounding box center [507, 169] width 77 height 22
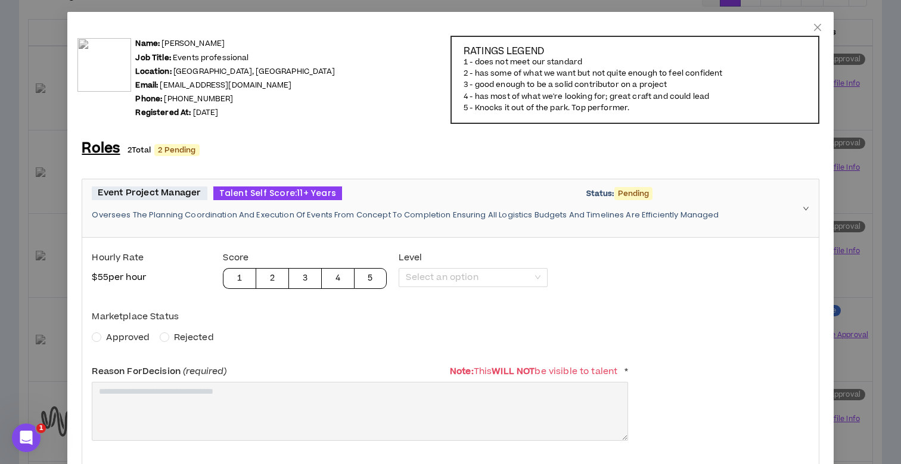
click at [132, 335] on span "Approved" at bounding box center [127, 337] width 43 height 13
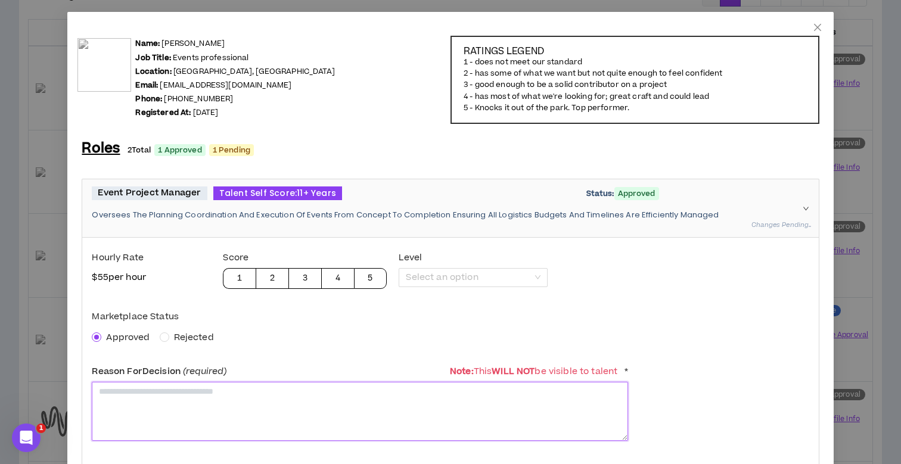
click at [169, 406] on textarea at bounding box center [360, 411] width 536 height 59
type textarea "*"
paste textarea "**********"
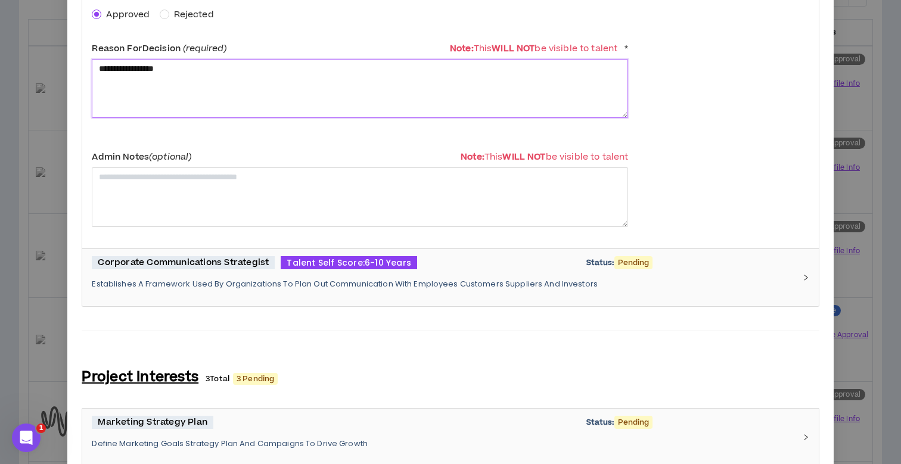
scroll to position [325, 0]
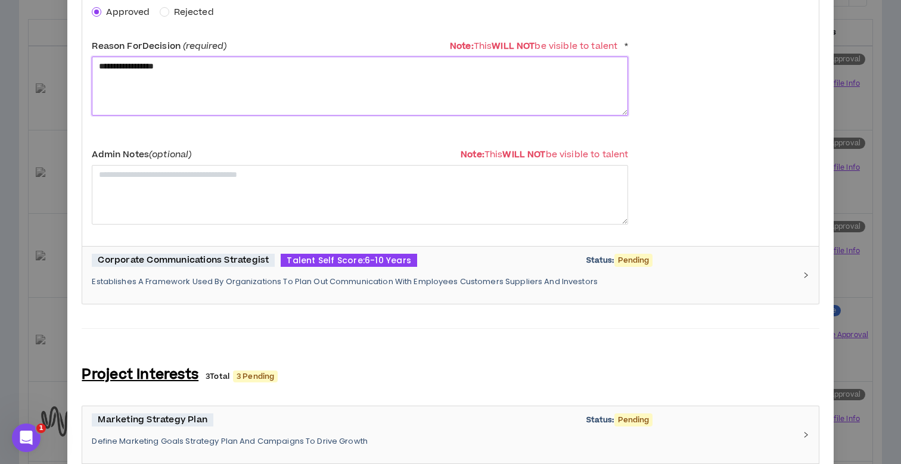
type textarea "**********"
click at [216, 260] on span "Corporate Communications Strategist" at bounding box center [183, 261] width 183 height 14
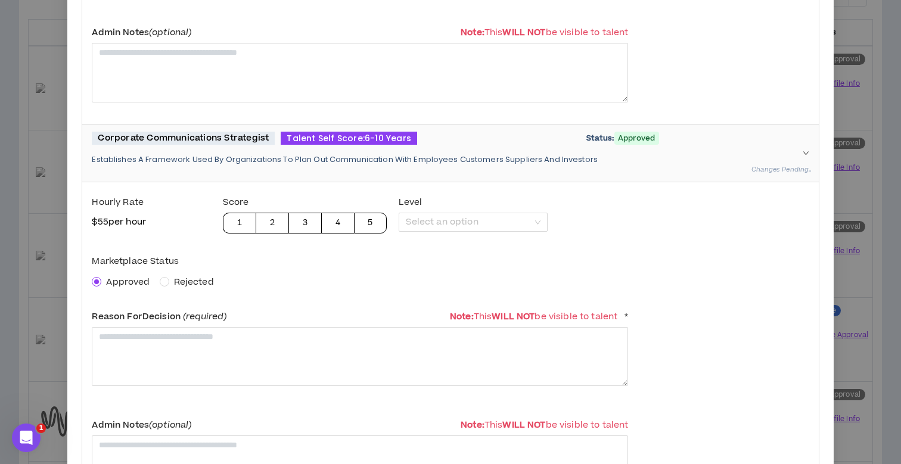
scroll to position [448, 0]
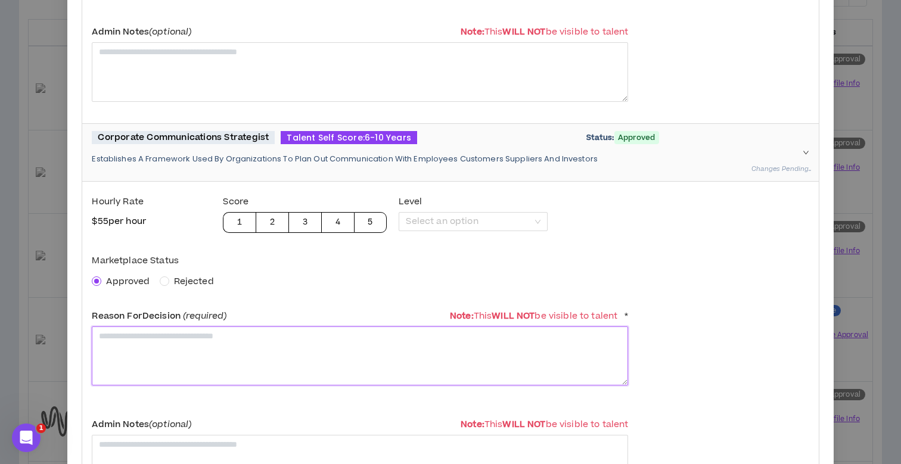
click at [126, 331] on textarea at bounding box center [360, 355] width 536 height 59
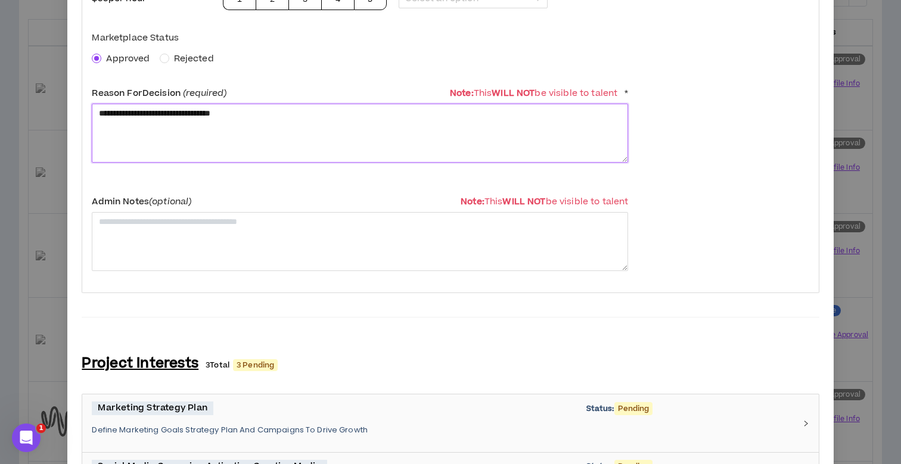
scroll to position [662, 0]
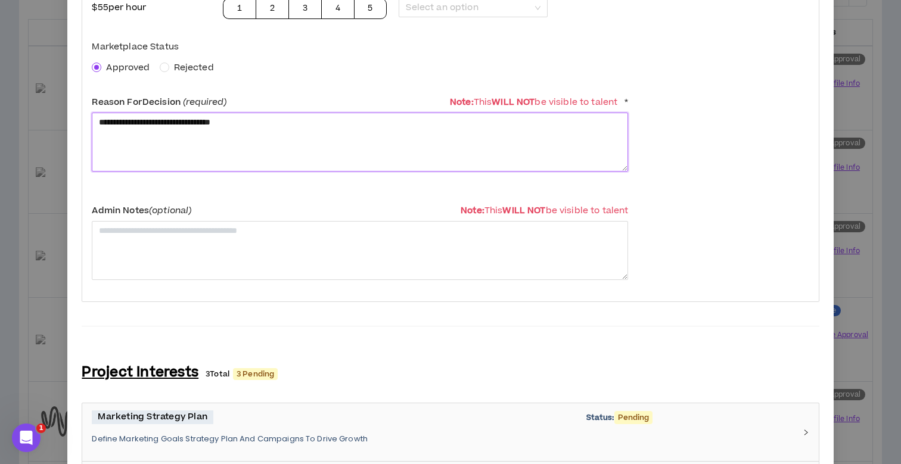
drag, startPoint x: 279, startPoint y: 124, endPoint x: 73, endPoint y: 123, distance: 205.5
click at [73, 123] on div "**********" at bounding box center [449, 137] width 765 height 1574
type textarea "**********"
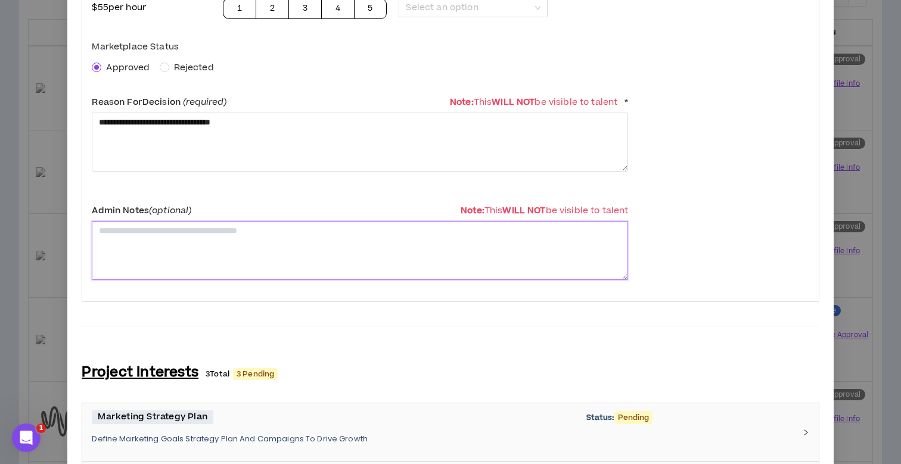
click at [155, 241] on textarea at bounding box center [360, 250] width 536 height 59
paste textarea "**********"
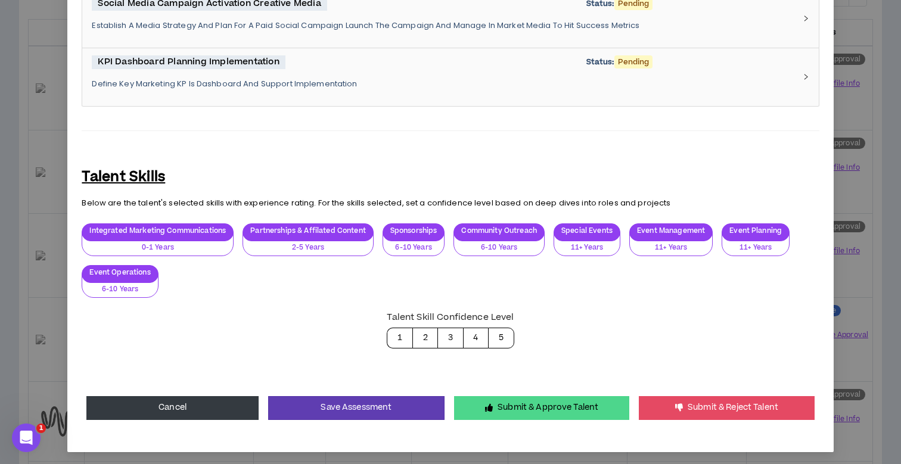
scroll to position [1132, 0]
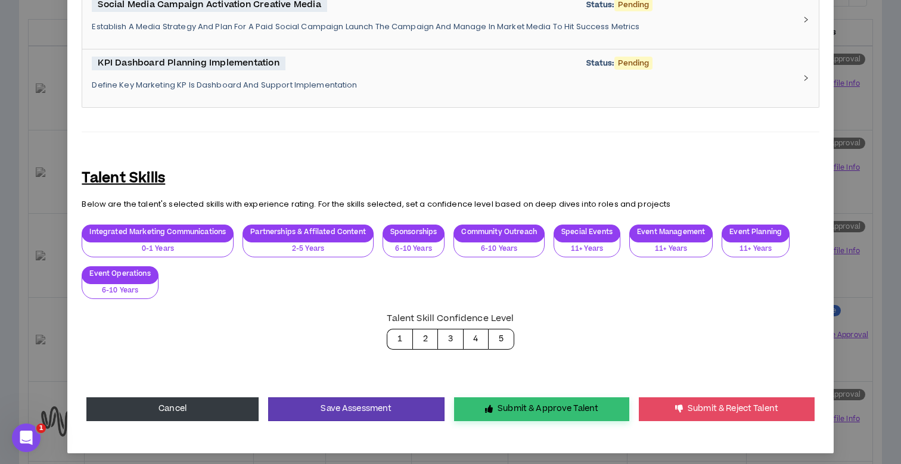
type textarea "**********"
click at [519, 400] on button "Submit & Approve Talent" at bounding box center [541, 409] width 175 height 24
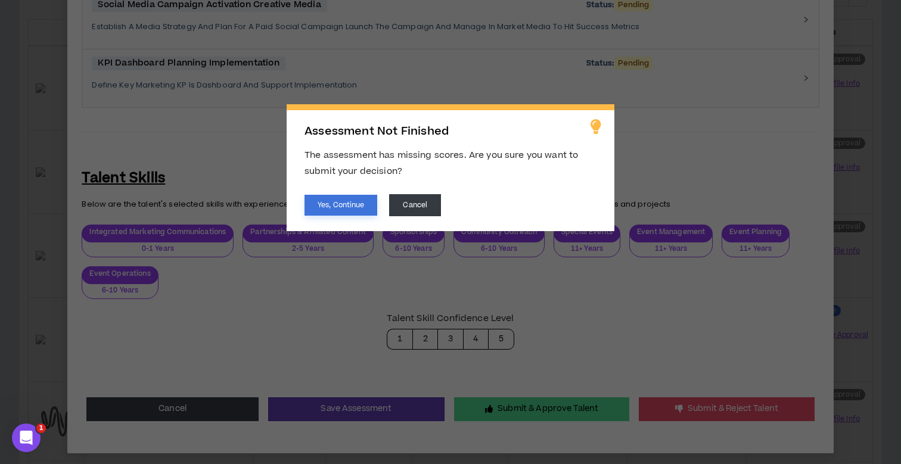
click at [326, 203] on button "Yes, Continue" at bounding box center [340, 205] width 73 height 21
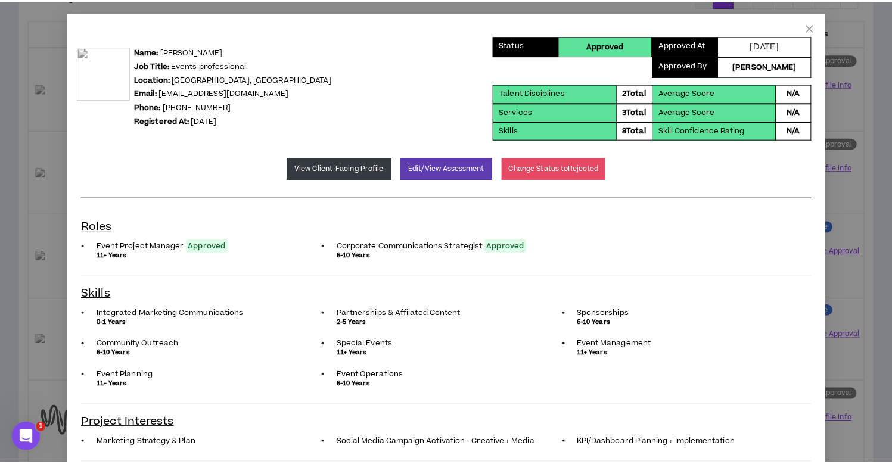
scroll to position [0, 0]
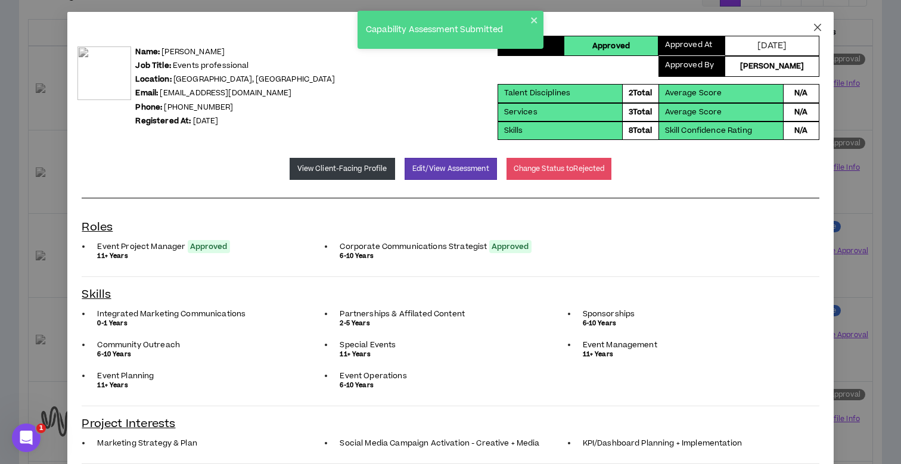
click at [821, 25] on icon "close" at bounding box center [817, 28] width 10 height 10
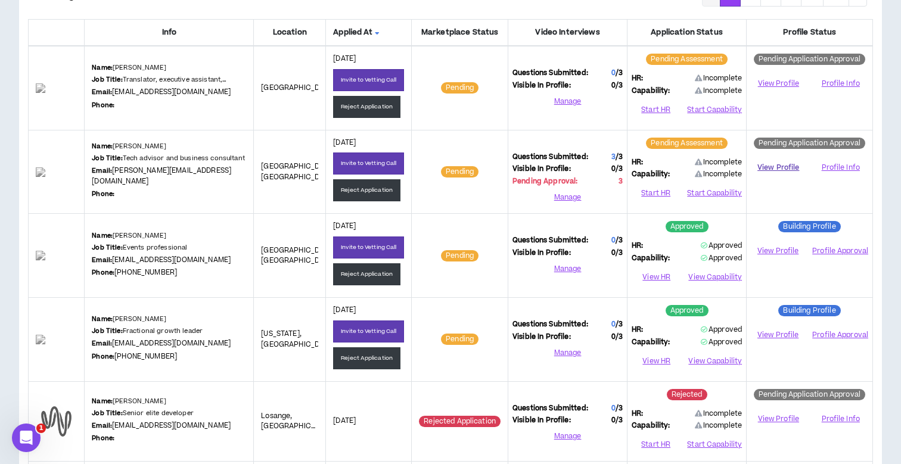
click at [767, 164] on link "View Profile" at bounding box center [777, 167] width 55 height 21
click at [374, 185] on button "Reject Application" at bounding box center [366, 190] width 67 height 22
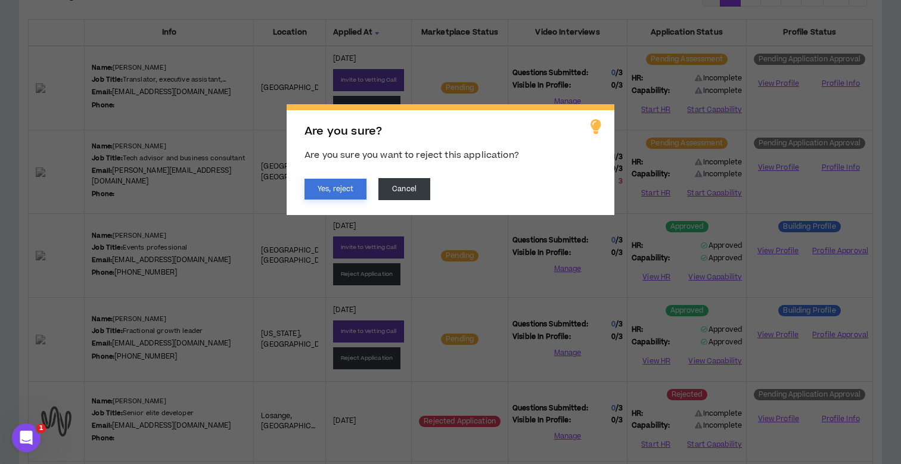
click at [332, 189] on button "Yes, reject" at bounding box center [335, 189] width 62 height 21
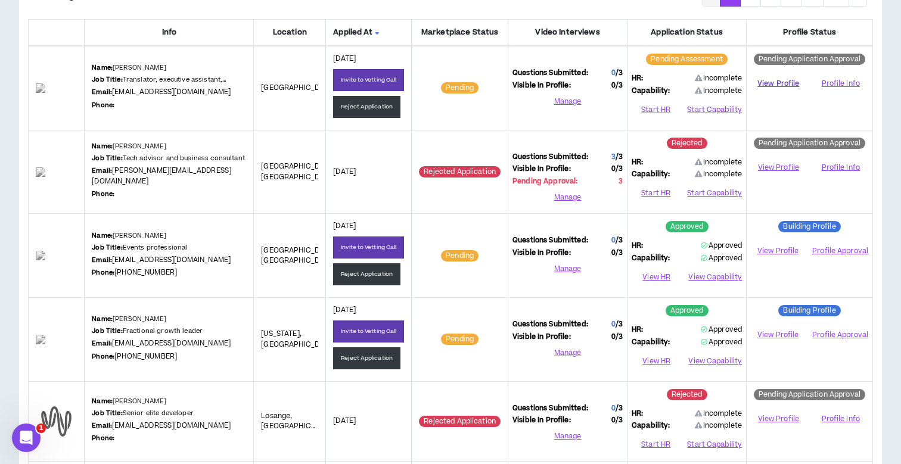
click at [773, 80] on link "View Profile" at bounding box center [777, 83] width 55 height 21
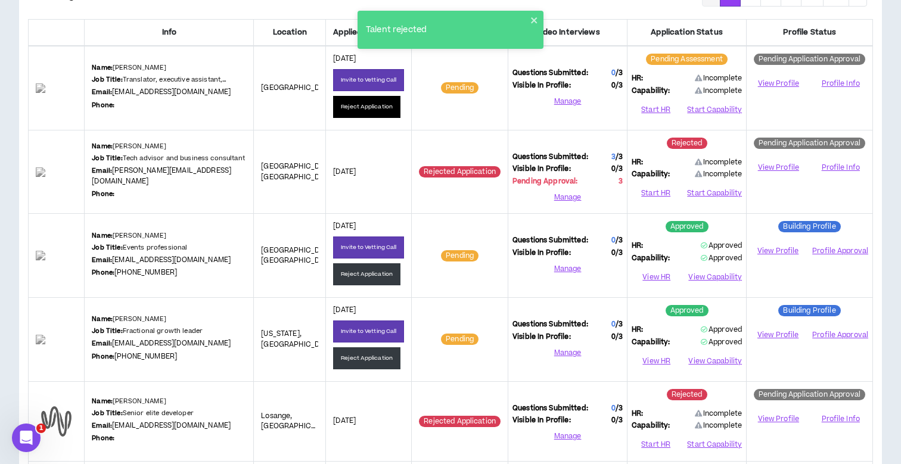
click at [359, 103] on button "Reject Application" at bounding box center [366, 107] width 67 height 22
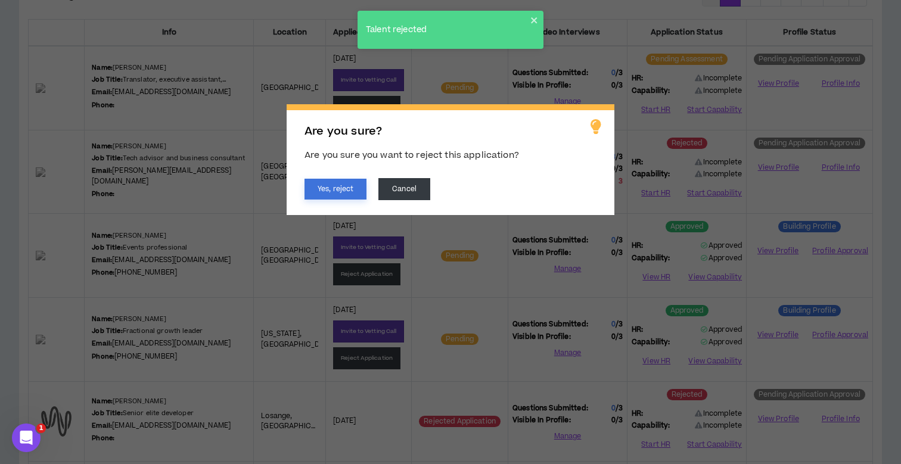
click at [340, 188] on button "Yes, reject" at bounding box center [335, 189] width 62 height 21
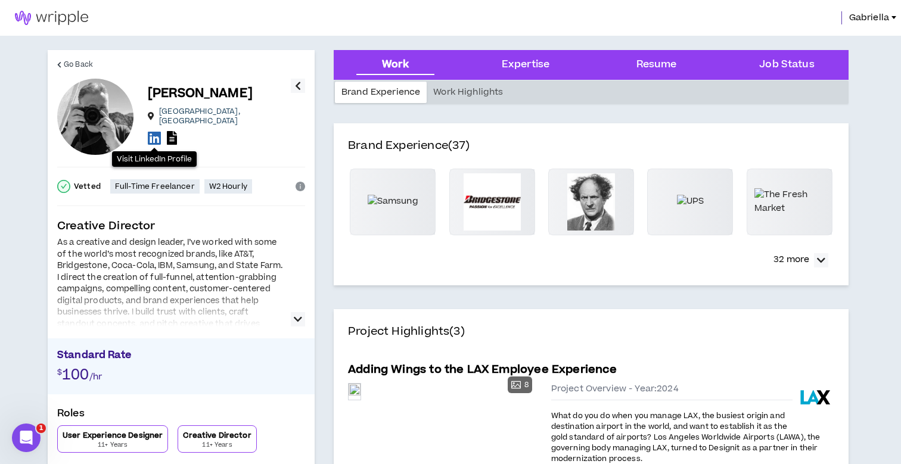
click at [157, 136] on icon at bounding box center [154, 137] width 13 height 15
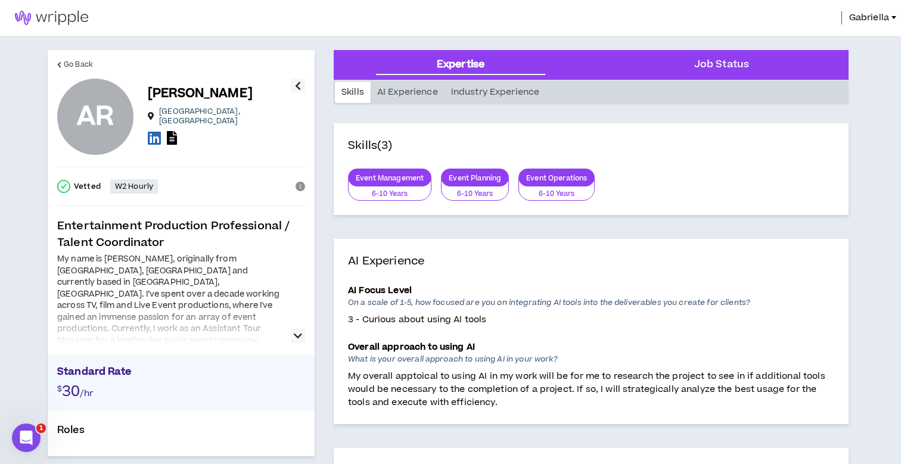
click at [298, 332] on icon "button" at bounding box center [298, 336] width 8 height 14
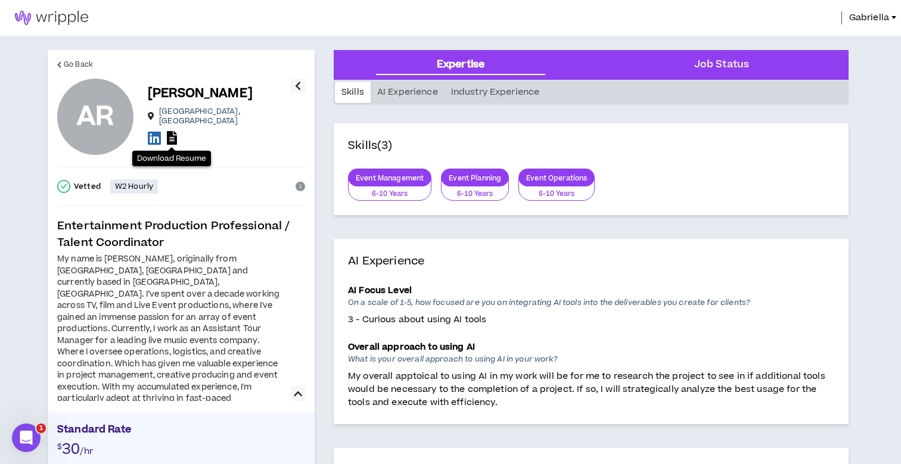
click at [174, 134] on icon at bounding box center [172, 138] width 10 height 14
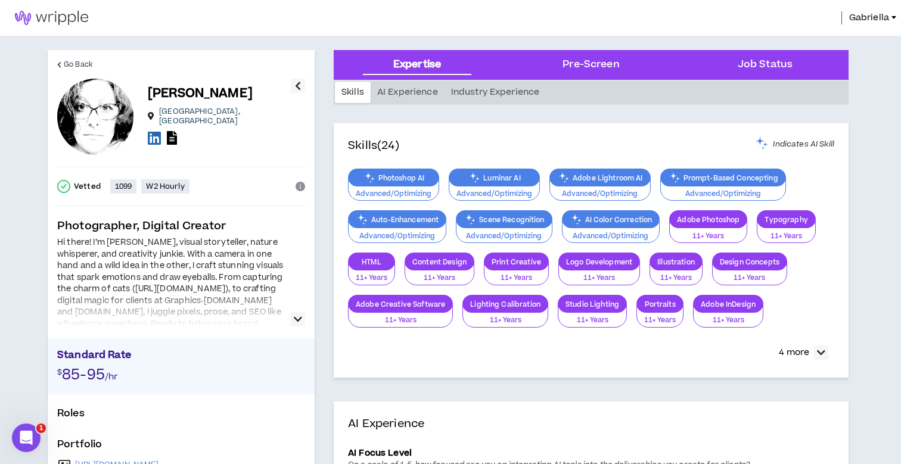
click at [296, 321] on icon "button" at bounding box center [298, 319] width 8 height 14
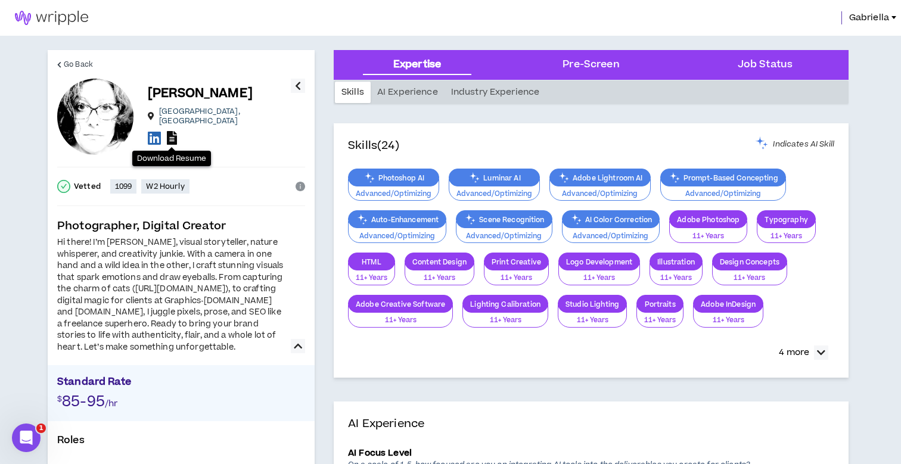
click at [174, 131] on icon at bounding box center [172, 138] width 10 height 14
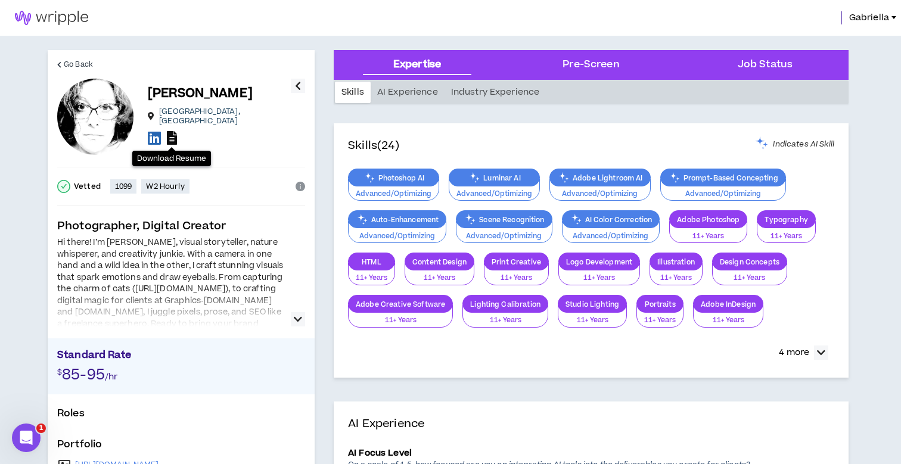
click at [172, 131] on icon at bounding box center [172, 138] width 10 height 14
click at [173, 133] on icon at bounding box center [172, 138] width 10 height 14
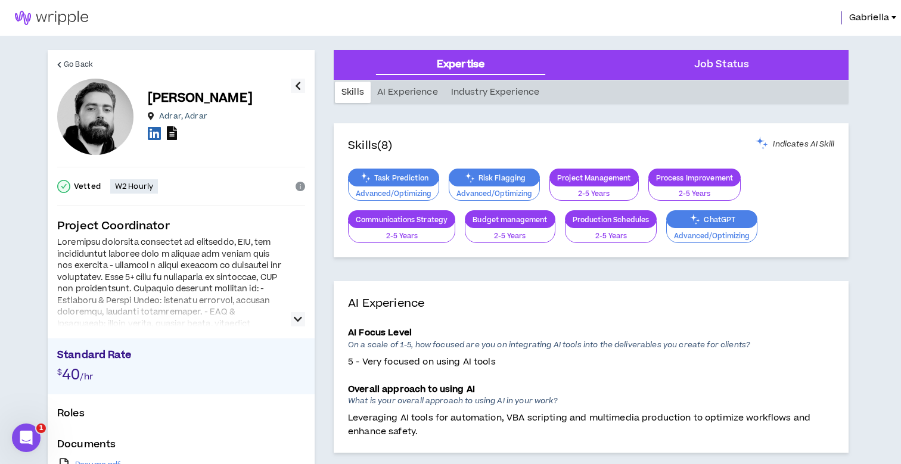
click at [173, 133] on icon at bounding box center [172, 133] width 10 height 14
click at [298, 315] on icon "button" at bounding box center [298, 319] width 8 height 14
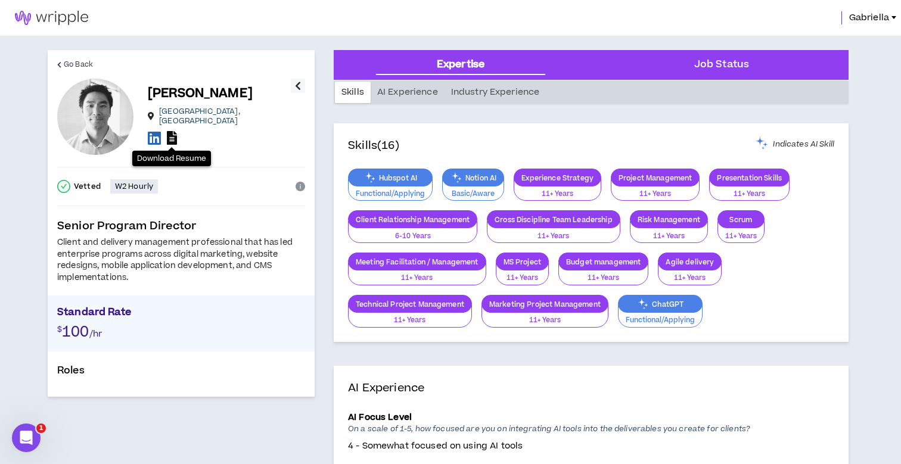
click at [172, 137] on icon at bounding box center [172, 138] width 10 height 14
click at [152, 130] on icon at bounding box center [154, 137] width 13 height 15
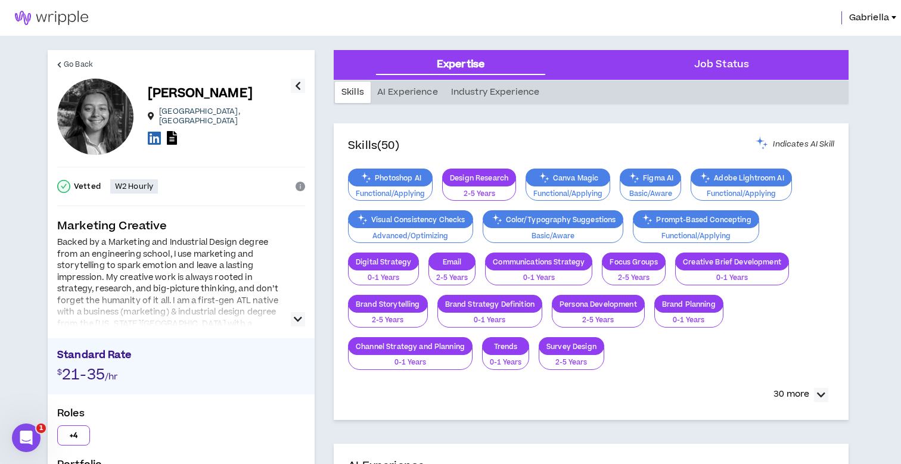
click at [299, 321] on icon "button" at bounding box center [298, 319] width 8 height 14
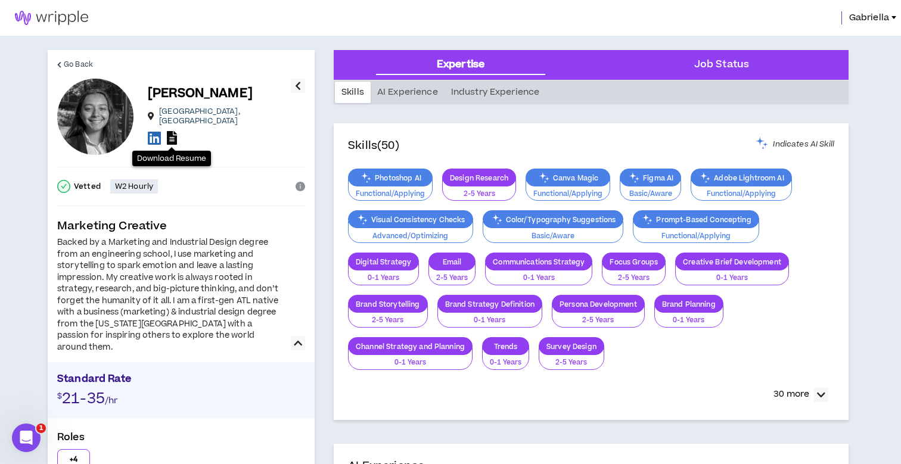
click at [174, 136] on icon at bounding box center [172, 138] width 10 height 14
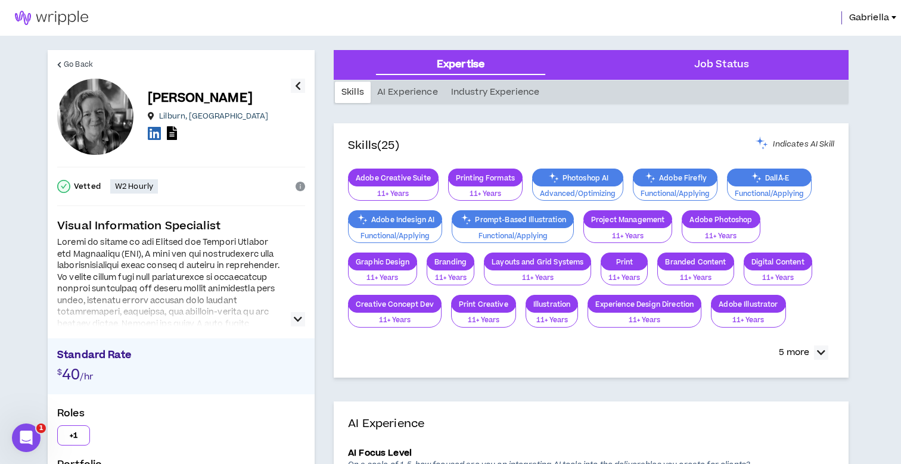
click at [298, 319] on icon "button" at bounding box center [298, 319] width 8 height 14
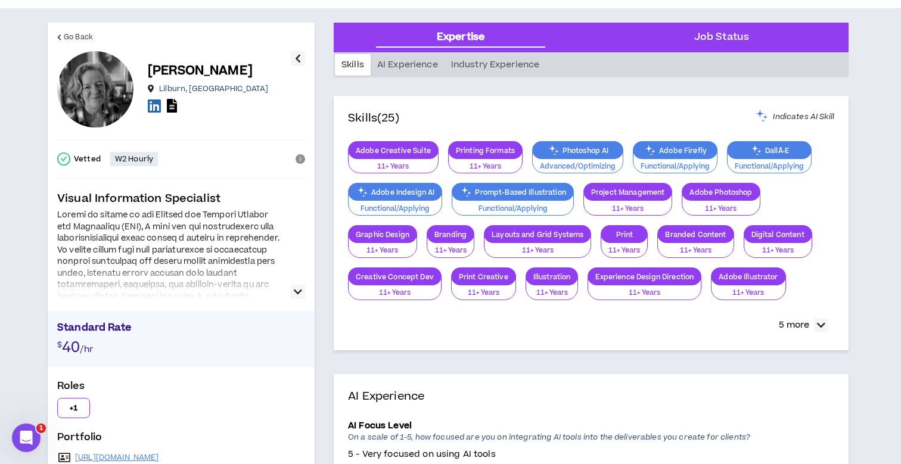
scroll to position [27, 0]
click at [301, 290] on icon "button" at bounding box center [298, 292] width 8 height 14
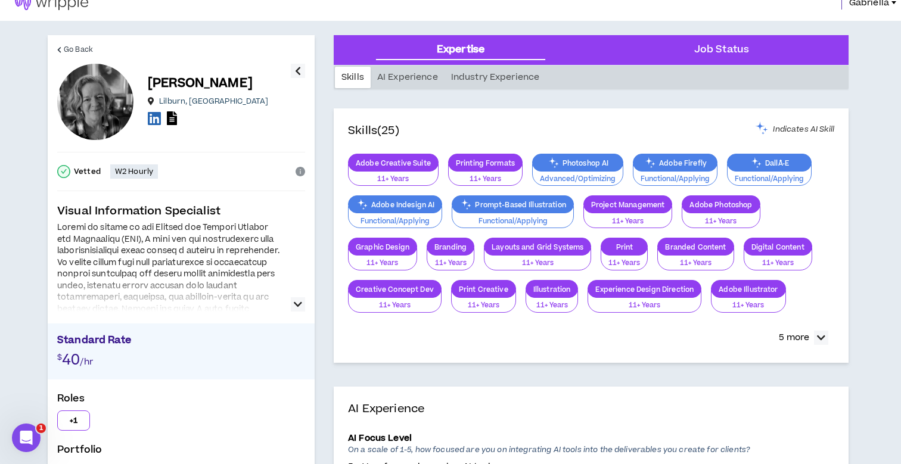
scroll to position [33, 0]
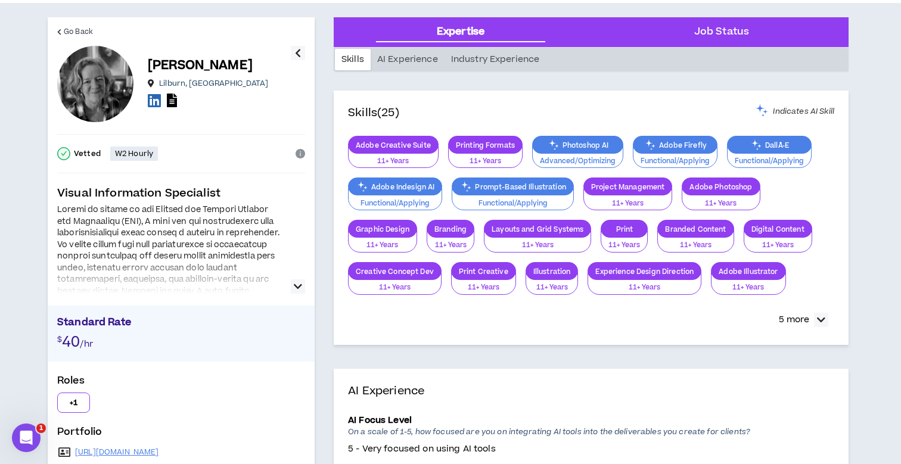
click at [299, 286] on icon "button" at bounding box center [298, 286] width 8 height 14
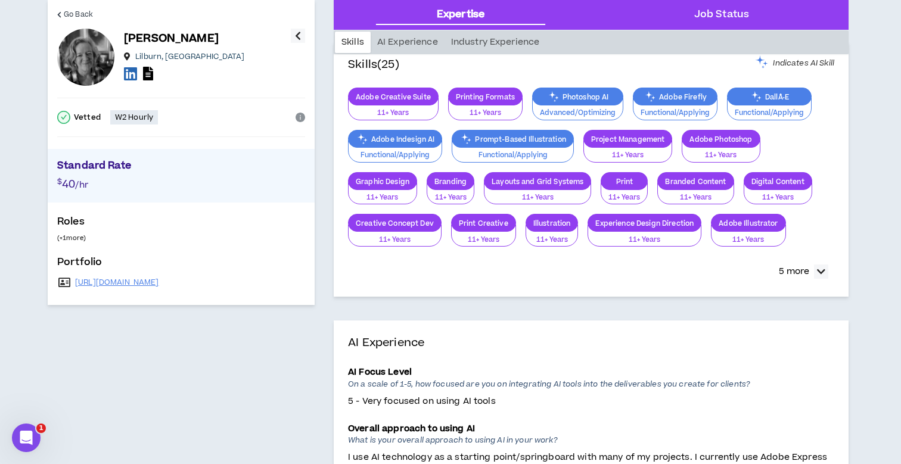
scroll to position [86, 0]
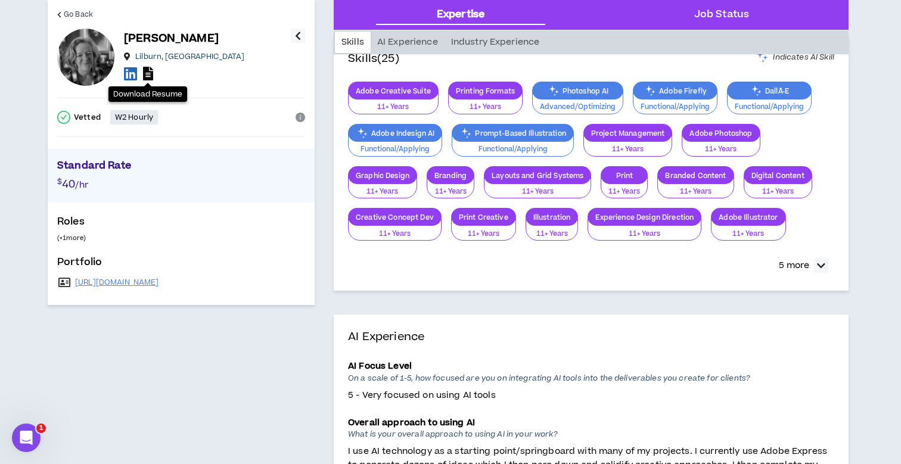
click at [150, 73] on icon at bounding box center [148, 74] width 10 height 14
click at [159, 284] on link "https://mindybarringer.com" at bounding box center [117, 283] width 84 height 10
click at [133, 74] on icon at bounding box center [130, 73] width 13 height 15
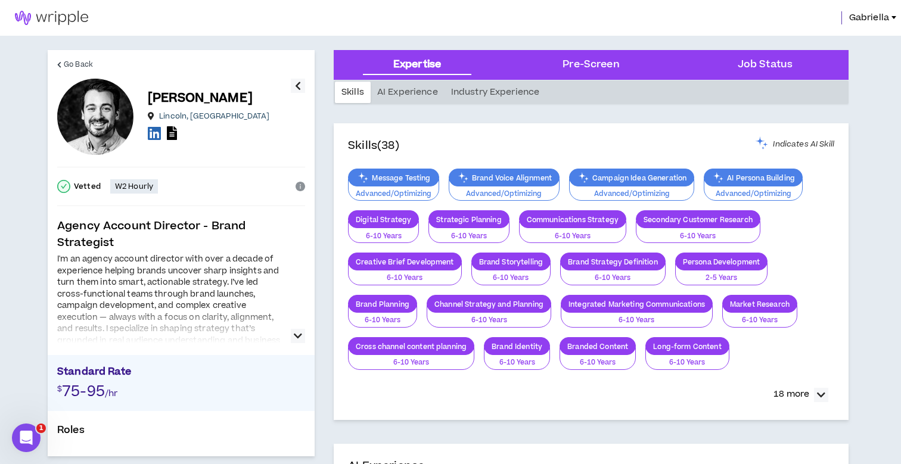
click at [298, 334] on icon "button" at bounding box center [298, 336] width 8 height 14
click at [177, 138] on icon at bounding box center [172, 133] width 10 height 14
click at [152, 133] on icon at bounding box center [154, 133] width 13 height 15
click at [298, 338] on icon "button" at bounding box center [298, 336] width 8 height 14
click at [156, 132] on icon at bounding box center [154, 133] width 13 height 15
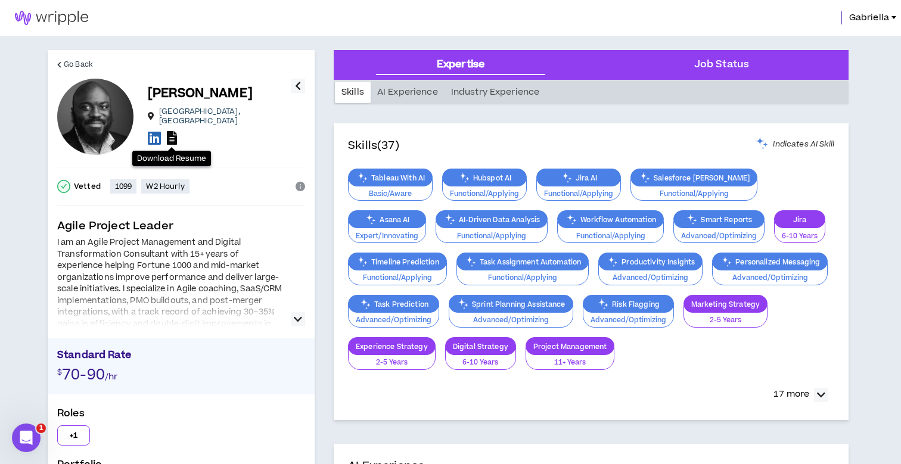
click at [170, 133] on icon at bounding box center [172, 138] width 10 height 14
click at [295, 321] on icon "button" at bounding box center [298, 319] width 8 height 14
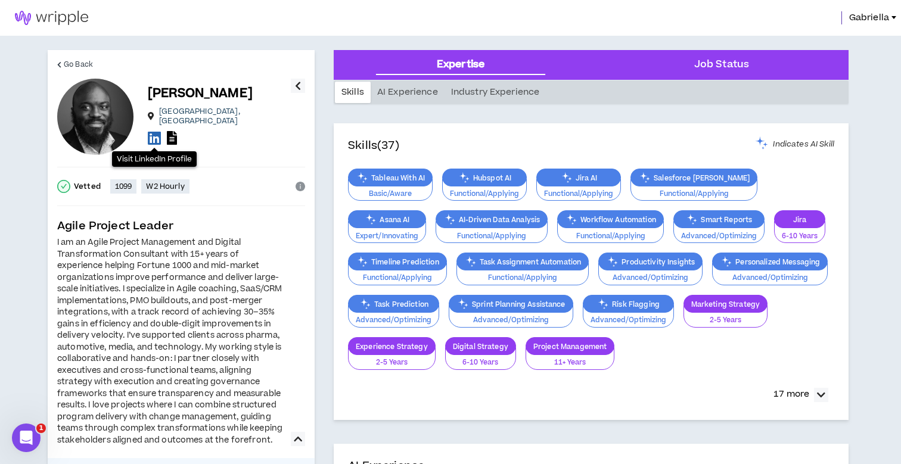
click at [157, 133] on icon at bounding box center [154, 137] width 13 height 15
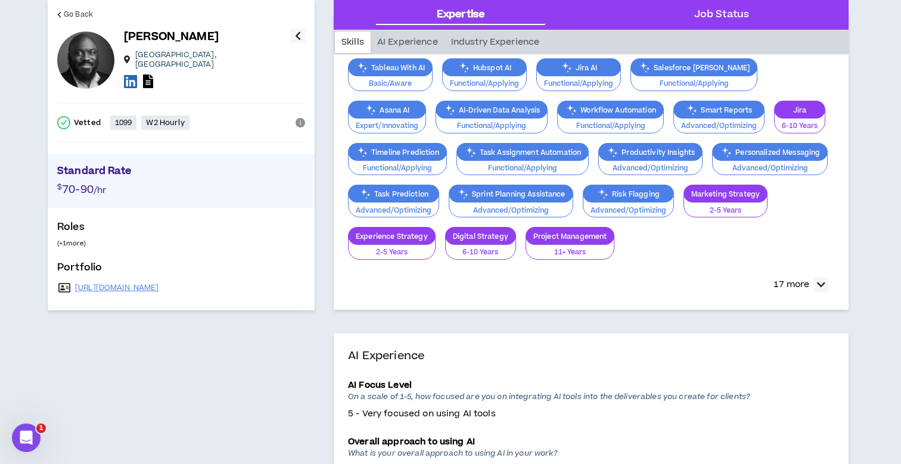
scroll to position [110, 0]
click at [129, 283] on link "[URL][DOMAIN_NAME]" at bounding box center [117, 288] width 84 height 10
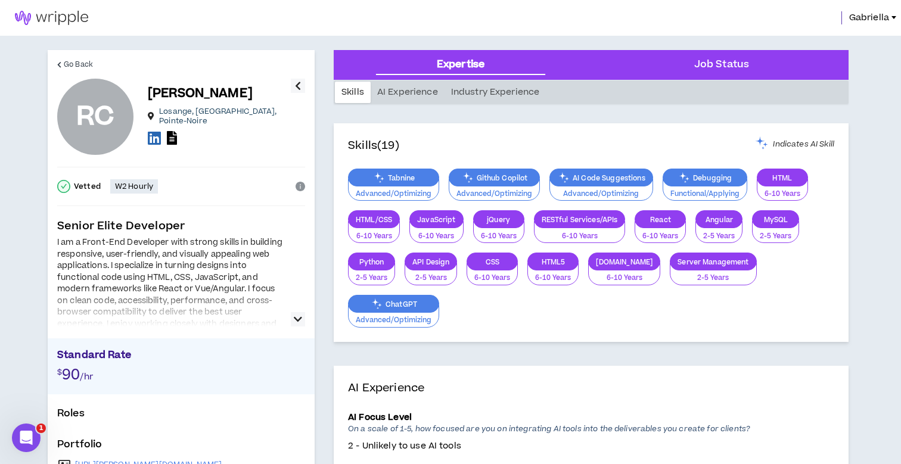
click at [300, 320] on icon "button" at bounding box center [298, 319] width 8 height 14
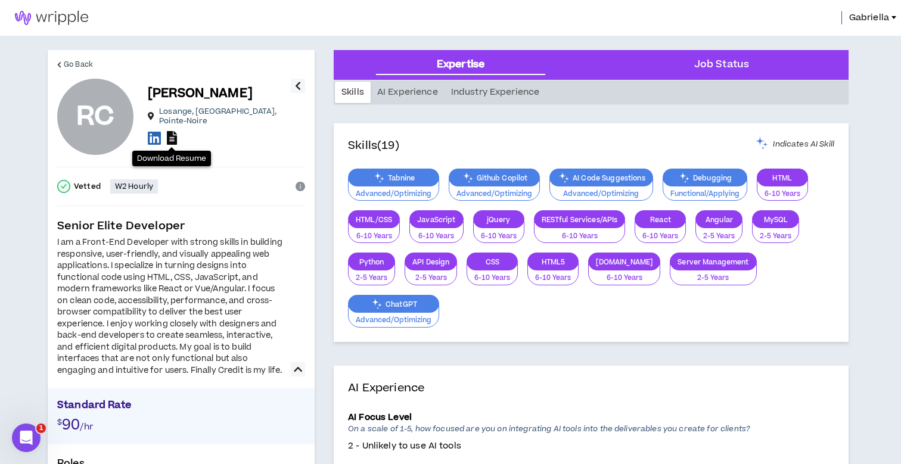
click at [173, 138] on icon at bounding box center [172, 138] width 10 height 14
click at [152, 137] on icon at bounding box center [154, 137] width 13 height 15
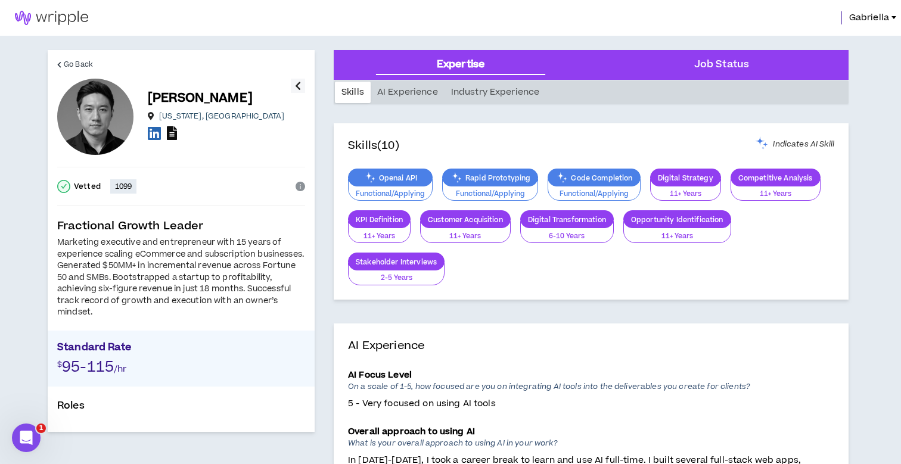
click at [169, 135] on icon at bounding box center [172, 133] width 10 height 14
click at [154, 138] on icon at bounding box center [154, 133] width 13 height 15
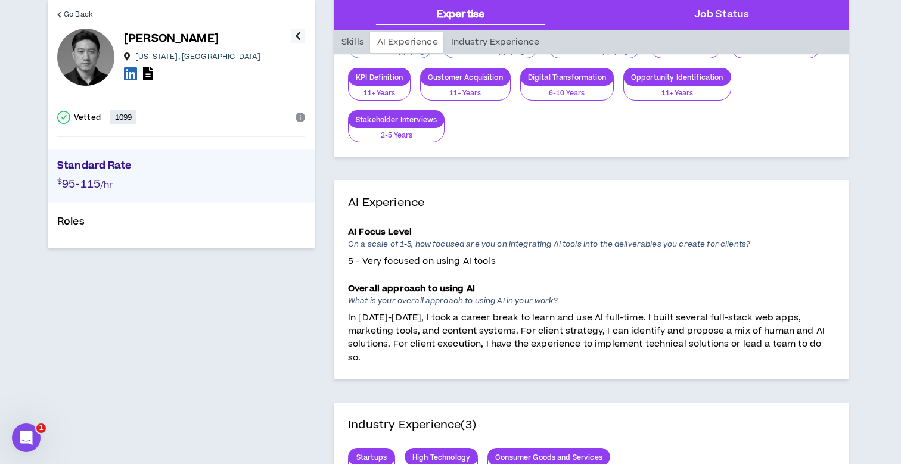
scroll to position [148, 0]
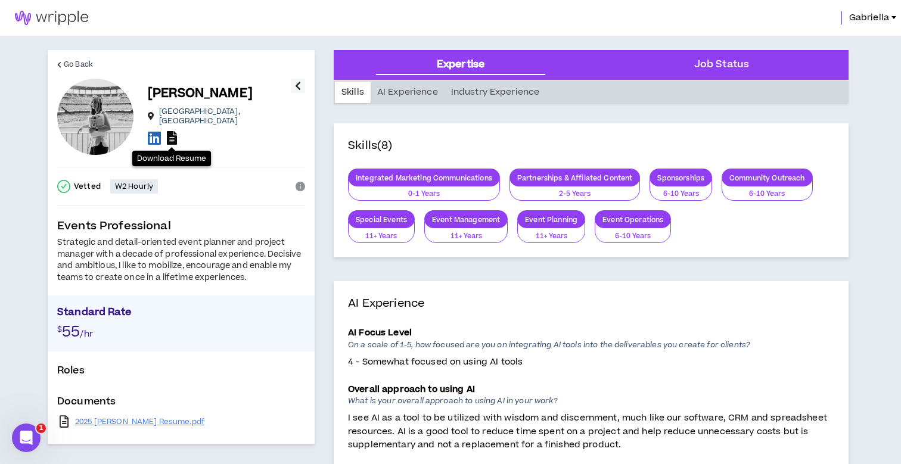
click at [170, 133] on icon at bounding box center [172, 138] width 10 height 14
click at [158, 138] on icon at bounding box center [154, 137] width 13 height 15
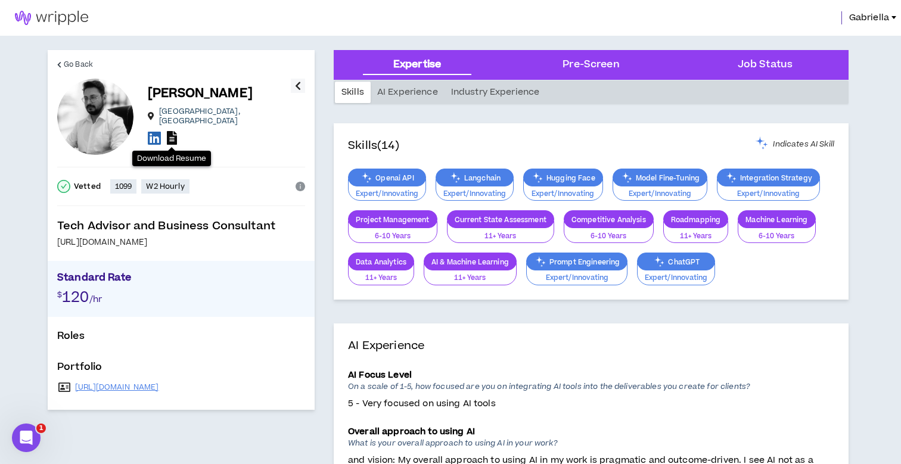
click at [173, 134] on icon at bounding box center [172, 138] width 10 height 14
